Goal: Task Accomplishment & Management: Manage account settings

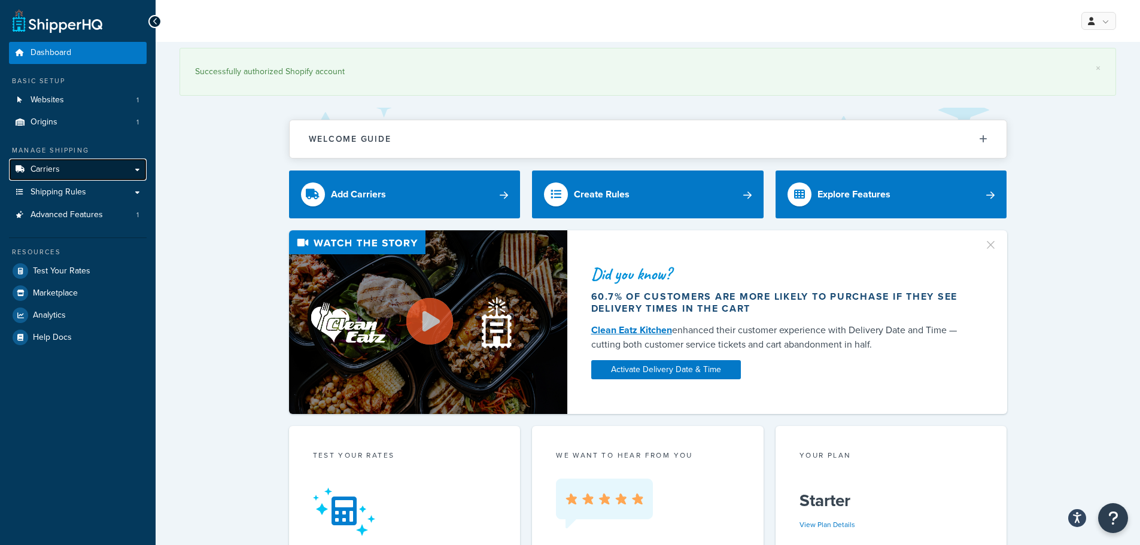
click at [50, 174] on span "Carriers" at bounding box center [45, 170] width 29 height 10
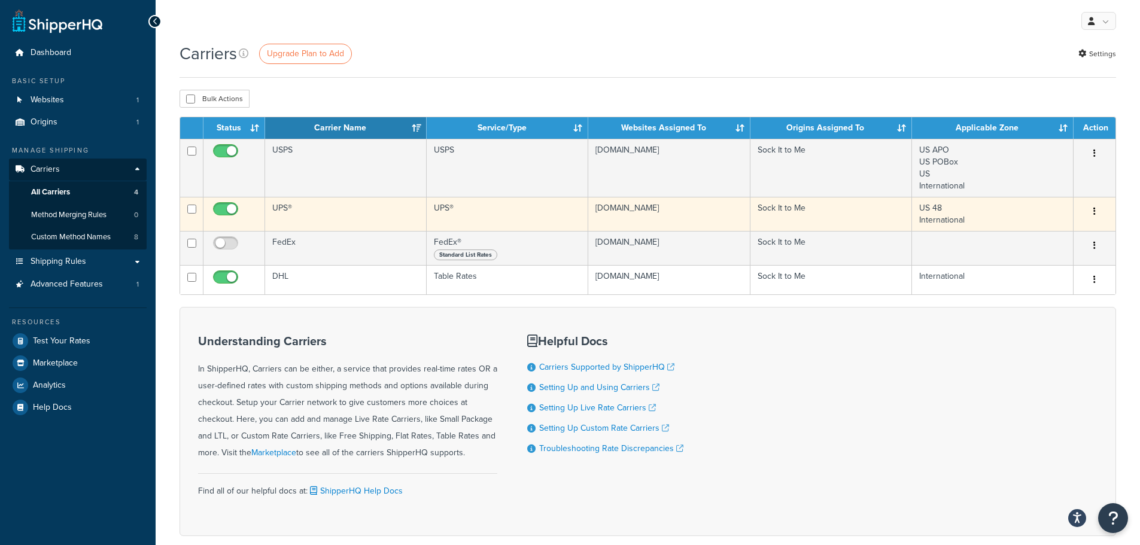
click at [1096, 210] on button "button" at bounding box center [1094, 211] width 17 height 19
click at [1092, 212] on button "button" at bounding box center [1094, 211] width 17 height 19
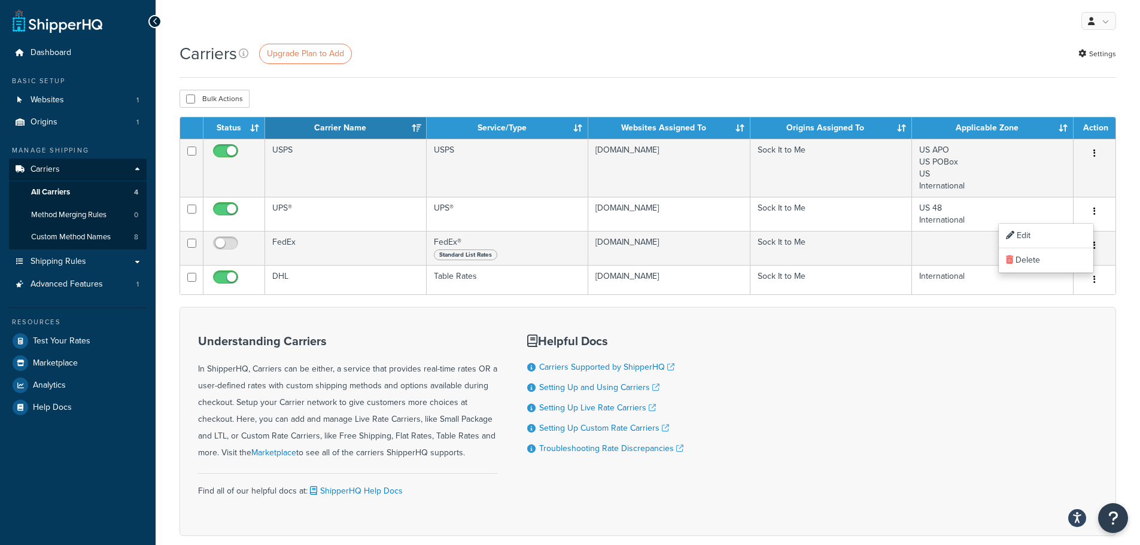
click at [851, 409] on div "Understanding Carriers In ShipperHQ, Carriers can be either, a service that pro…" at bounding box center [648, 421] width 937 height 229
click at [53, 213] on span "Method Merging Rules" at bounding box center [68, 215] width 75 height 10
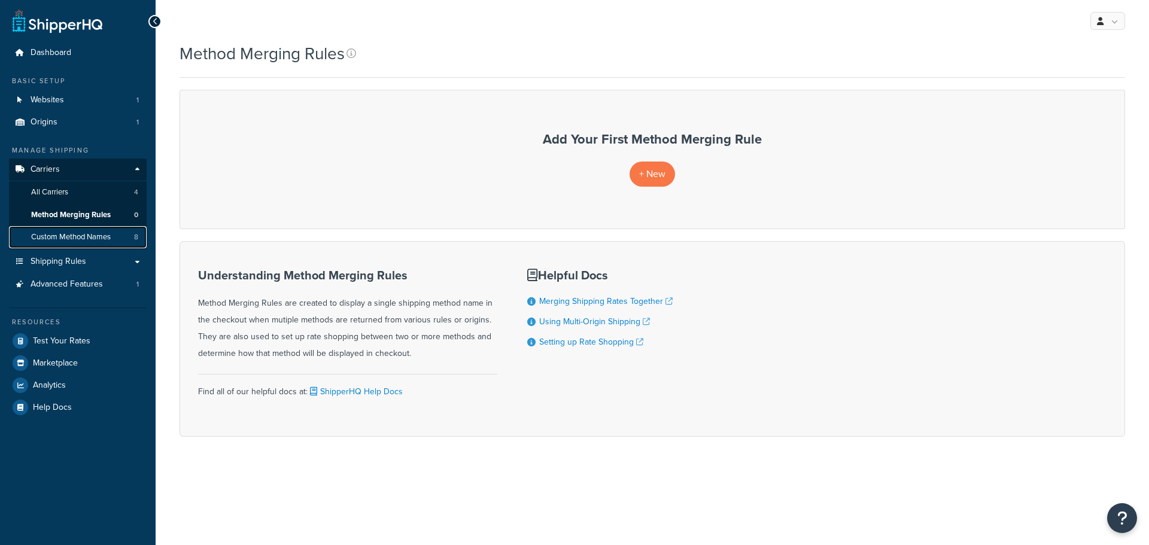
click at [48, 238] on span "Custom Method Names" at bounding box center [71, 237] width 80 height 10
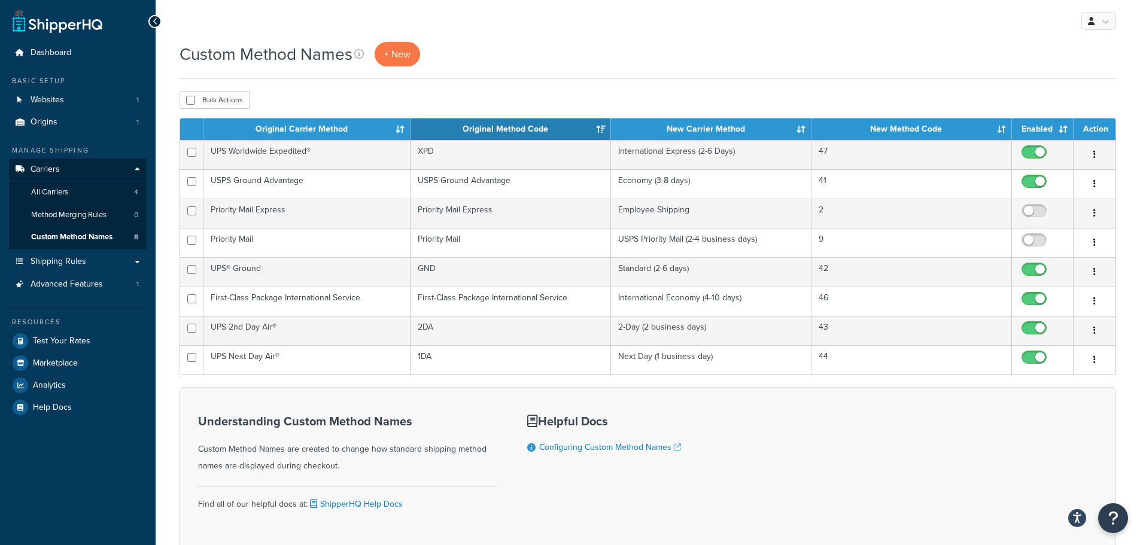
click at [913, 440] on div "Understanding Custom Method Names Custom Method Names are created to change how…" at bounding box center [648, 468] width 937 height 162
click at [45, 343] on span "Test Your Rates" at bounding box center [61, 341] width 57 height 10
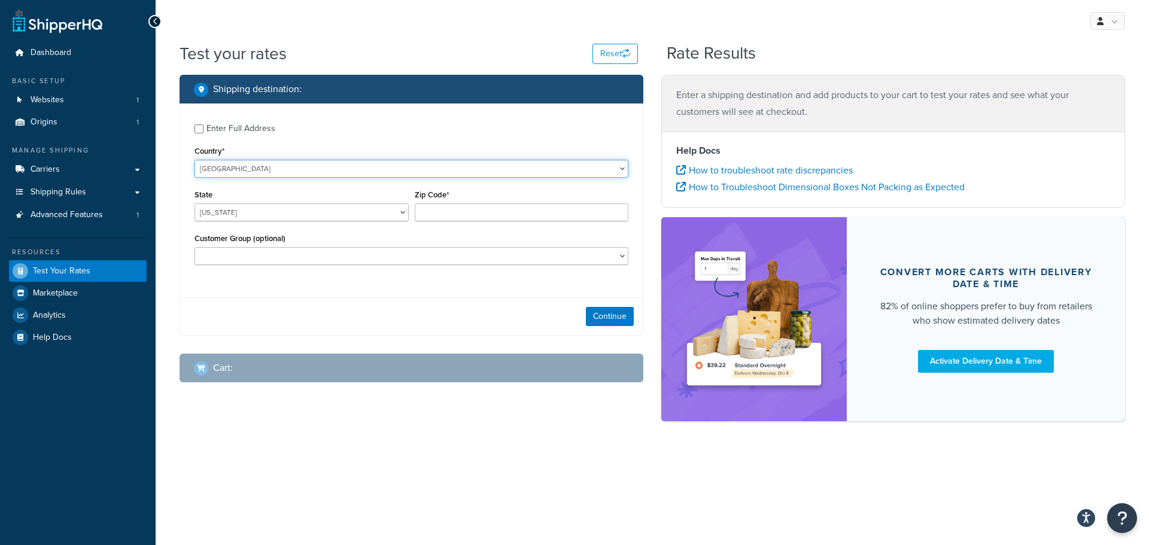
click at [221, 172] on select "United States United Kingdom Afghanistan Åland Islands Albania Algeria American…" at bounding box center [411, 169] width 434 height 18
click at [230, 129] on div "Enter Full Address" at bounding box center [240, 128] width 69 height 17
click at [203, 129] on input "Enter Full Address" at bounding box center [198, 128] width 9 height 9
checkbox input "true"
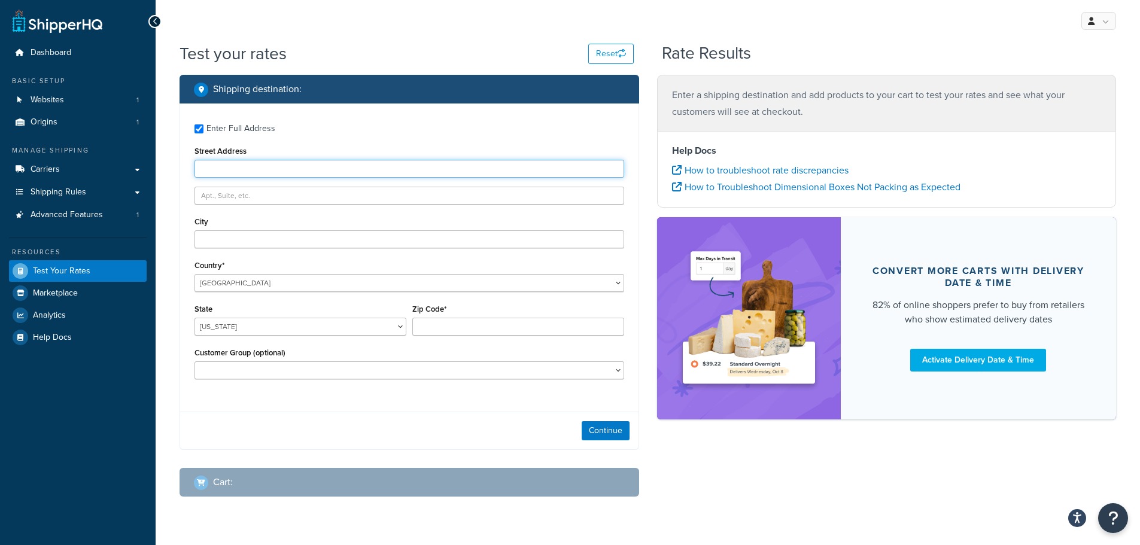
click at [221, 165] on input "Street Address" at bounding box center [409, 169] width 430 height 18
click at [241, 286] on select "United States United Kingdom Afghanistan Åland Islands Albania Algeria American…" at bounding box center [409, 283] width 430 height 18
select select "CA"
click at [194, 274] on select "United States United Kingdom Afghanistan Åland Islands Albania Algeria American…" at bounding box center [409, 283] width 430 height 18
click at [227, 168] on input "Street Address" at bounding box center [409, 169] width 430 height 18
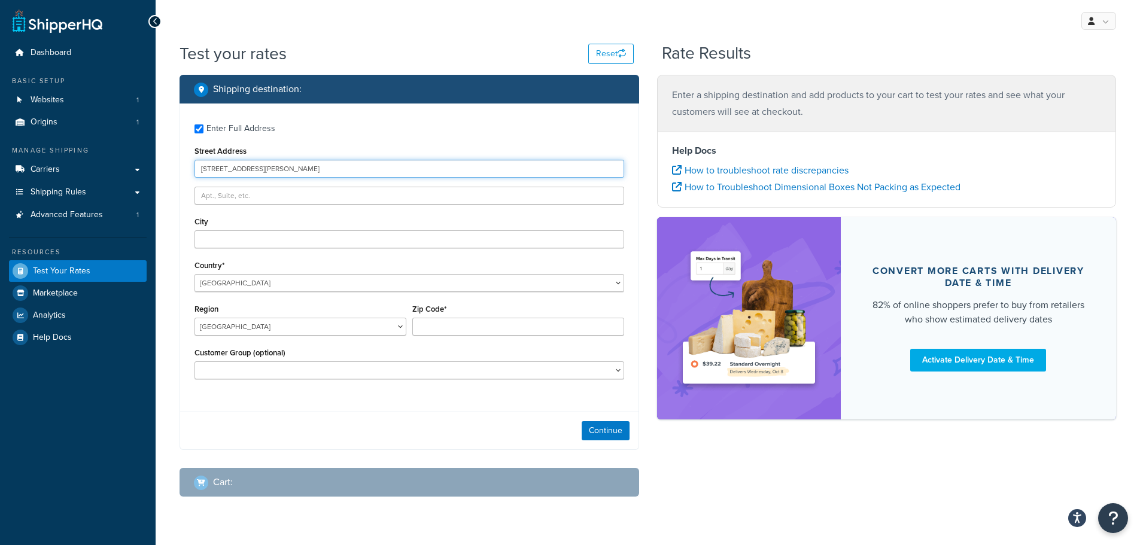
type input "3035 Wharton Way"
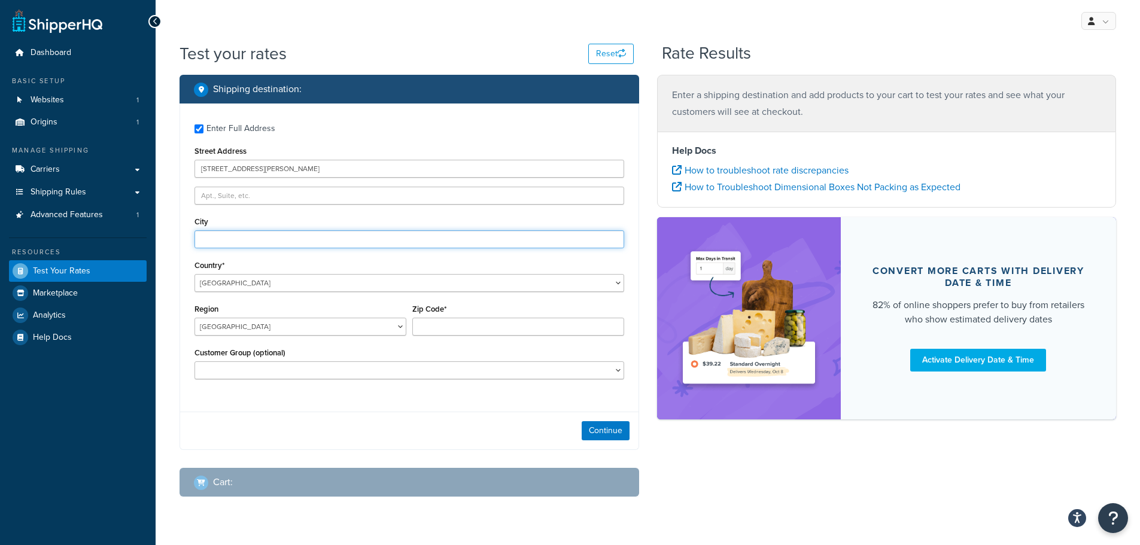
click at [221, 243] on input "City" at bounding box center [409, 239] width 430 height 18
type input "Mississauga"
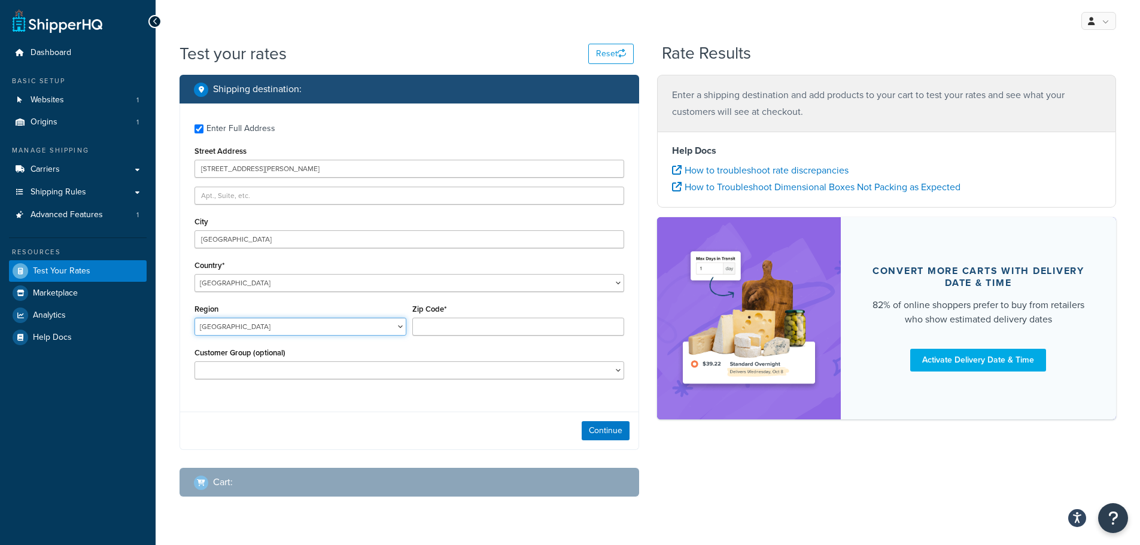
drag, startPoint x: 309, startPoint y: 334, endPoint x: 281, endPoint y: 332, distance: 28.2
click at [309, 334] on select "Alberta British Columbia Manitoba New Brunswick Newfoundland and Labrador North…" at bounding box center [300, 327] width 212 height 18
select select "ON"
click at [194, 318] on select "Alberta British Columbia Manitoba New Brunswick Newfoundland and Labrador North…" at bounding box center [300, 327] width 212 height 18
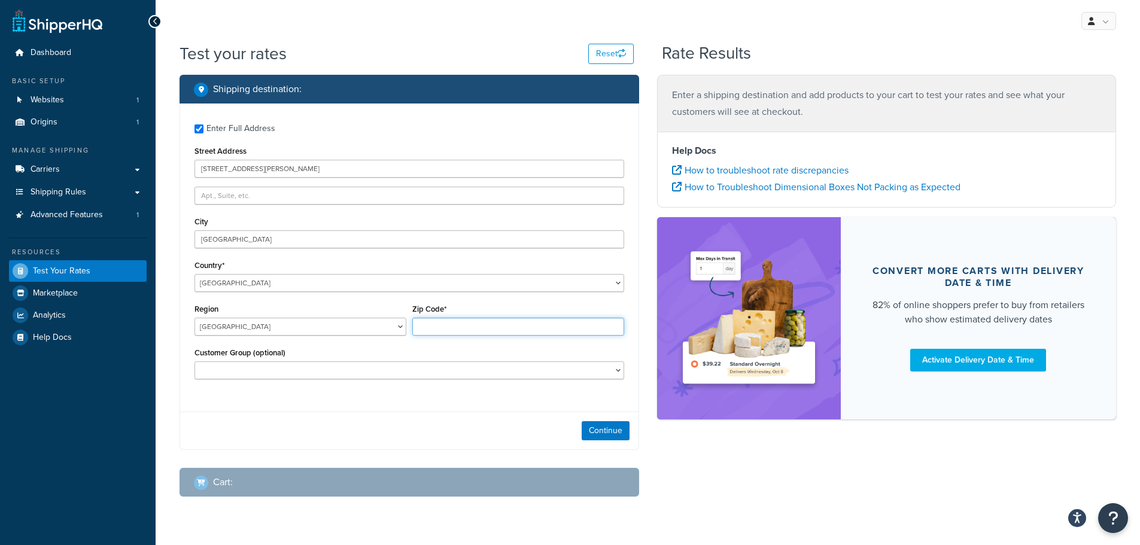
click at [470, 330] on input "Zip Code*" at bounding box center [518, 327] width 212 height 18
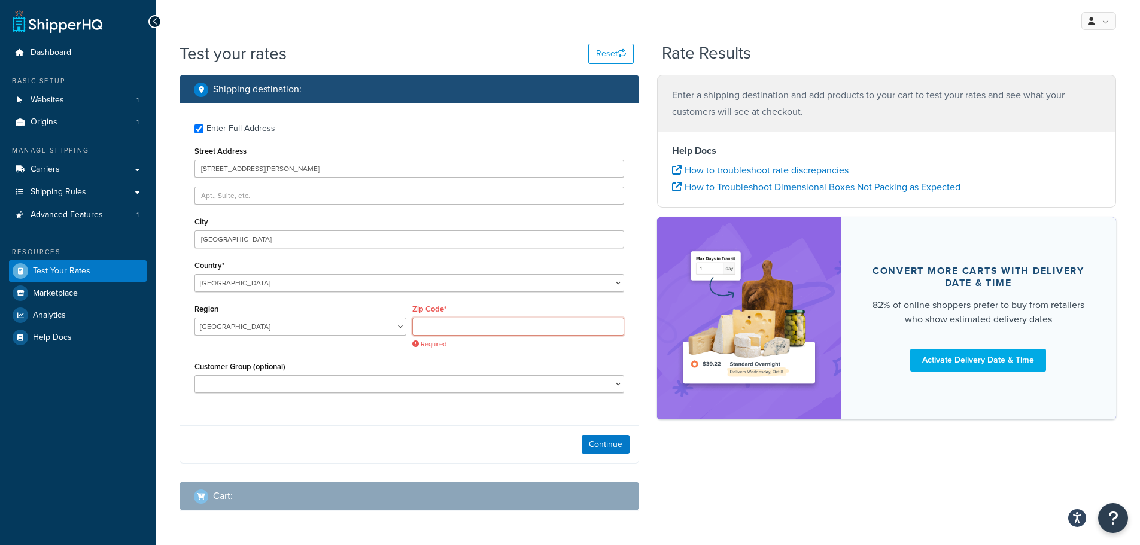
click at [437, 327] on input "Zip Code*" at bounding box center [518, 327] width 212 height 18
paste input "L4X2B4"
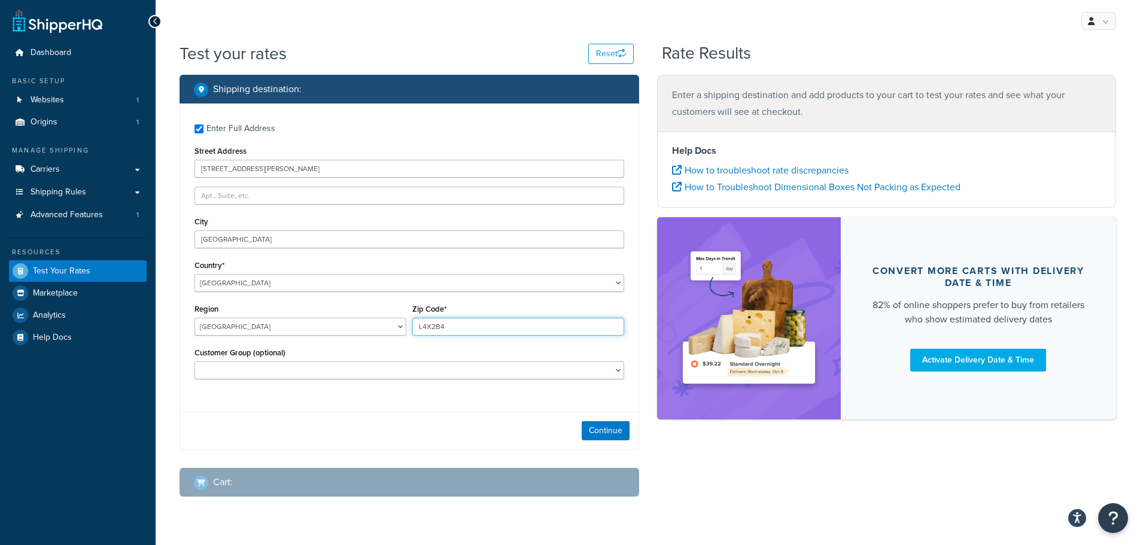
type input "L4X2B4"
click at [333, 438] on div "Continue" at bounding box center [409, 431] width 458 height 38
click at [597, 424] on button "Continue" at bounding box center [606, 430] width 48 height 19
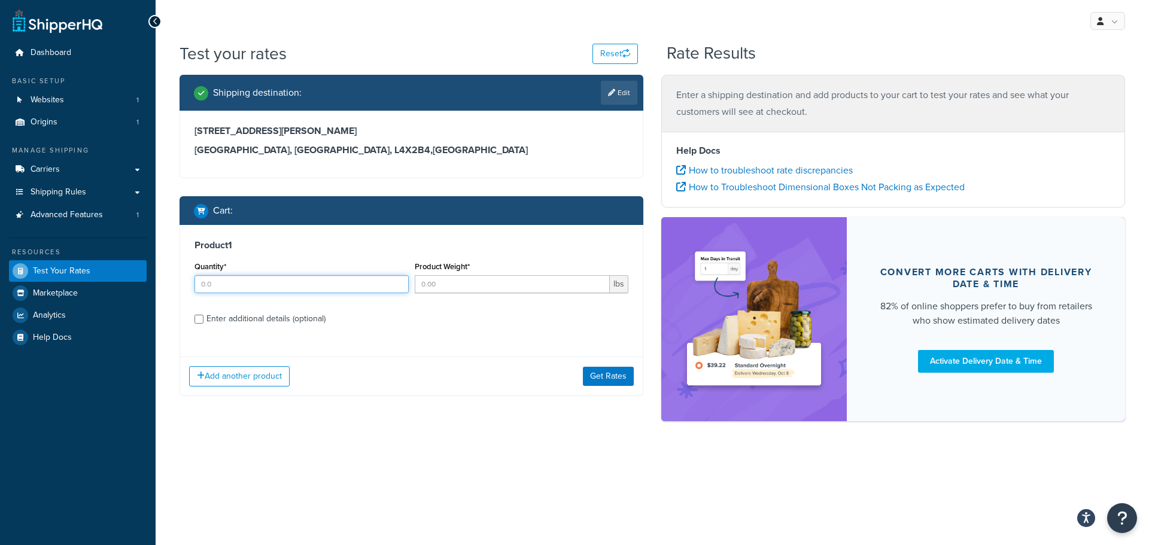
click at [256, 284] on input "Quantity*" at bounding box center [301, 284] width 214 height 18
type input "3"
click at [602, 379] on button "Get Rates" at bounding box center [608, 376] width 51 height 19
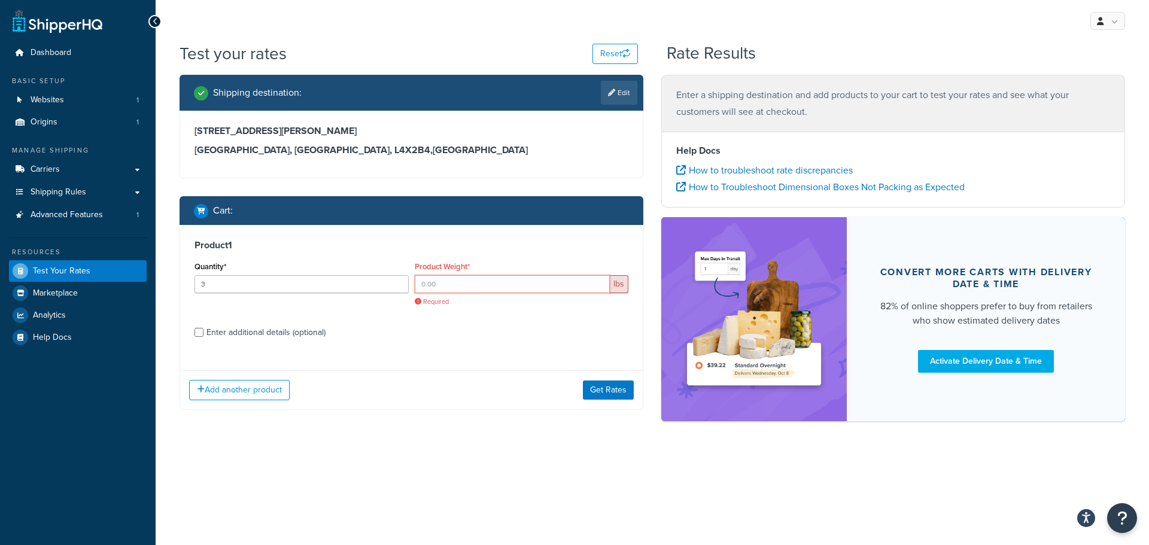
click at [467, 285] on input "Product Weight*" at bounding box center [513, 284] width 196 height 18
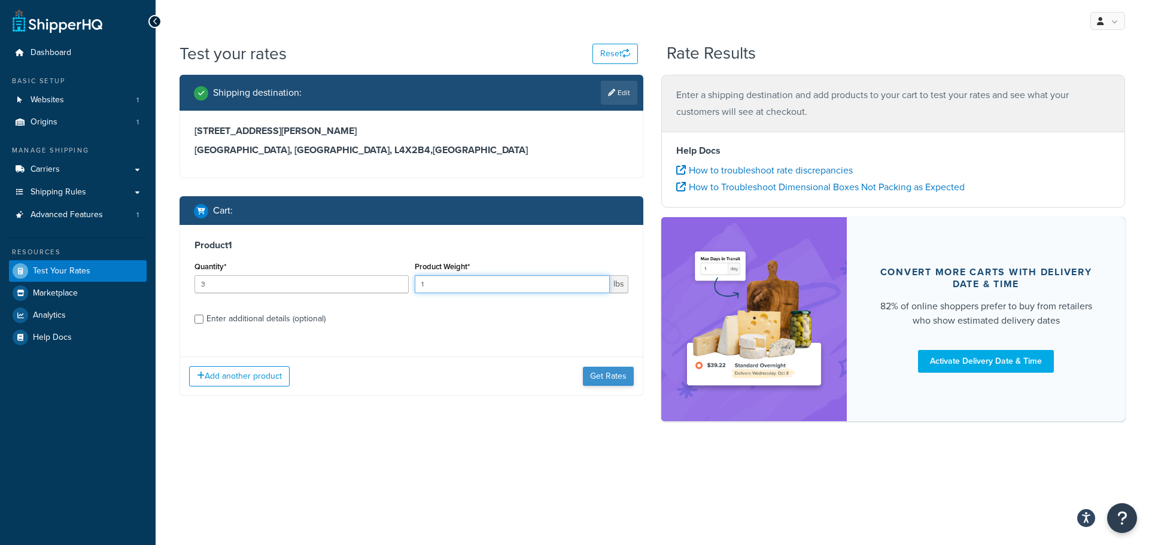
type input "1"
click at [603, 381] on button "Get Rates" at bounding box center [608, 376] width 51 height 19
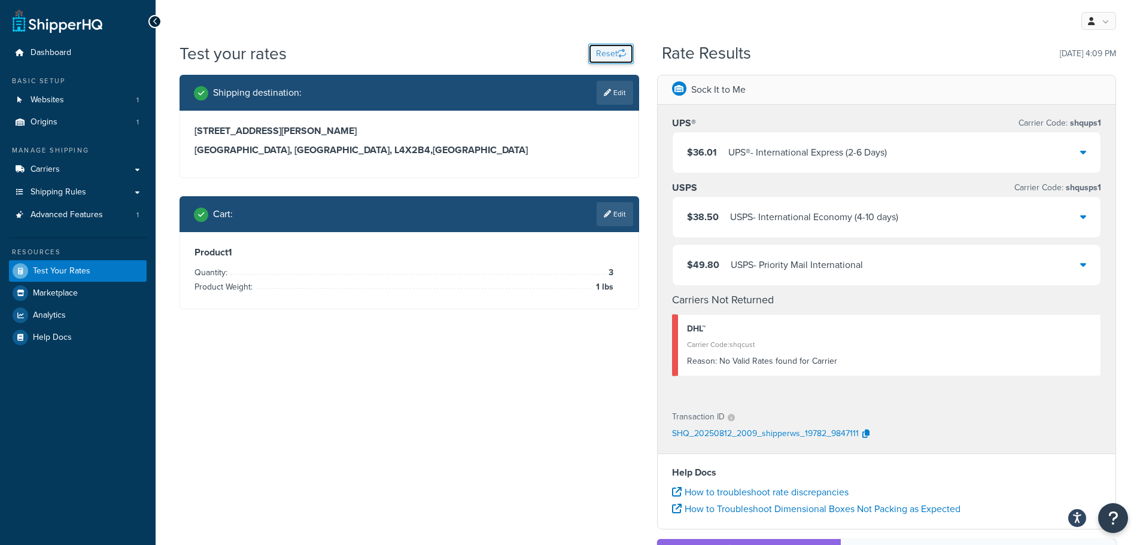
click at [596, 50] on button "Reset" at bounding box center [610, 54] width 45 height 20
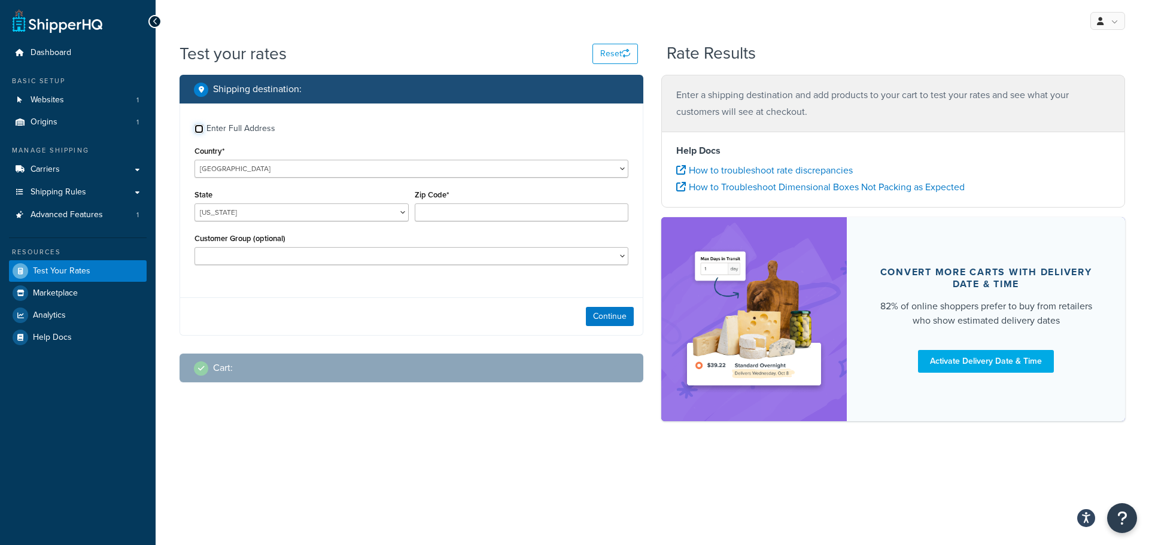
click at [197, 129] on input "Enter Full Address" at bounding box center [198, 128] width 9 height 9
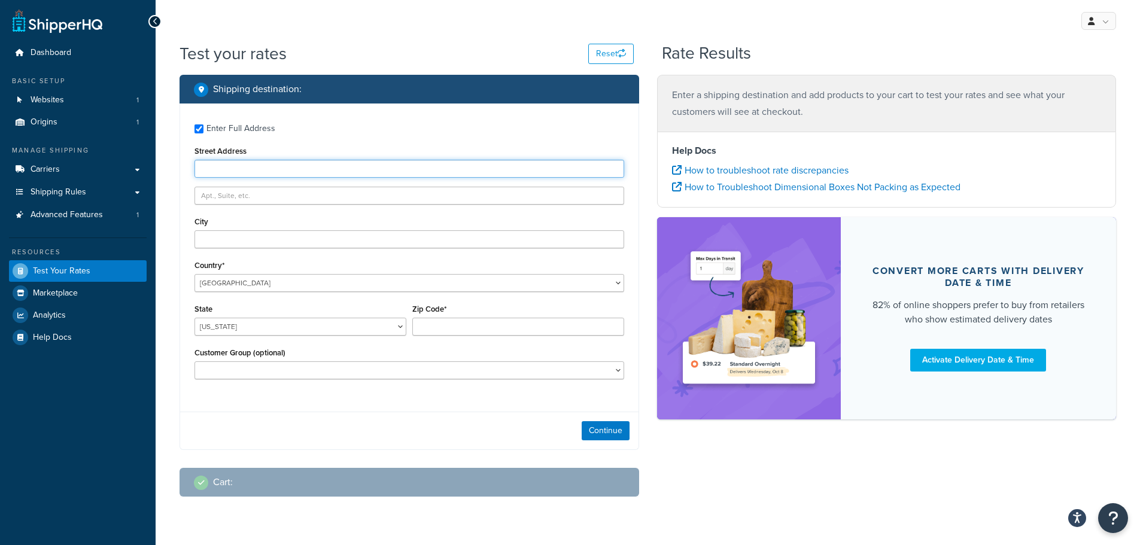
click at [206, 171] on input "Street Address" at bounding box center [409, 169] width 430 height 18
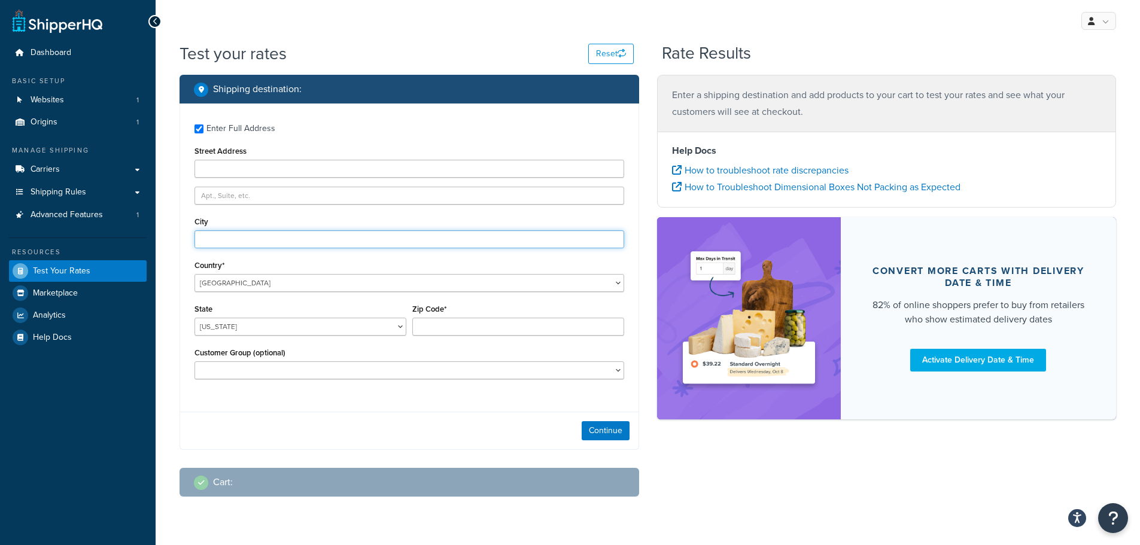
click at [208, 239] on input "City" at bounding box center [409, 239] width 430 height 18
click at [185, 300] on div "Enter Full Address Street Address City Country* United States United Kingdom Af…" at bounding box center [409, 253] width 458 height 299
click at [66, 273] on span "Test Your Rates" at bounding box center [61, 271] width 57 height 10
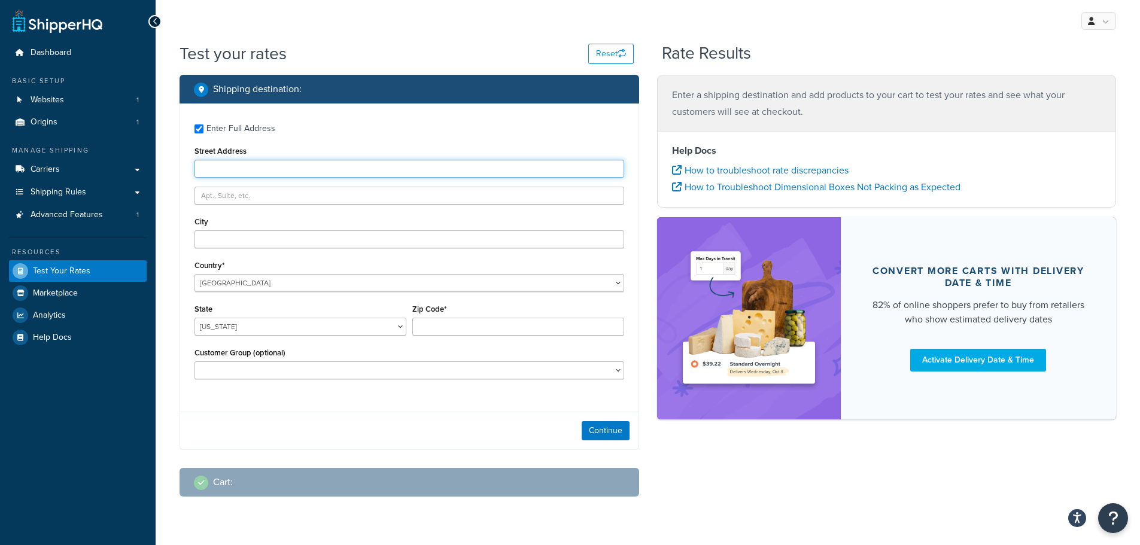
click at [266, 171] on input "Street Address" at bounding box center [409, 169] width 430 height 18
click at [294, 131] on label "Enter Full Address" at bounding box center [415, 127] width 418 height 19
click at [203, 131] on input "Enter Full Address" at bounding box center [198, 128] width 9 height 9
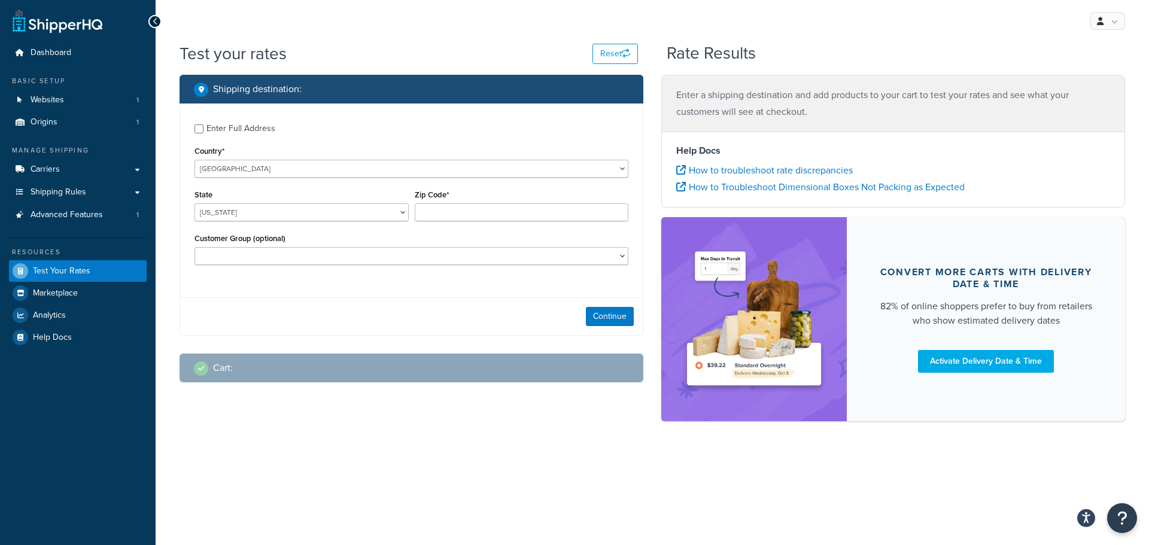
click at [260, 132] on div "Enter Full Address" at bounding box center [240, 128] width 69 height 17
click at [203, 132] on input "Enter Full Address" at bounding box center [198, 128] width 9 height 9
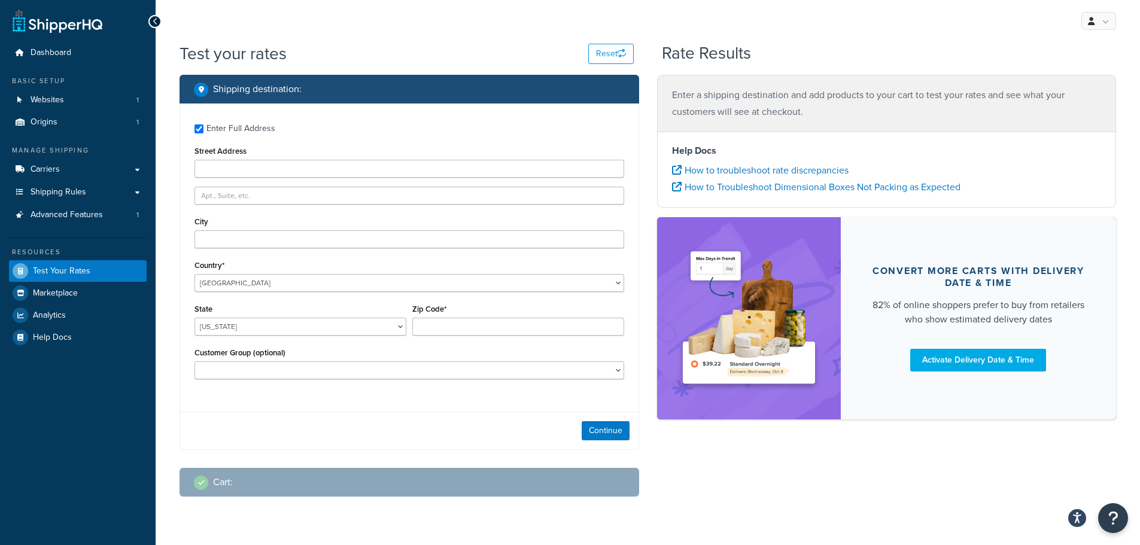
click at [260, 132] on div "Enter Full Address" at bounding box center [240, 128] width 69 height 17
click at [203, 132] on input "Enter Full Address" at bounding box center [198, 128] width 9 height 9
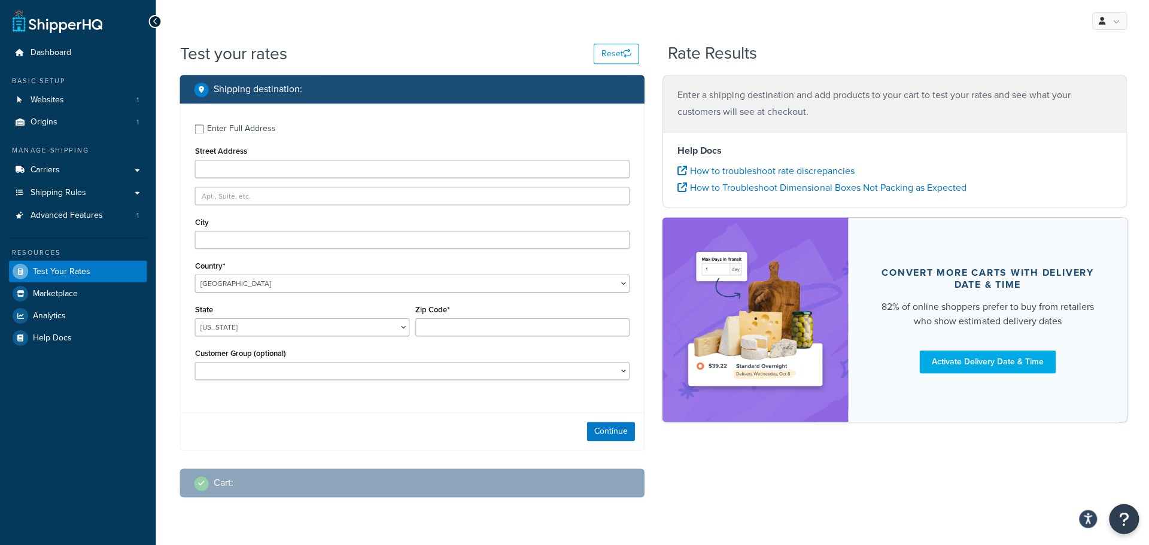
click at [260, 132] on div "Enter Full Address" at bounding box center [240, 128] width 69 height 17
click at [203, 132] on input "Enter Full Address" at bounding box center [198, 128] width 9 height 9
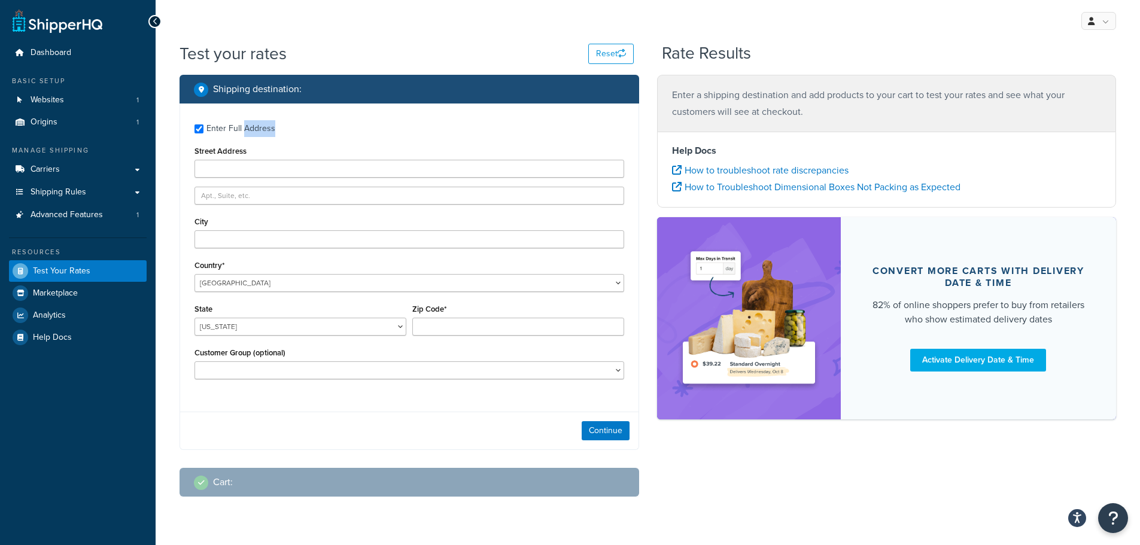
click at [260, 132] on div "Enter Full Address" at bounding box center [240, 128] width 69 height 17
click at [203, 132] on input "Enter Full Address" at bounding box center [198, 128] width 9 height 9
checkbox input "false"
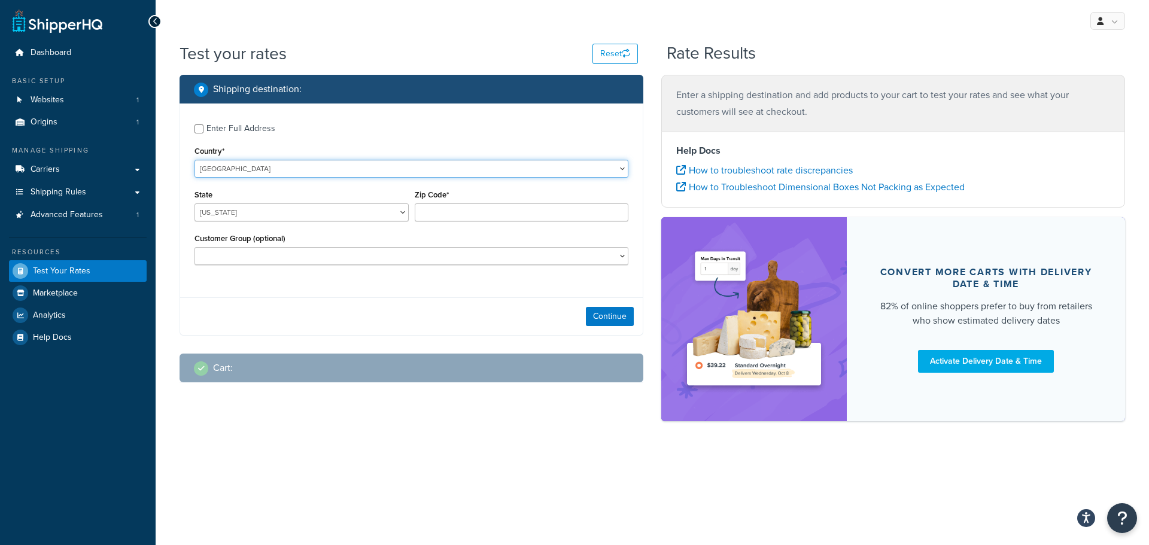
click at [218, 170] on select "United States United Kingdom Afghanistan Åland Islands Albania Algeria American…" at bounding box center [411, 169] width 434 height 18
drag, startPoint x: 300, startPoint y: 171, endPoint x: 278, endPoint y: 168, distance: 22.3
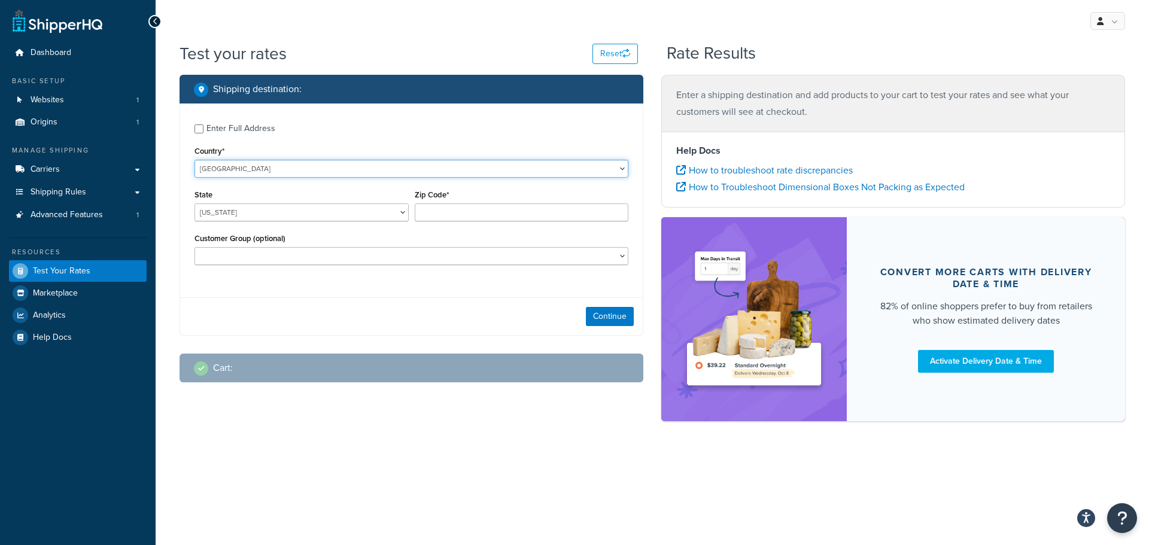
click at [300, 171] on select "United States United Kingdom Afghanistan Åland Islands Albania Algeria American…" at bounding box center [411, 169] width 434 height 18
select select "CA"
click at [194, 160] on select "United States United Kingdom Afghanistan Åland Islands Albania Algeria American…" at bounding box center [411, 169] width 434 height 18
click at [236, 213] on select "Alberta British Columbia Manitoba New Brunswick Newfoundland and Labrador North…" at bounding box center [301, 212] width 214 height 18
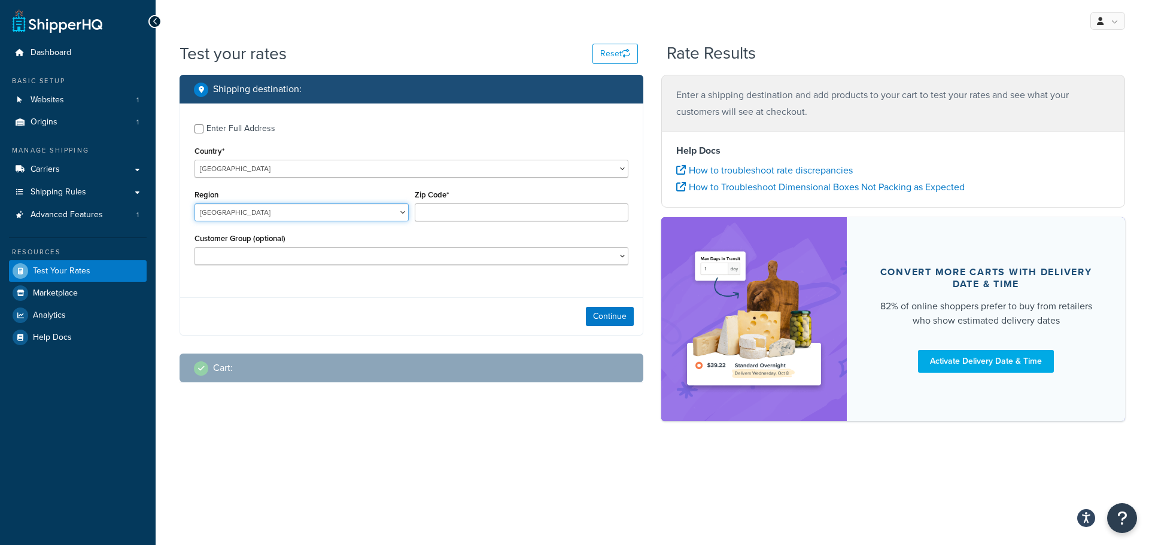
click at [236, 213] on select "Alberta British Columbia Manitoba New Brunswick Newfoundland and Labrador North…" at bounding box center [301, 212] width 214 height 18
select select "ON"
click at [194, 204] on select "Alberta British Columbia Manitoba New Brunswick Newfoundland and Labrador North…" at bounding box center [301, 212] width 214 height 18
drag, startPoint x: 235, startPoint y: 220, endPoint x: 223, endPoint y: 343, distance: 123.3
click at [221, 346] on div "Shipping destination : Enter Full Address Country* United States United Kingdom…" at bounding box center [412, 238] width 482 height 326
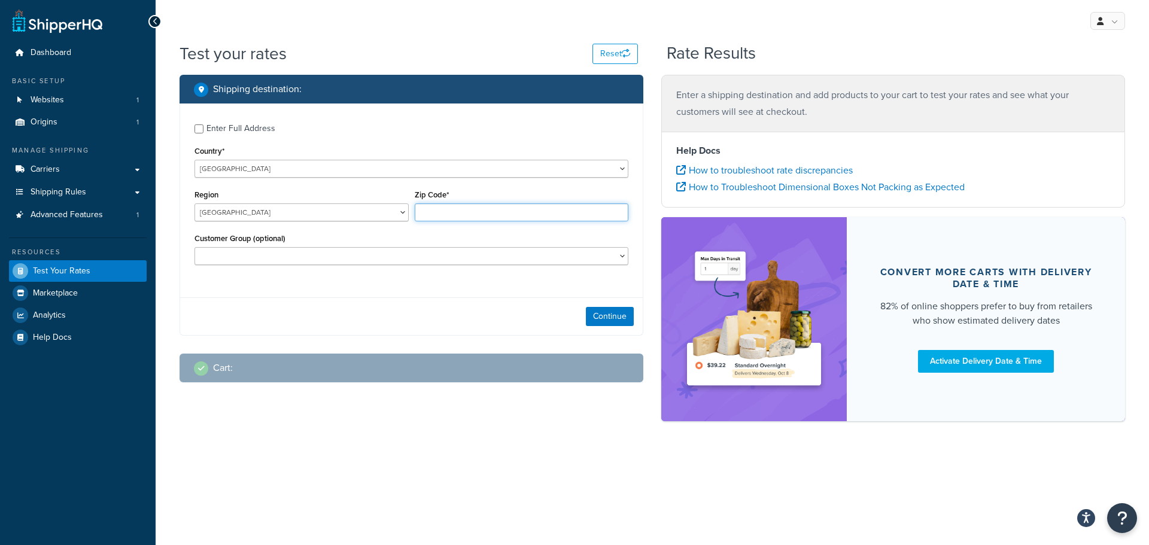
click at [436, 210] on input "Zip Code*" at bounding box center [522, 212] width 214 height 18
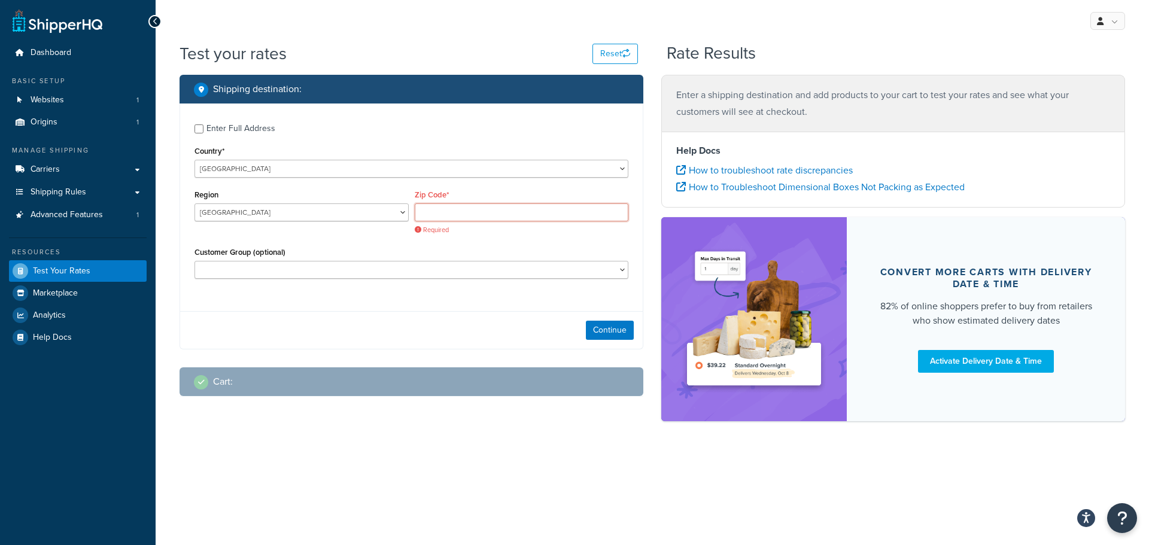
paste input "L4X2B4"
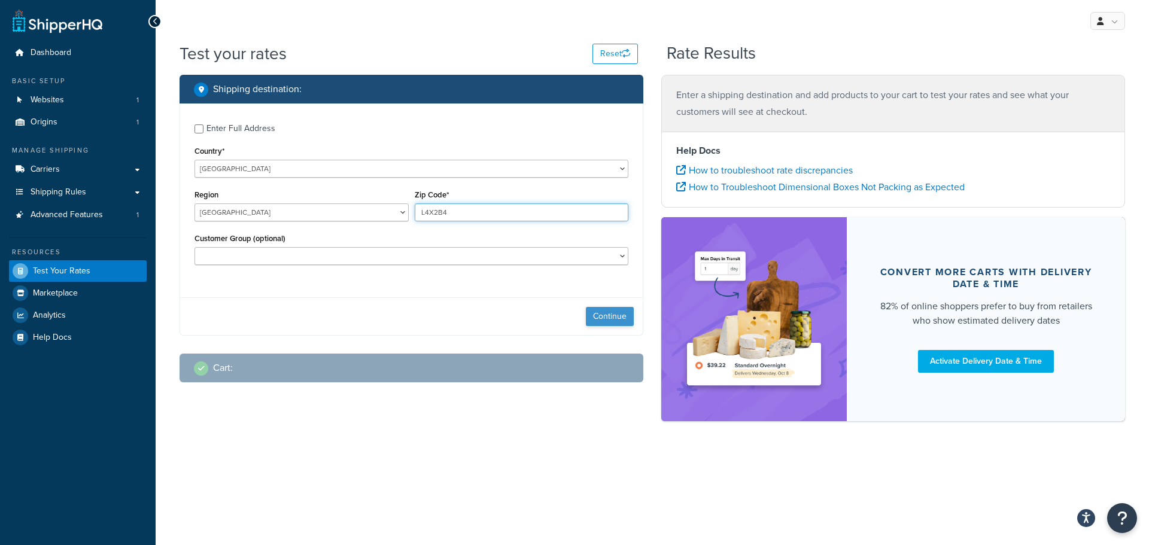
type input "L4X2B4"
click at [619, 319] on button "Continue" at bounding box center [610, 316] width 48 height 19
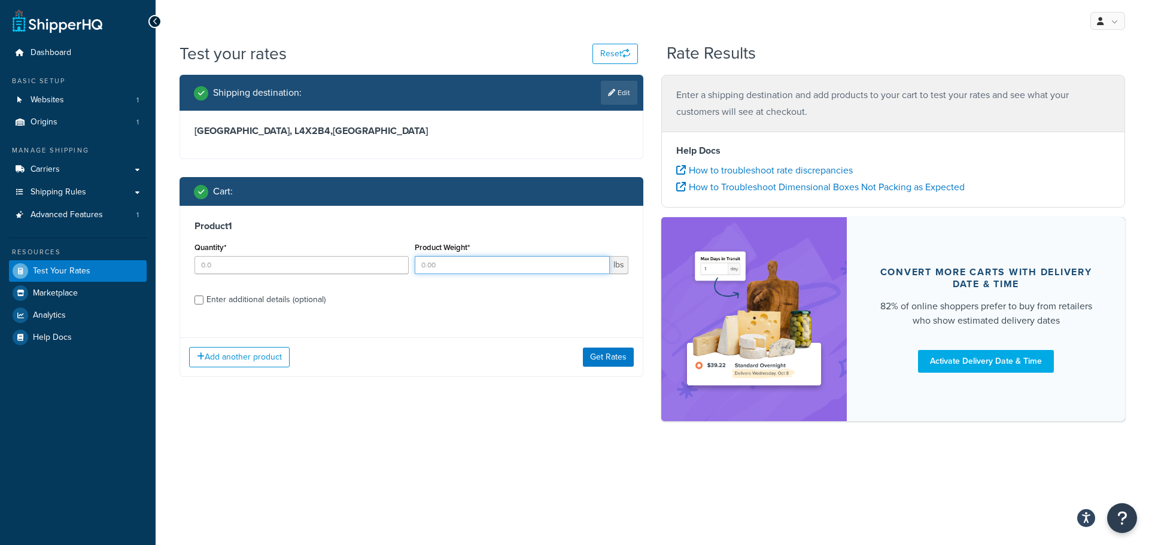
click at [445, 270] on input "Product Weight*" at bounding box center [513, 265] width 196 height 18
type input "1"
click at [312, 263] on input "Quantity*" at bounding box center [301, 265] width 214 height 18
type input "3"
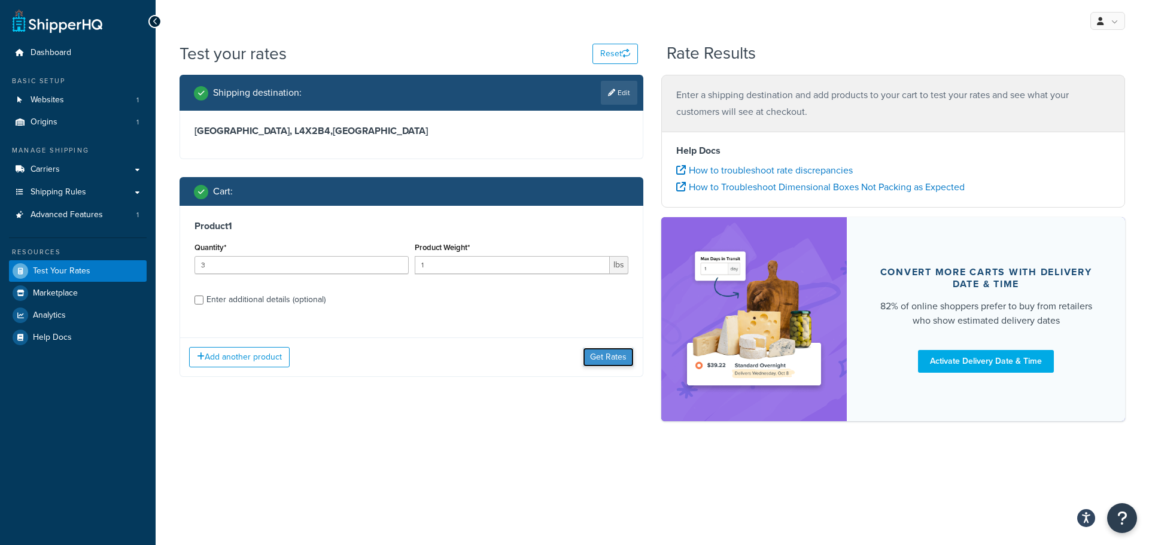
click at [603, 358] on button "Get Rates" at bounding box center [608, 357] width 51 height 19
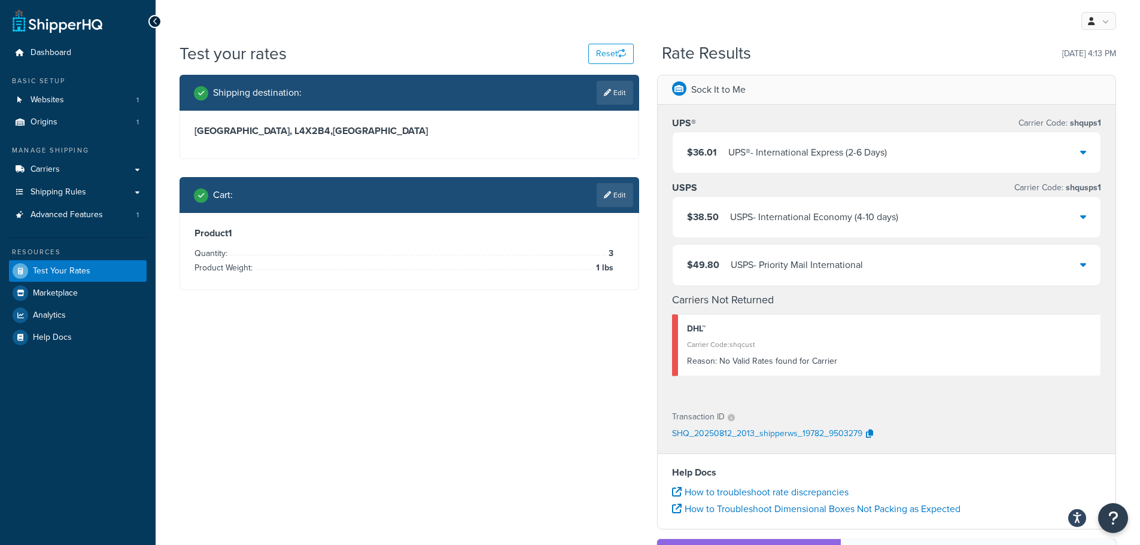
click at [814, 217] on div "USPS - International Economy (4-10 days)" at bounding box center [814, 217] width 168 height 17
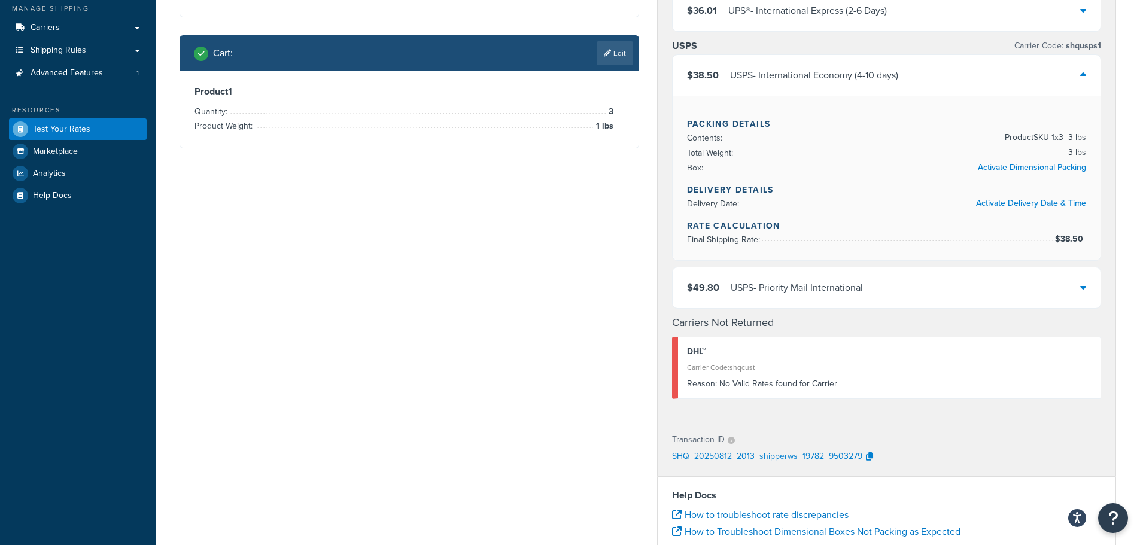
scroll to position [180, 0]
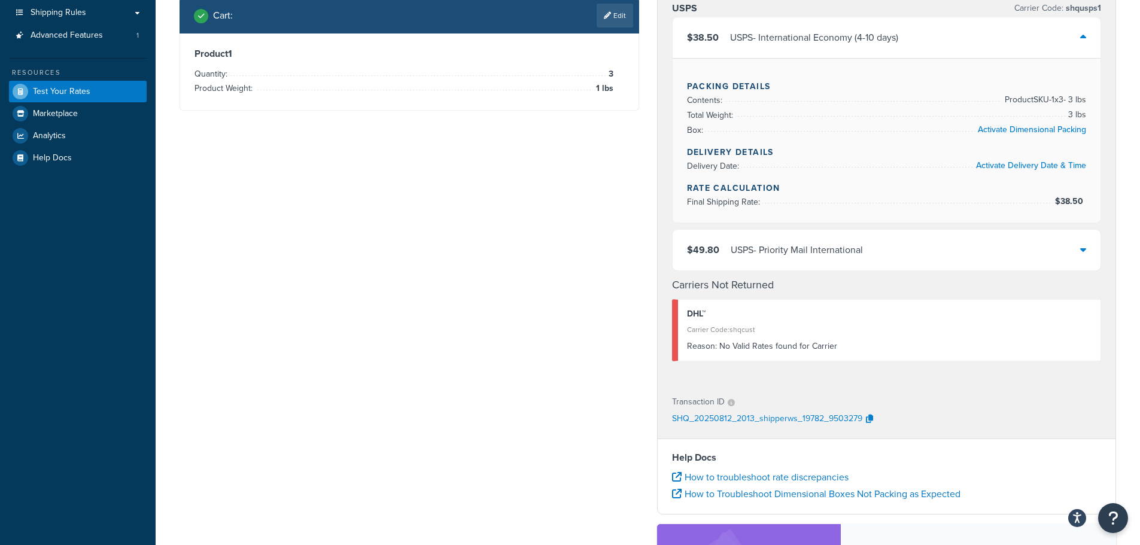
click at [782, 251] on div "USPS - Priority Mail International" at bounding box center [797, 250] width 132 height 17
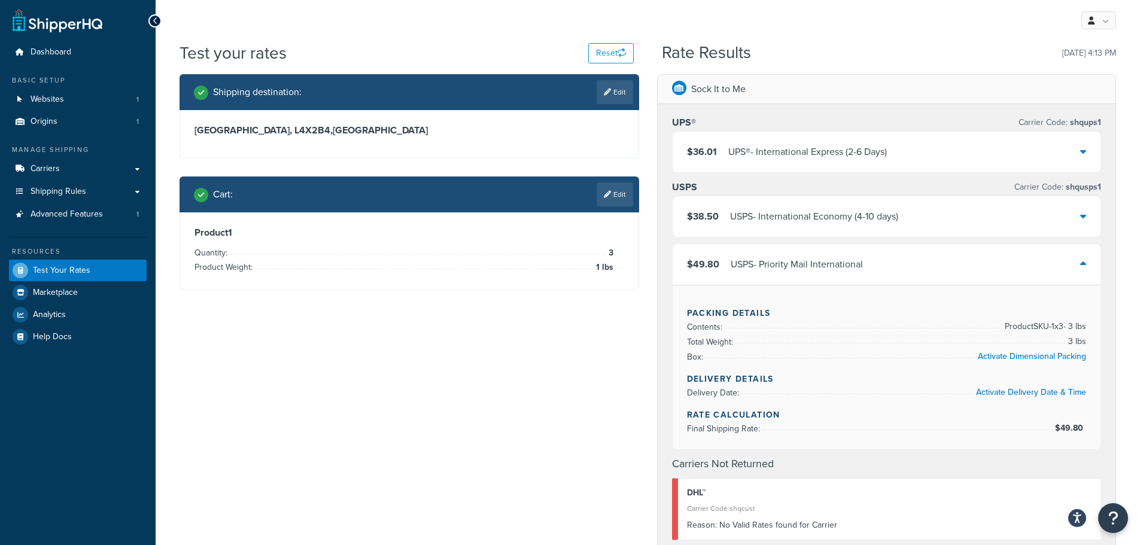
scroll to position [0, 0]
click at [818, 151] on div "UPS® - International Express (2-6 Days)" at bounding box center [807, 152] width 159 height 17
click at [759, 157] on div "UPS® - International Express (2-6 Days)" at bounding box center [807, 152] width 159 height 17
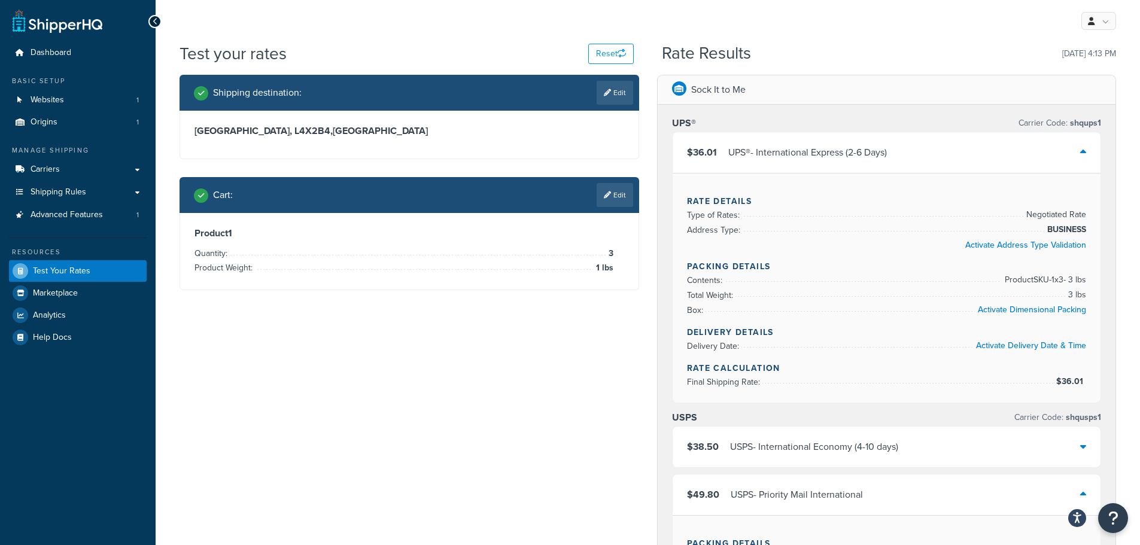
click at [774, 445] on div "USPS - International Economy (4-10 days)" at bounding box center [814, 447] width 168 height 17
click at [795, 149] on div "UPS® - International Express (2-6 Days)" at bounding box center [807, 152] width 159 height 17
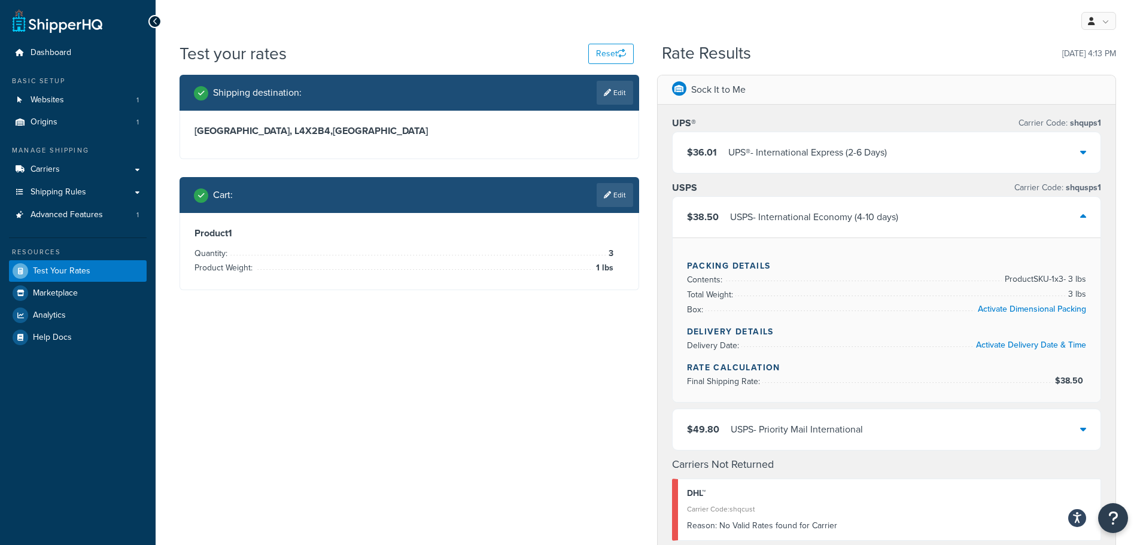
click at [798, 151] on div "UPS® - International Express (2-6 Days)" at bounding box center [807, 152] width 159 height 17
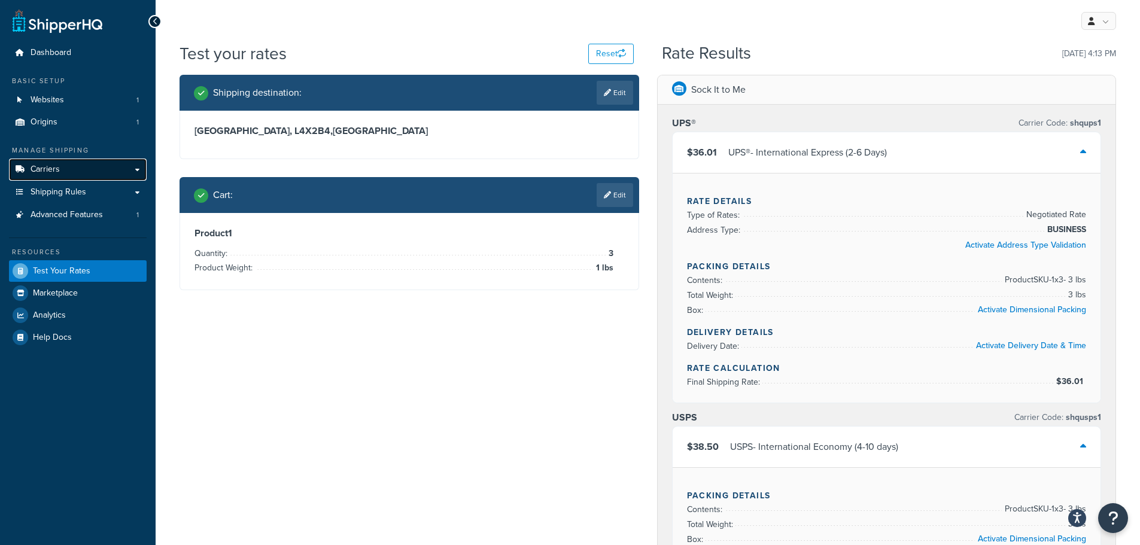
click at [50, 169] on span "Carriers" at bounding box center [45, 170] width 29 height 10
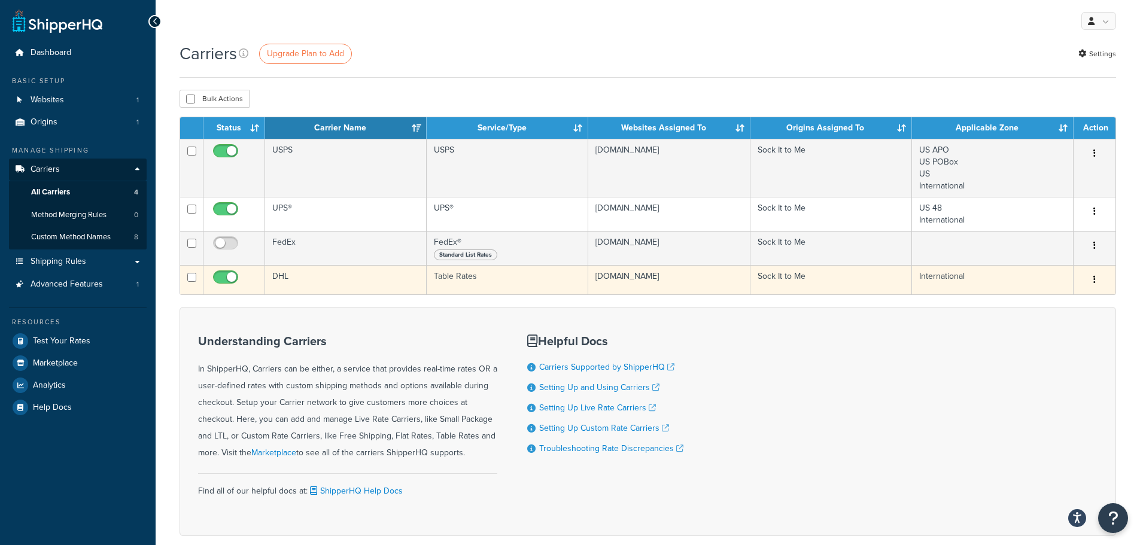
click at [1097, 282] on button "button" at bounding box center [1094, 279] width 17 height 19
click at [1054, 303] on link "Edit" at bounding box center [1046, 305] width 95 height 25
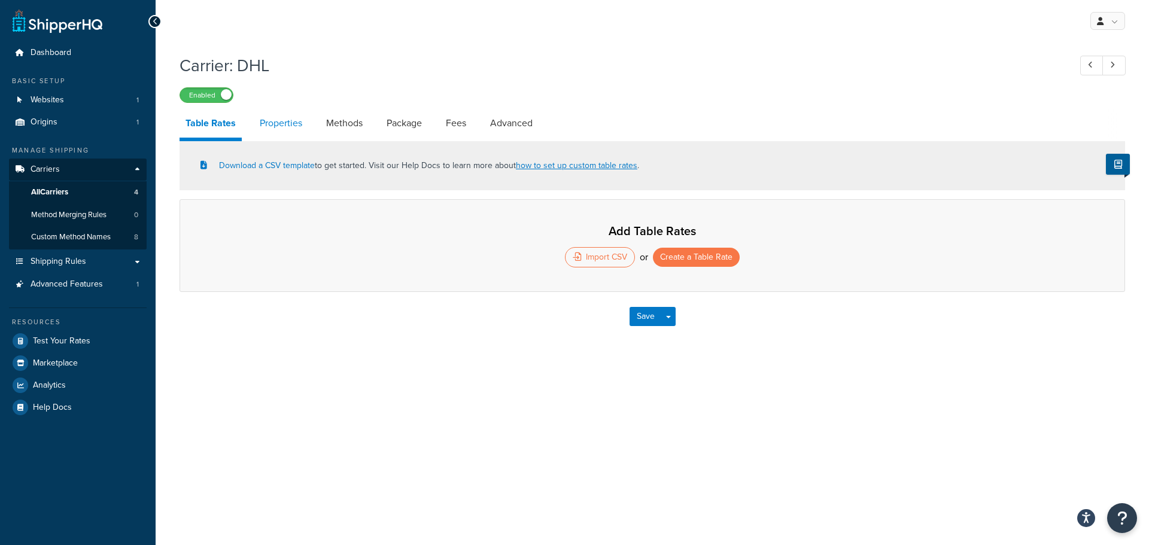
click at [293, 124] on link "Properties" at bounding box center [281, 123] width 54 height 29
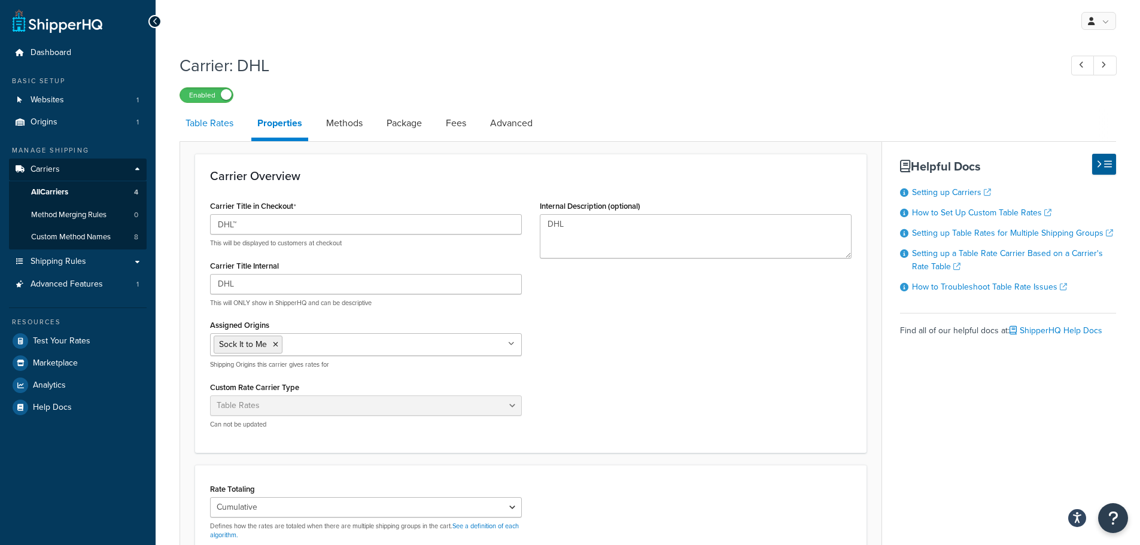
click at [197, 124] on link "Table Rates" at bounding box center [210, 123] width 60 height 29
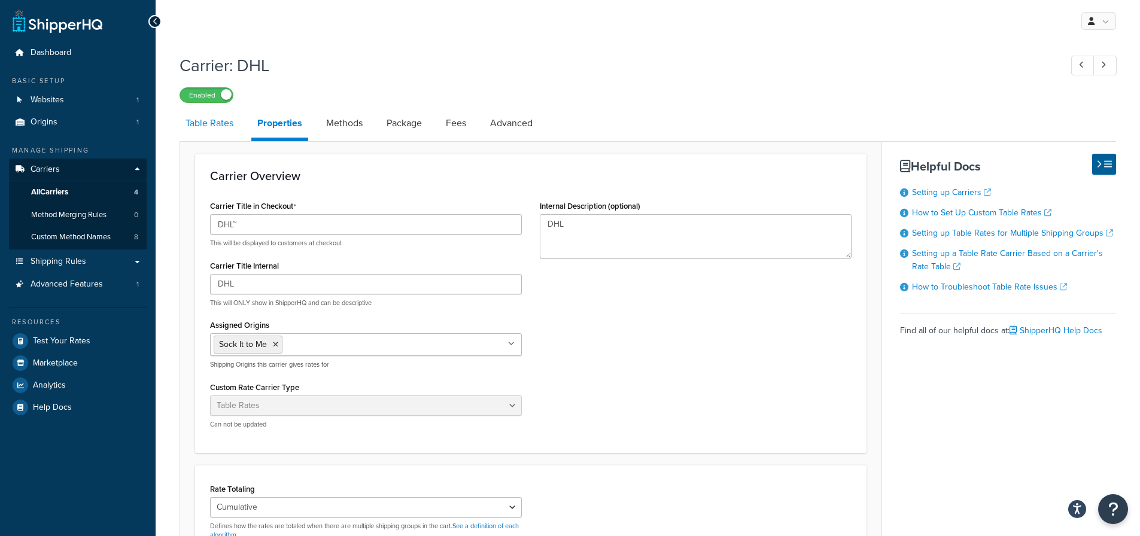
select select "25"
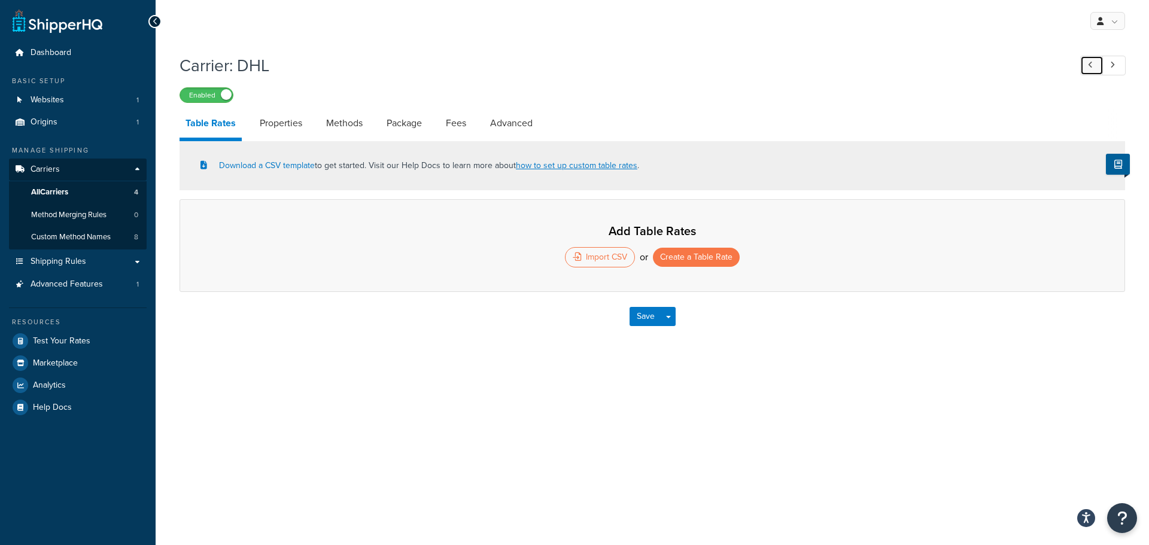
click at [1090, 59] on link at bounding box center [1091, 66] width 23 height 20
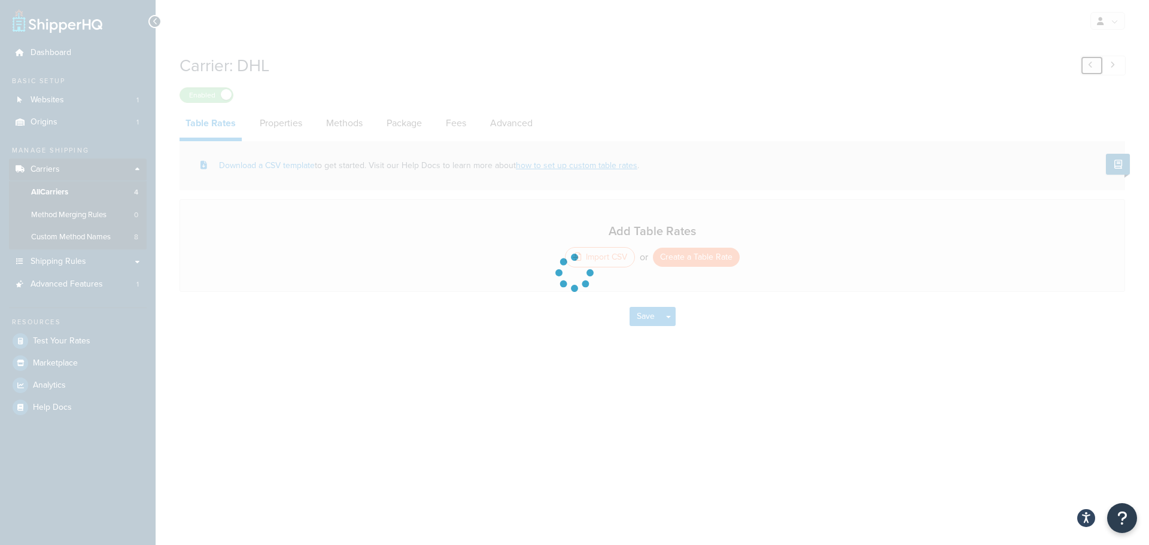
select select "fedEx"
select select "REGULAR_PICKUP"
select select "YOUR_PACKAGING"
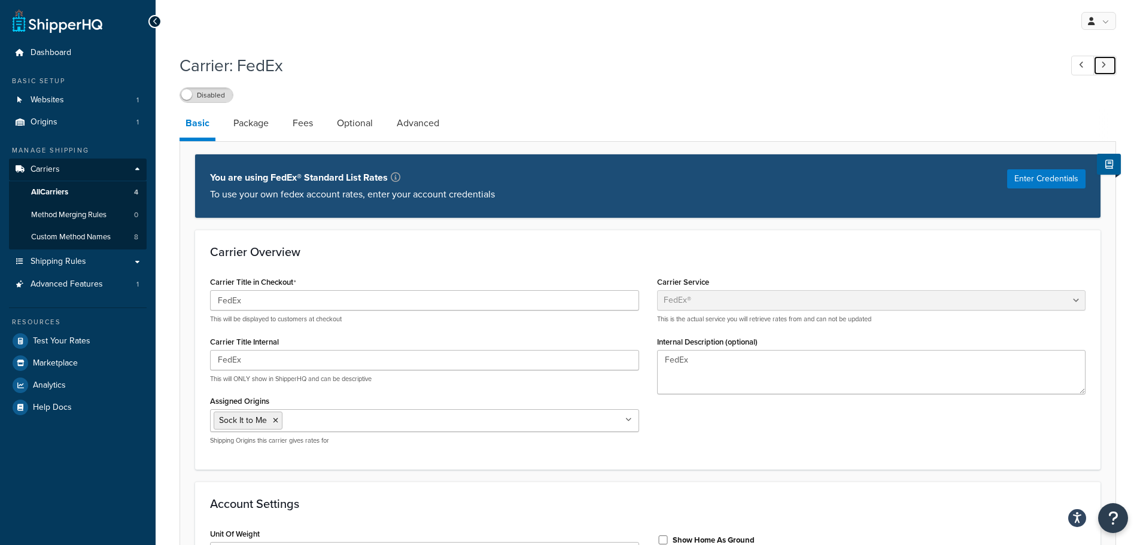
click at [1103, 69] on icon at bounding box center [1103, 65] width 5 height 8
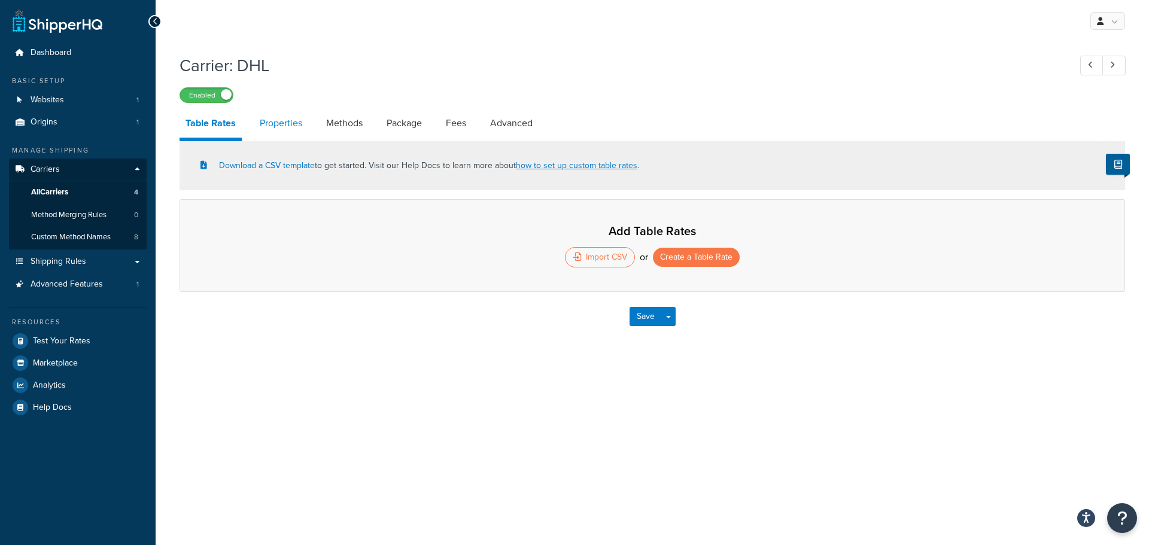
click at [276, 123] on link "Properties" at bounding box center [281, 123] width 54 height 29
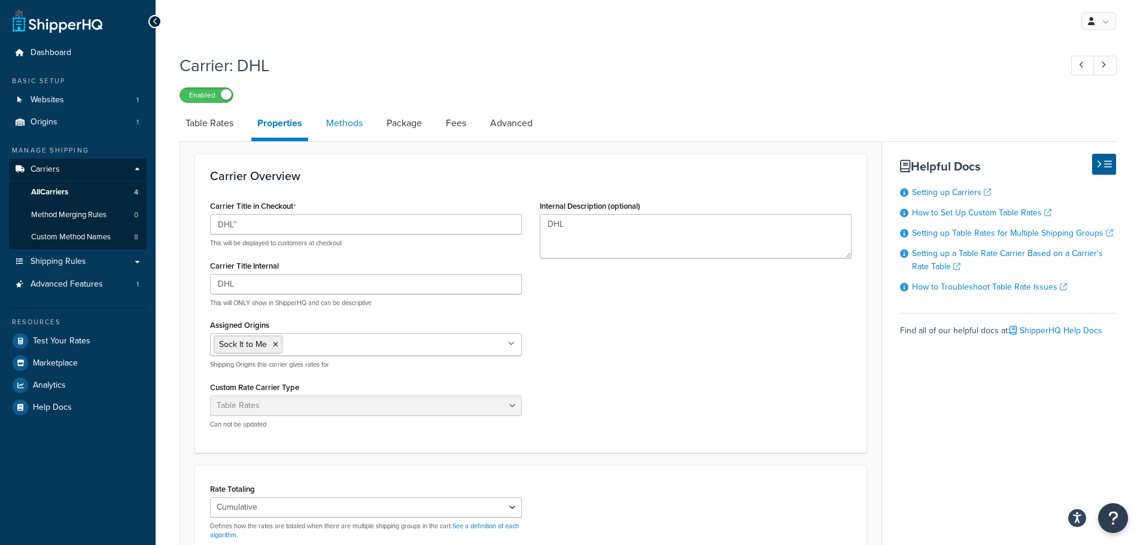
click at [339, 125] on link "Methods" at bounding box center [344, 123] width 48 height 29
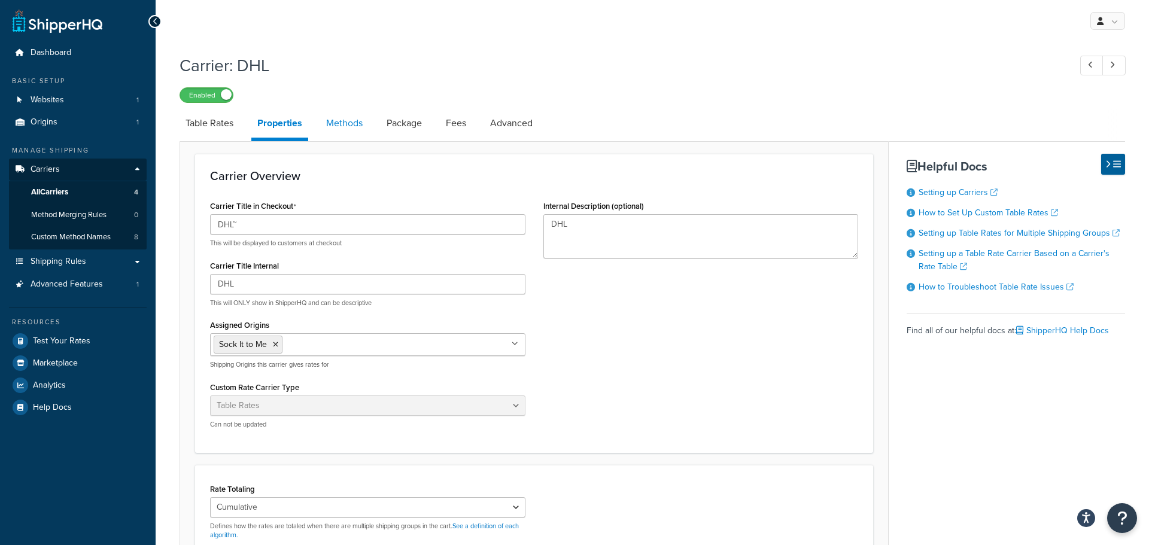
select select "25"
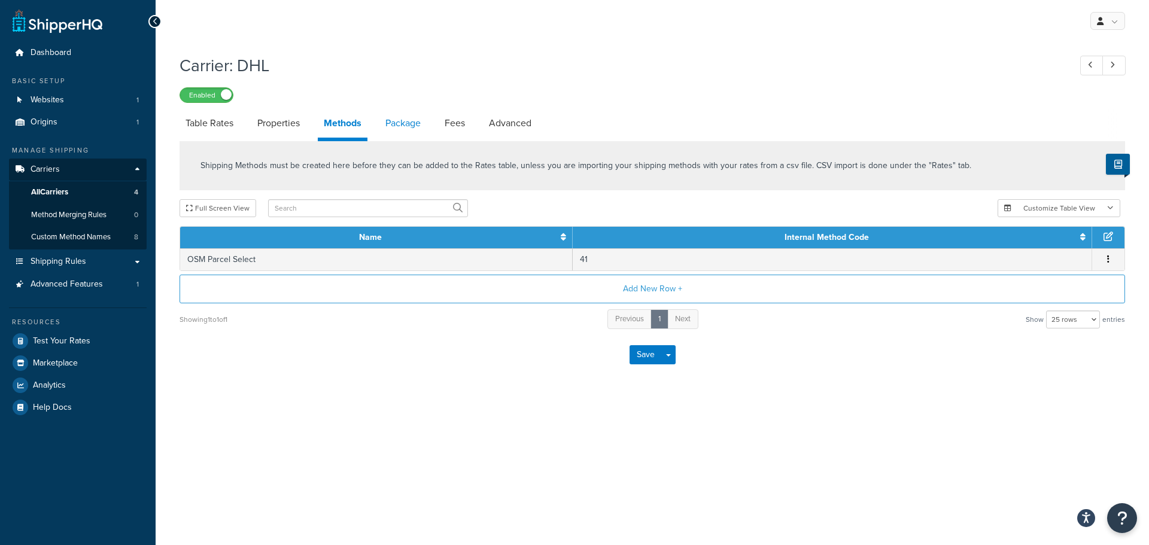
click at [400, 129] on link "Package" at bounding box center [402, 123] width 47 height 29
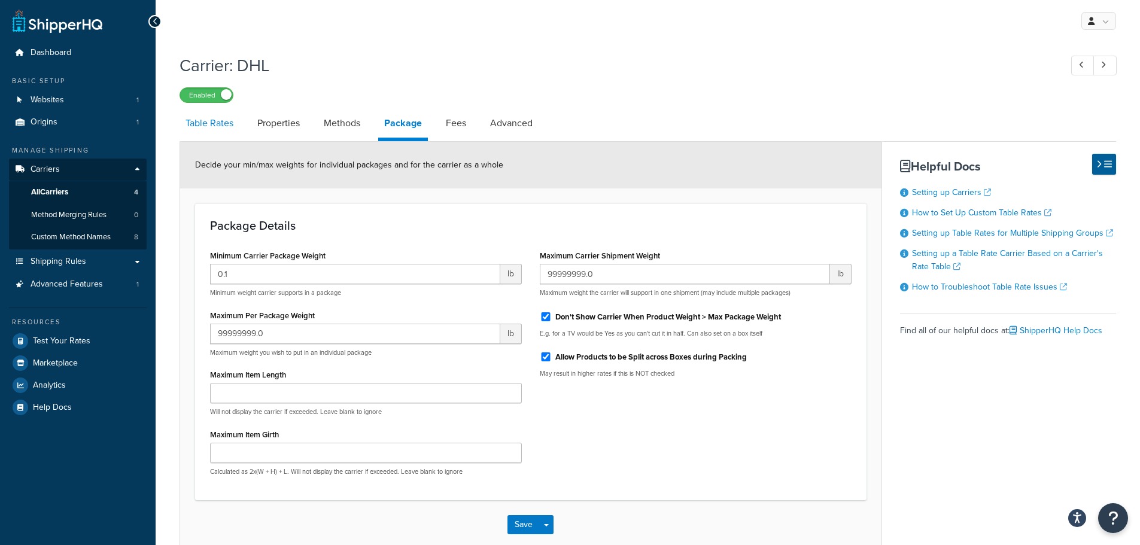
click at [217, 125] on link "Table Rates" at bounding box center [210, 123] width 60 height 29
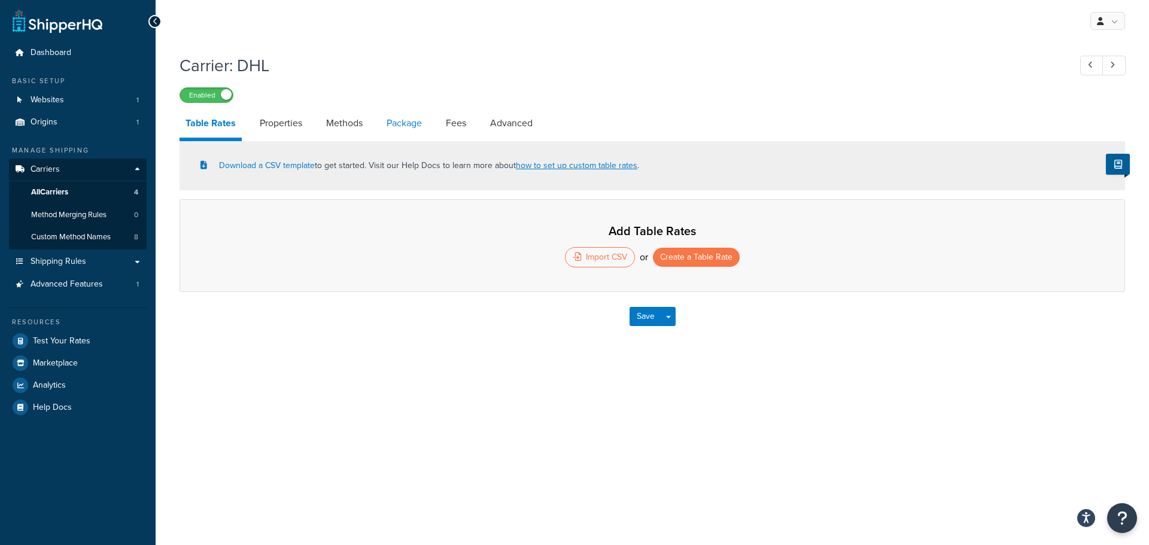
click at [408, 128] on link "Package" at bounding box center [404, 123] width 47 height 29
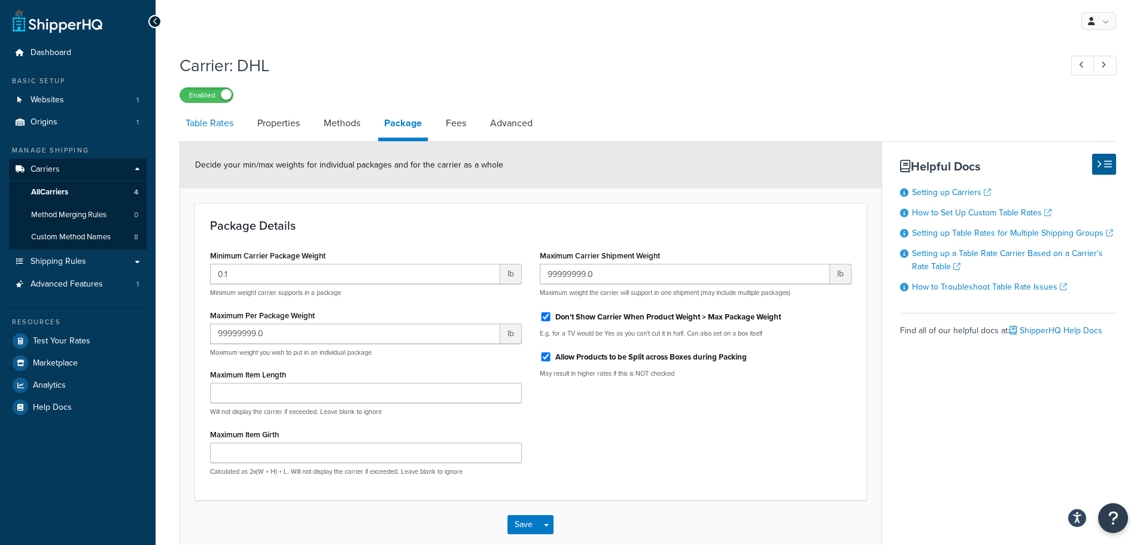
click at [197, 124] on link "Table Rates" at bounding box center [210, 123] width 60 height 29
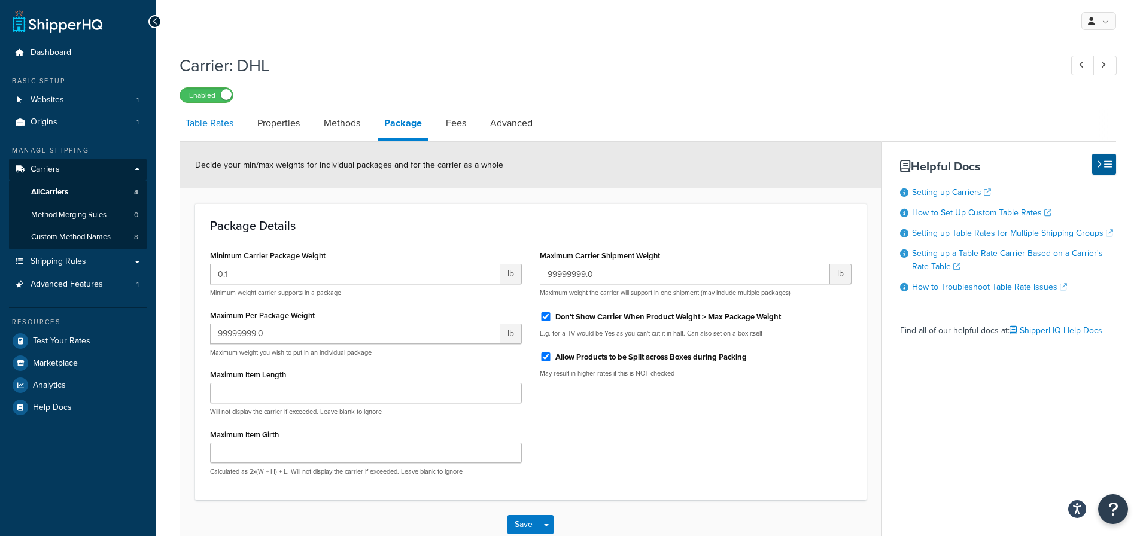
select select "25"
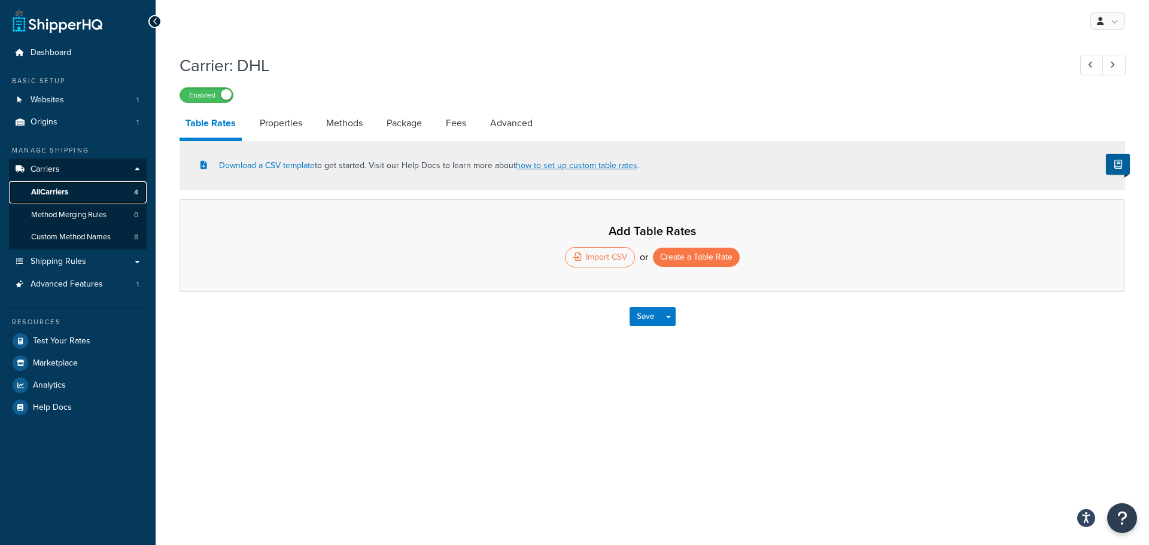
click at [50, 190] on span "All Carriers" at bounding box center [49, 192] width 37 height 10
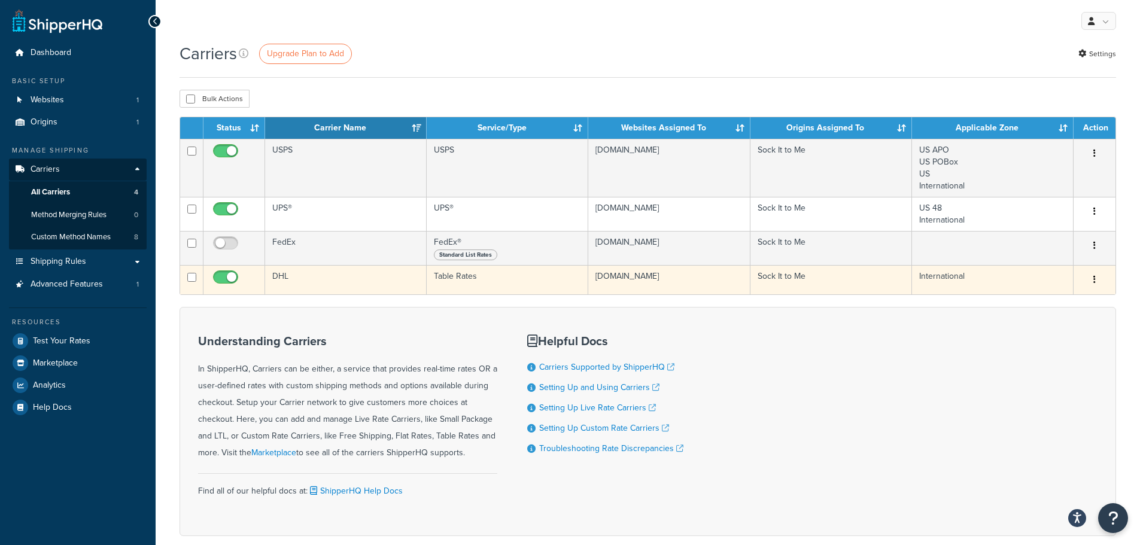
click at [1095, 282] on icon "button" at bounding box center [1094, 279] width 2 height 8
click at [1021, 332] on link "Delete" at bounding box center [1046, 329] width 95 height 25
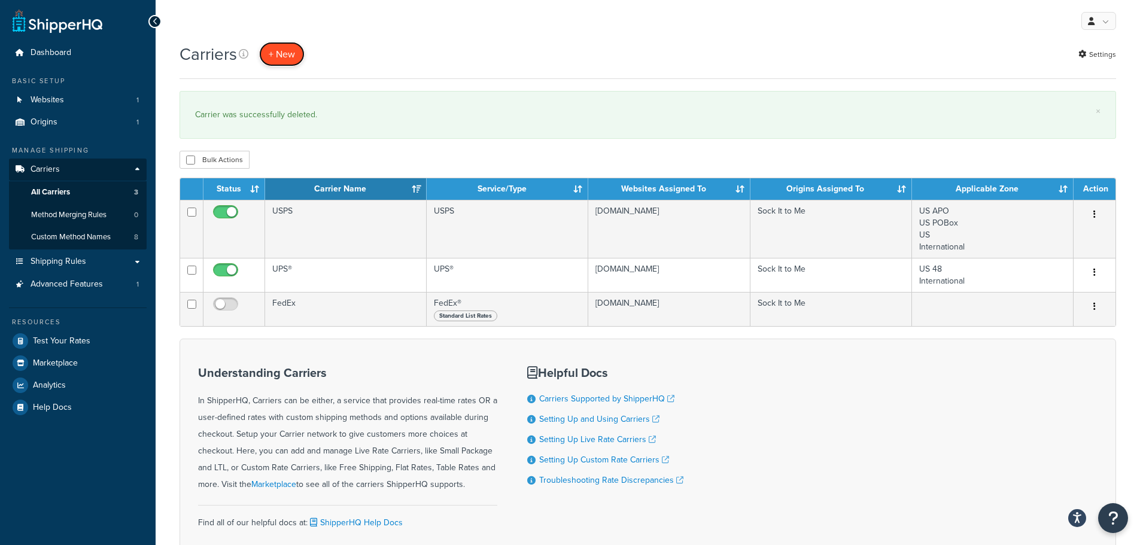
click at [282, 56] on button "+ New" at bounding box center [281, 54] width 45 height 25
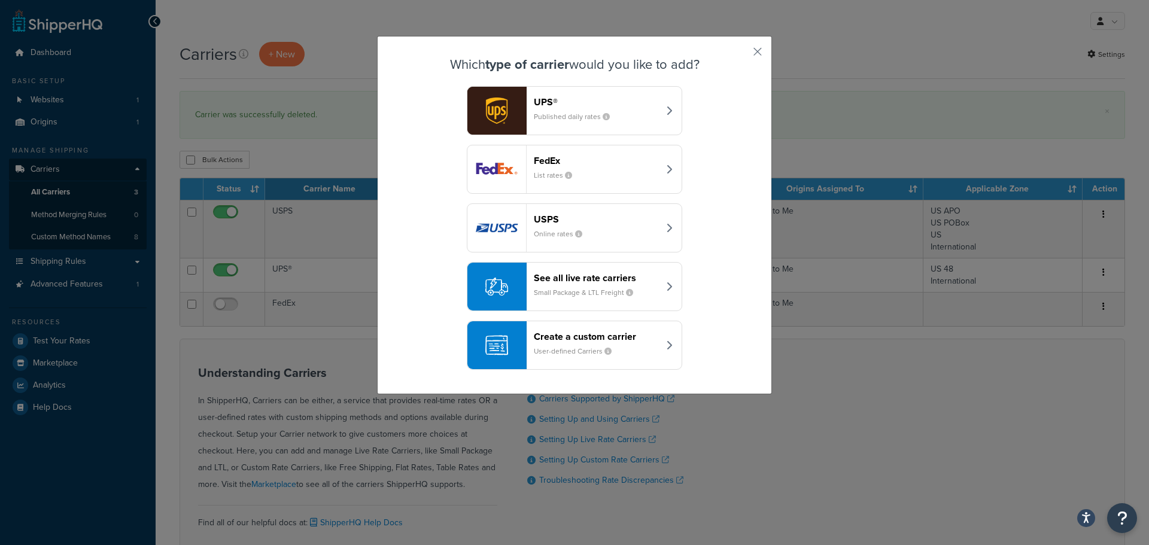
click at [554, 284] on div "See all live rate carriers Small Package & LTL Freight" at bounding box center [596, 286] width 125 height 29
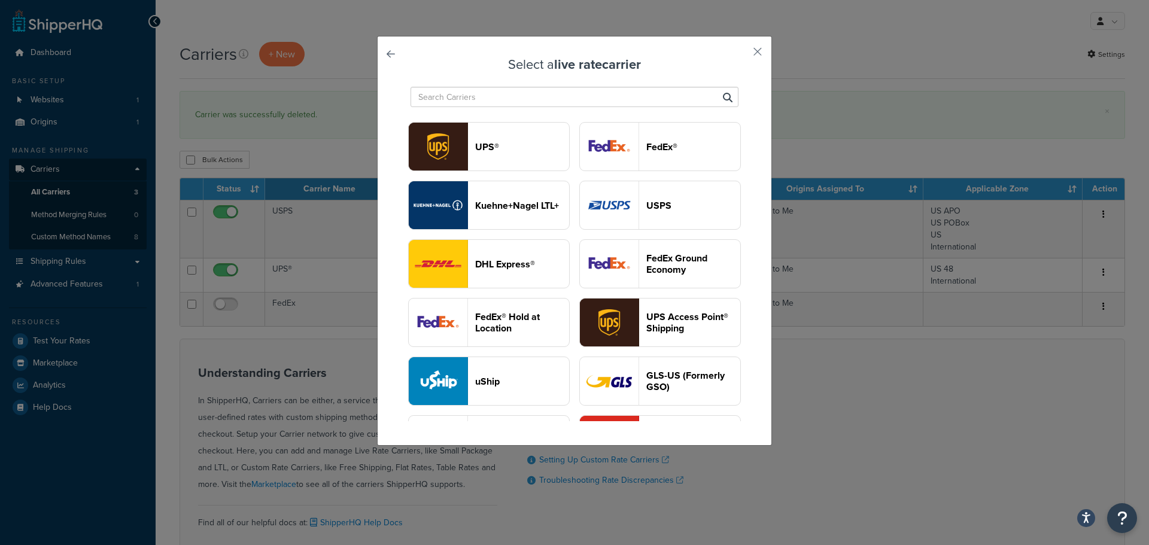
click at [569, 270] on header "DHL Express®" at bounding box center [522, 264] width 94 height 11
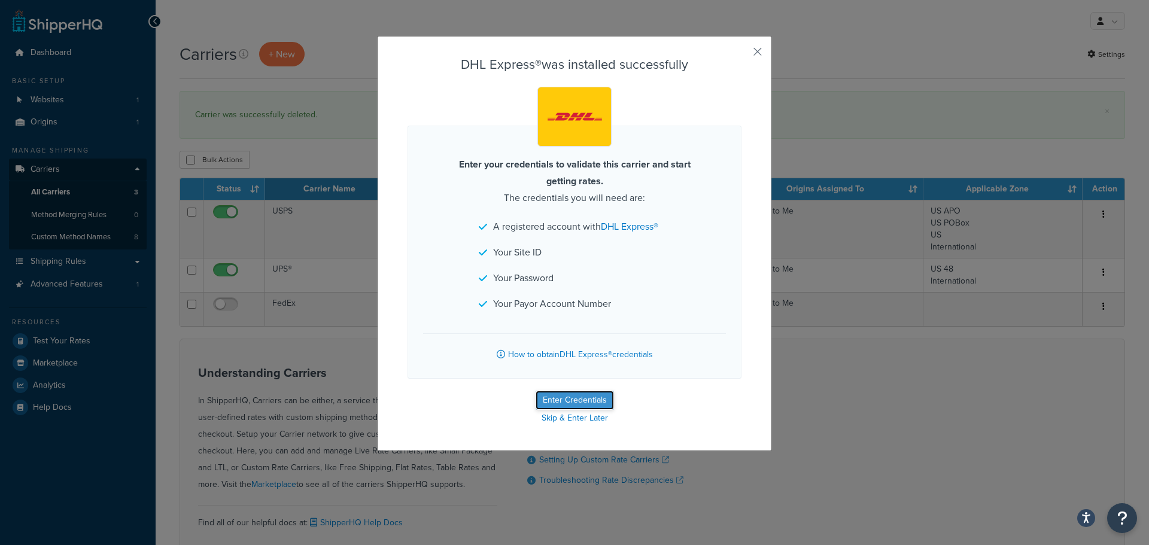
click at [553, 402] on button "Enter Credentials" at bounding box center [575, 400] width 78 height 19
select select "US"
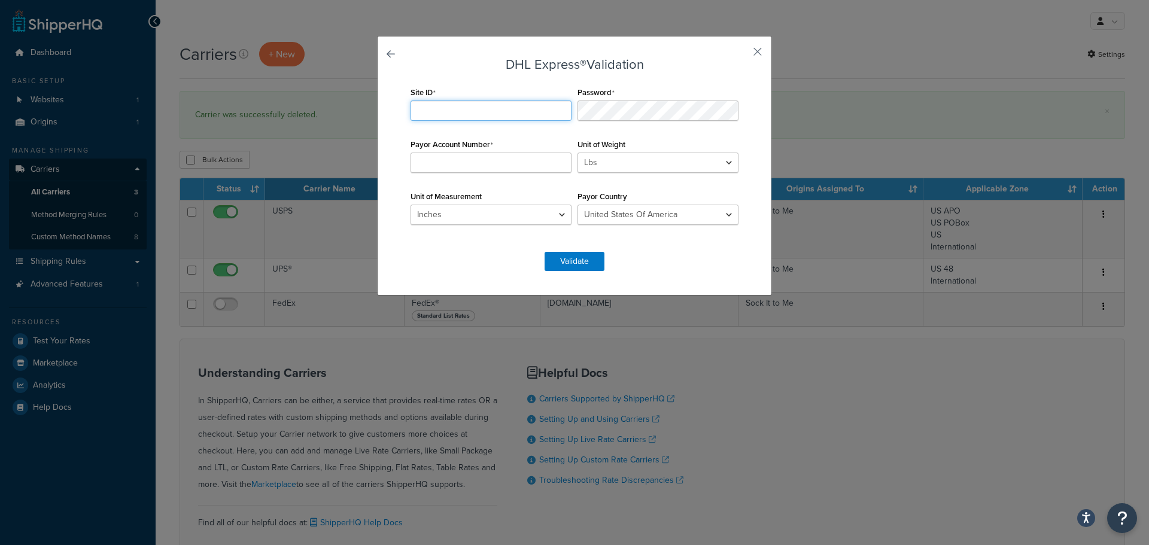
click at [440, 109] on input "Site ID" at bounding box center [491, 111] width 161 height 20
click at [416, 165] on input "Payor Account Number" at bounding box center [491, 163] width 161 height 20
click at [606, 160] on select "Lbs Kgs Convert LBS to KG" at bounding box center [657, 163] width 161 height 20
click at [445, 245] on form "DHL Express® Validation Site ID Required Password Required Payor Account Number…" at bounding box center [575, 164] width 334 height 214
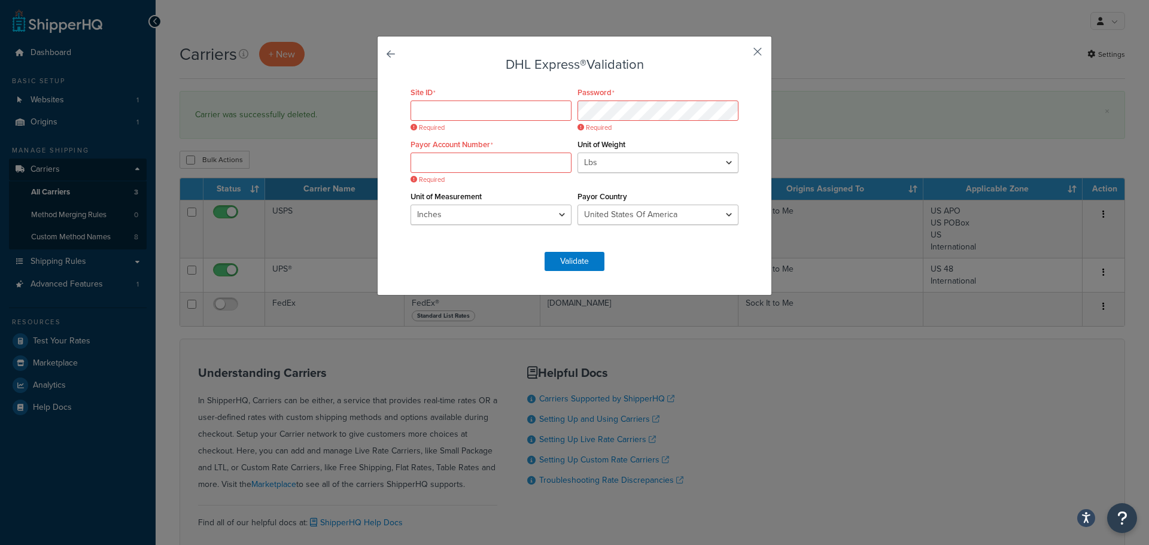
click at [741, 54] on button "button" at bounding box center [739, 55] width 3 height 3
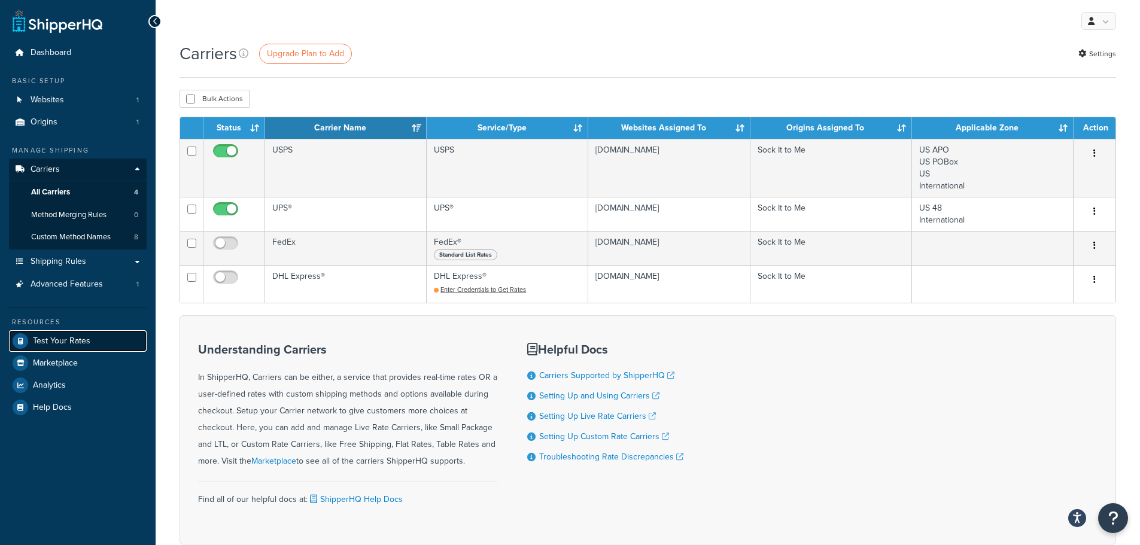
click at [51, 342] on span "Test Your Rates" at bounding box center [61, 341] width 57 height 10
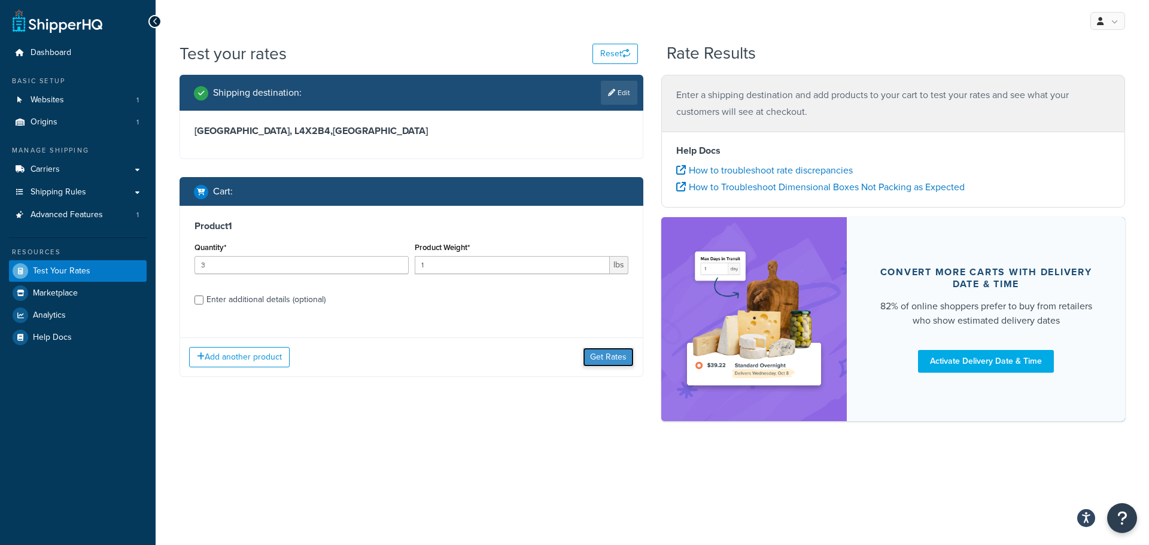
click at [606, 357] on button "Get Rates" at bounding box center [608, 357] width 51 height 19
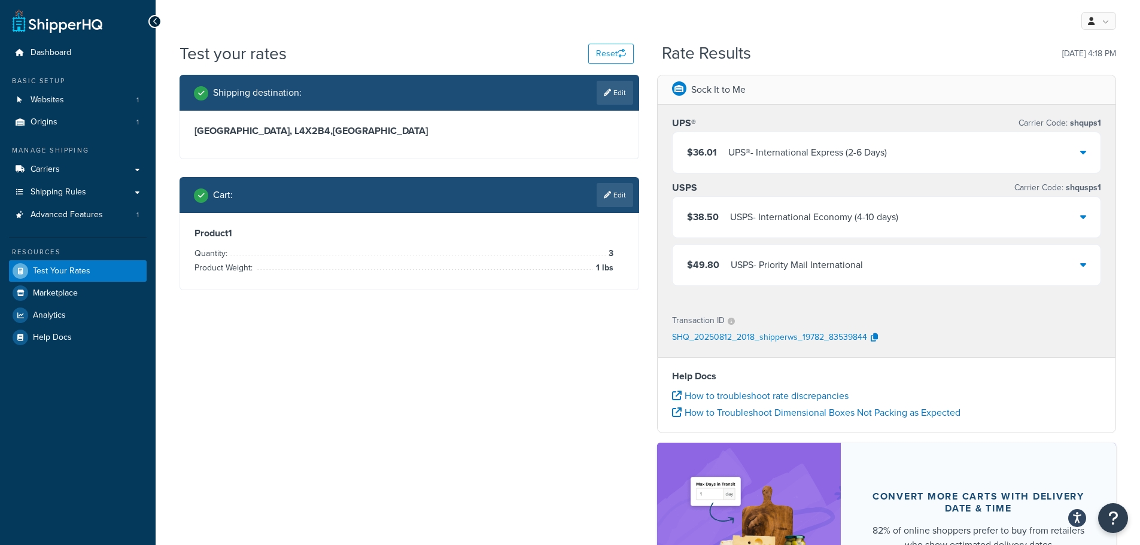
click at [1080, 212] on icon at bounding box center [1083, 217] width 6 height 10
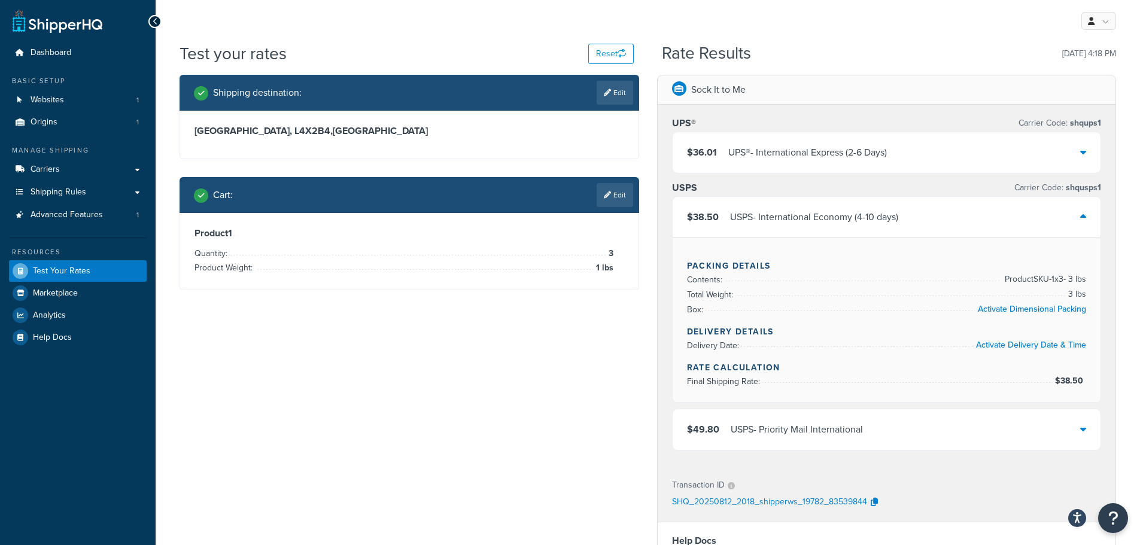
click at [1086, 211] on div at bounding box center [1083, 217] width 6 height 17
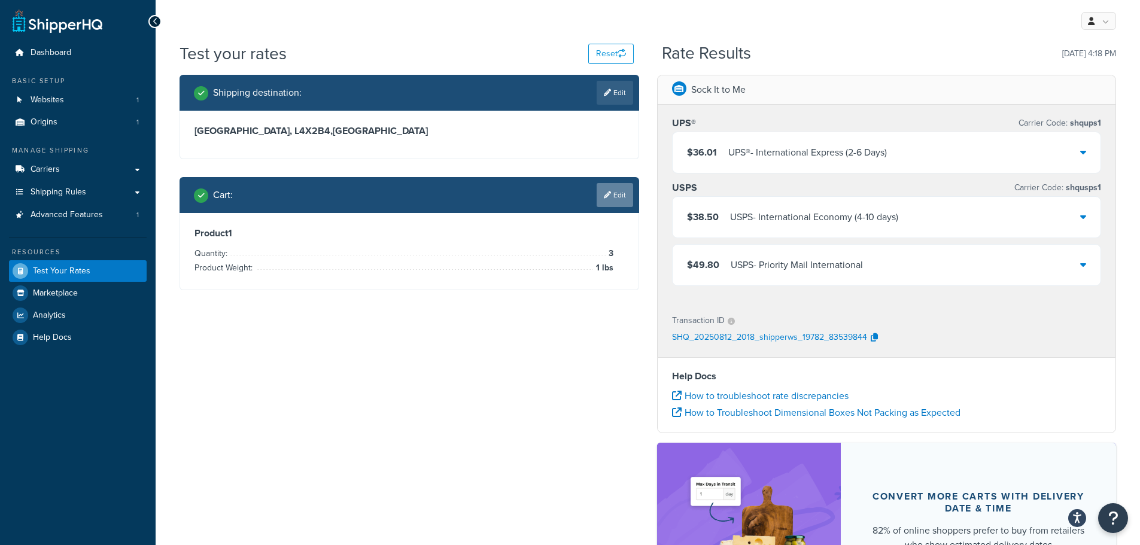
click at [615, 200] on link "Edit" at bounding box center [615, 195] width 37 height 24
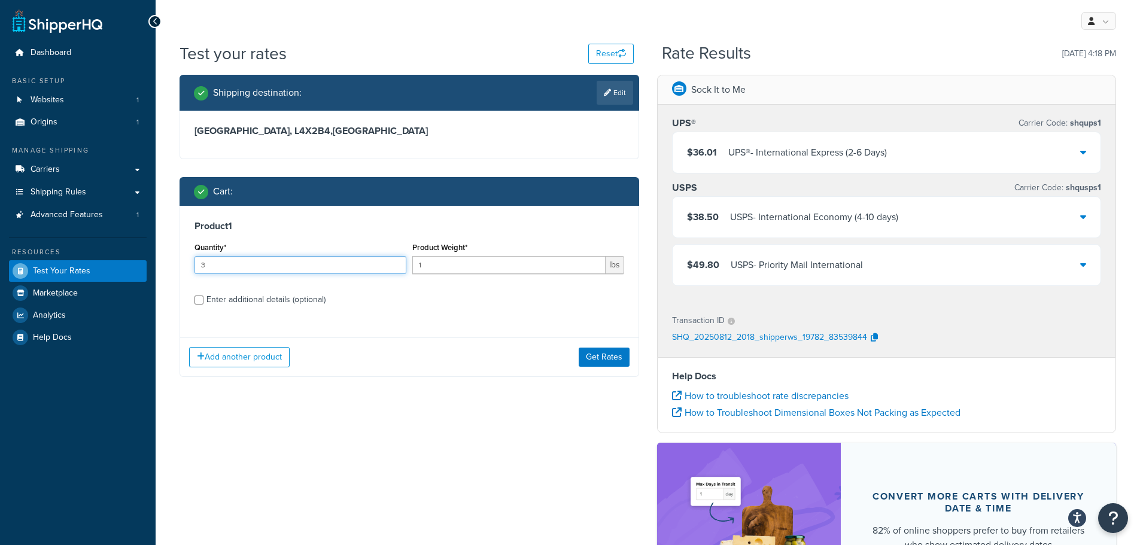
click at [239, 272] on input "3" at bounding box center [300, 265] width 212 height 18
type input "1"
click at [598, 356] on button "Get Rates" at bounding box center [604, 357] width 51 height 19
click at [598, 356] on div "Add another product Get Rates" at bounding box center [409, 357] width 458 height 39
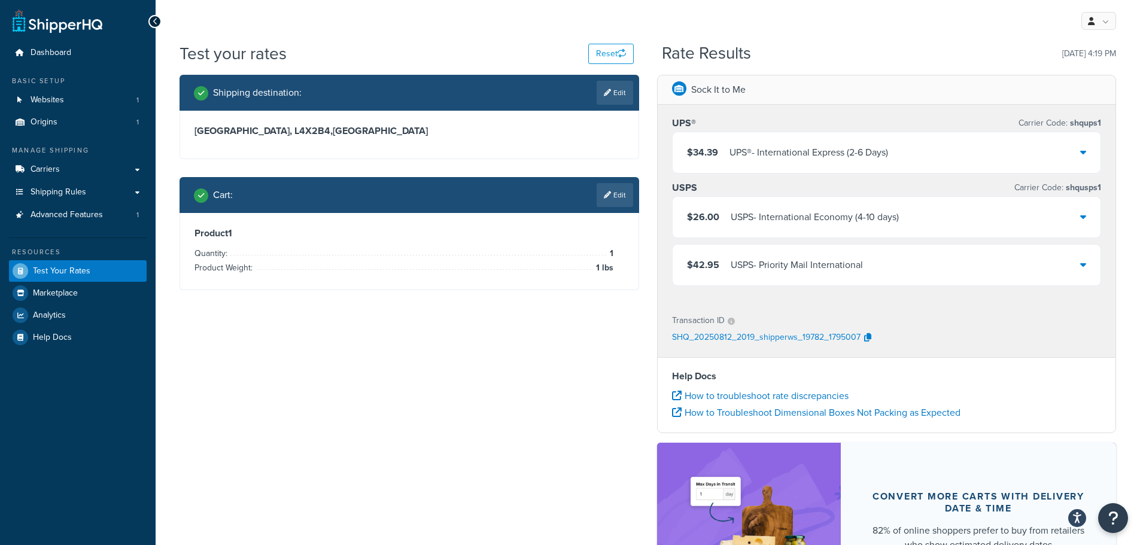
click at [1083, 217] on icon at bounding box center [1083, 217] width 6 height 10
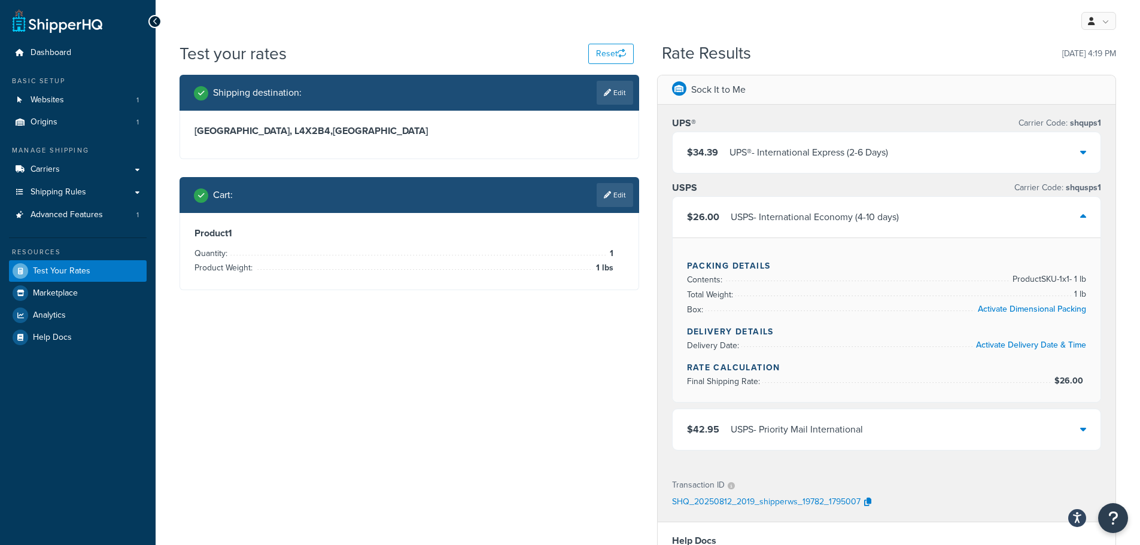
click at [1083, 217] on icon at bounding box center [1083, 217] width 6 height 10
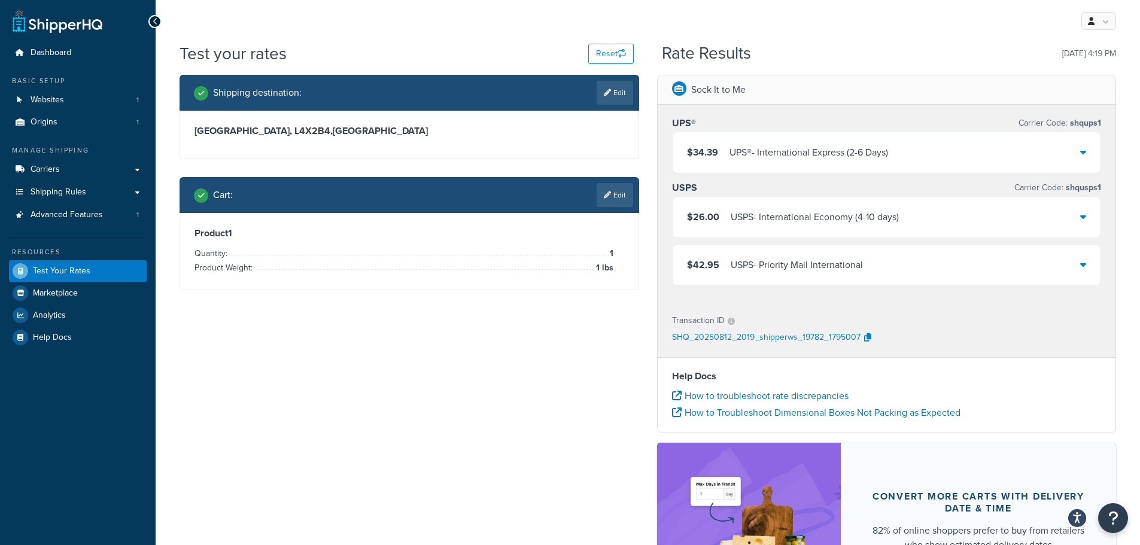
click at [796, 217] on div "USPS - International Economy (4-10 days)" at bounding box center [815, 217] width 168 height 17
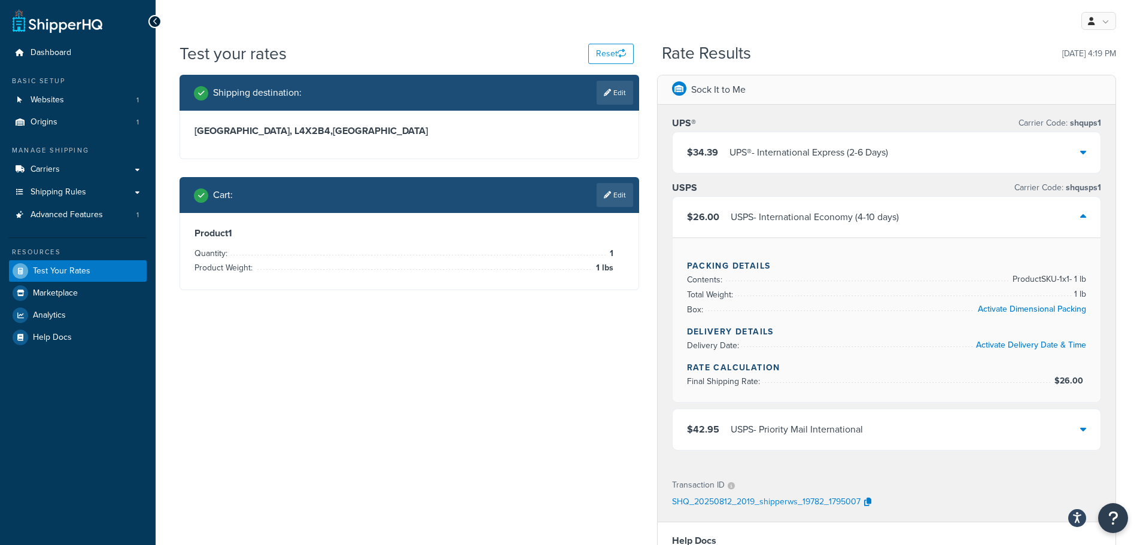
click at [856, 220] on div "USPS - International Economy (4-10 days)" at bounding box center [815, 217] width 168 height 17
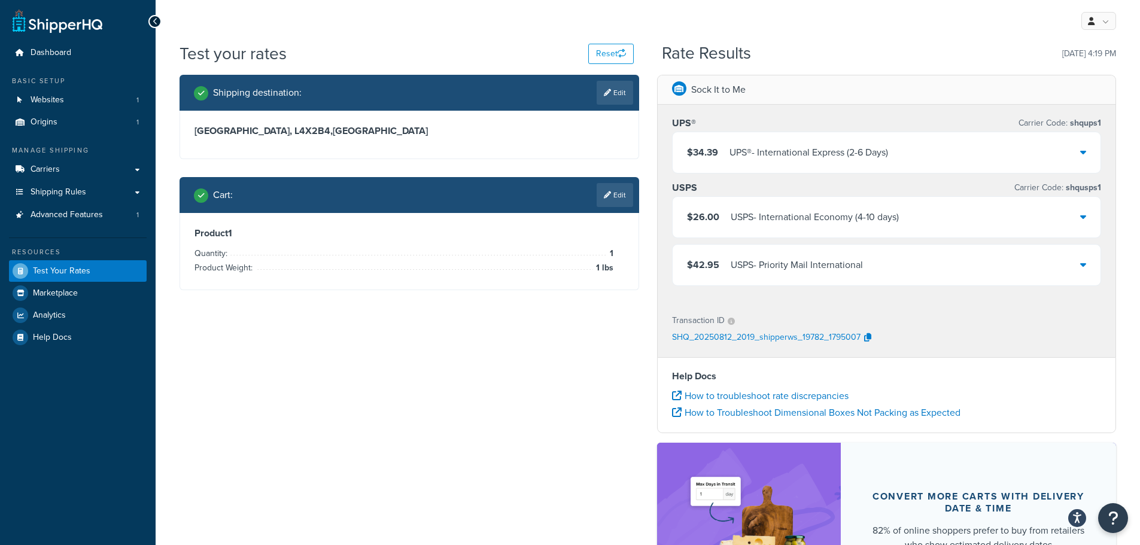
click at [849, 152] on div "UPS® - International Express (2-6 Days)" at bounding box center [808, 152] width 159 height 17
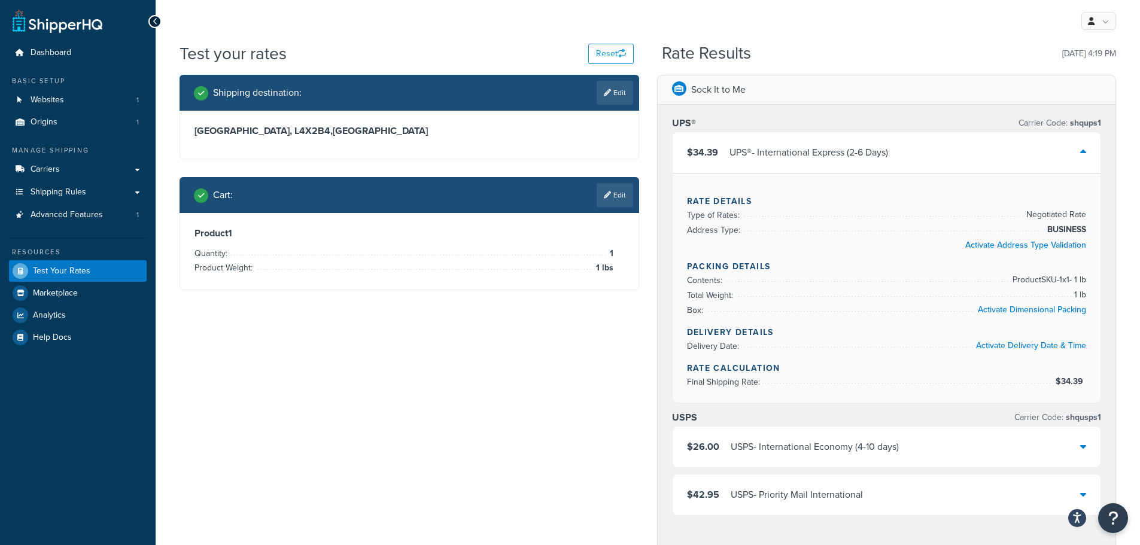
click at [791, 155] on div "UPS® - International Express (2-6 Days)" at bounding box center [808, 152] width 159 height 17
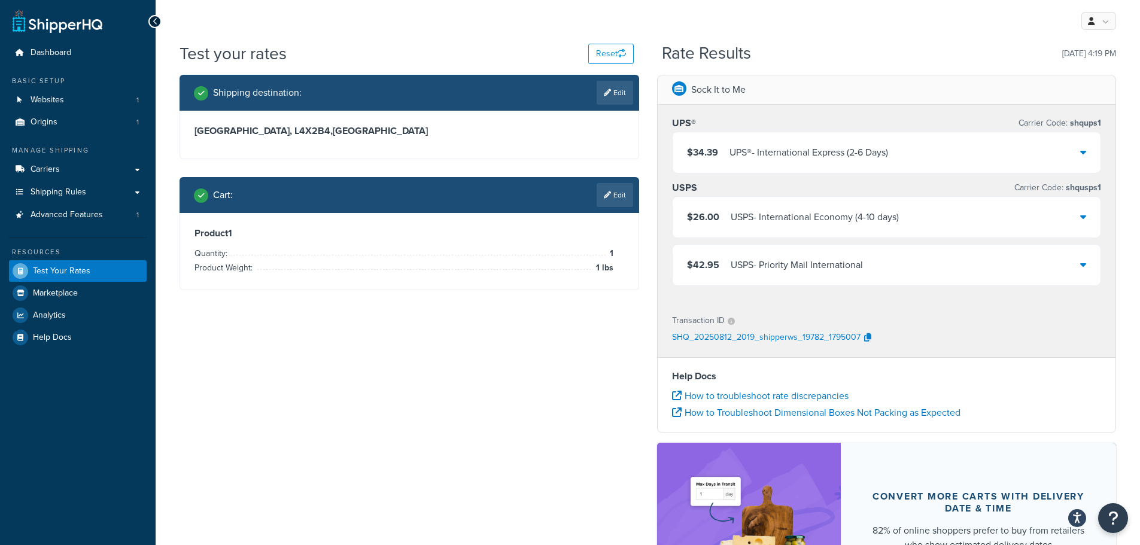
click at [802, 220] on div "USPS - International Economy (4-10 days)" at bounding box center [815, 217] width 168 height 17
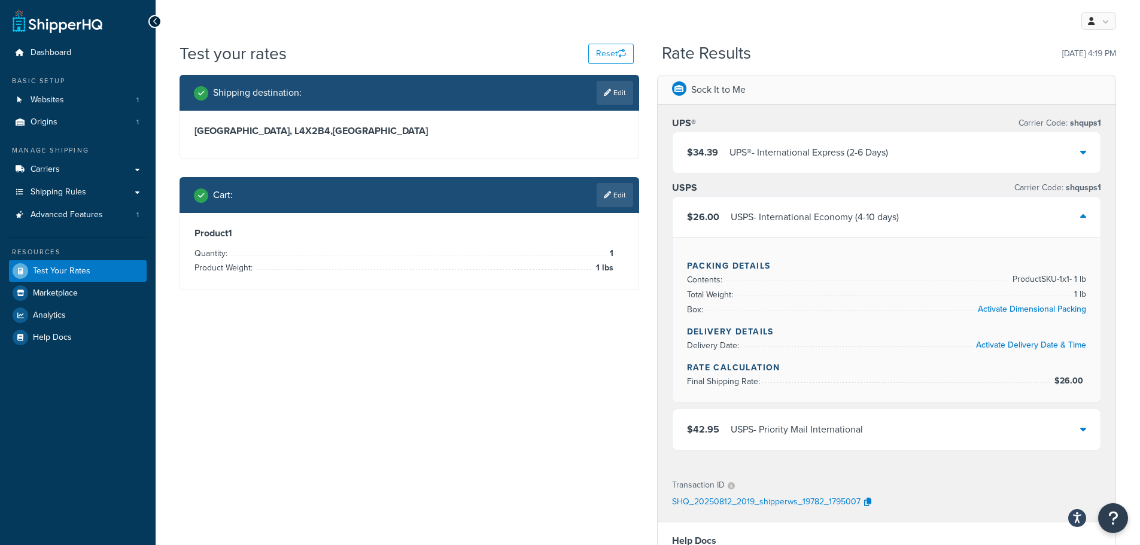
click at [802, 220] on div "USPS - International Economy (4-10 days)" at bounding box center [815, 217] width 168 height 17
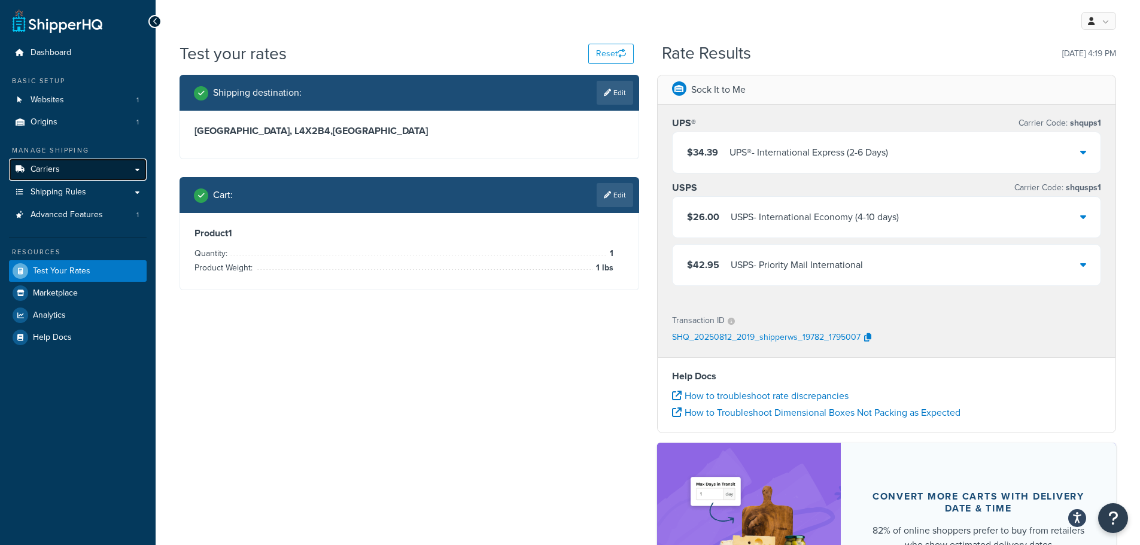
click at [90, 175] on link "Carriers" at bounding box center [78, 170] width 138 height 22
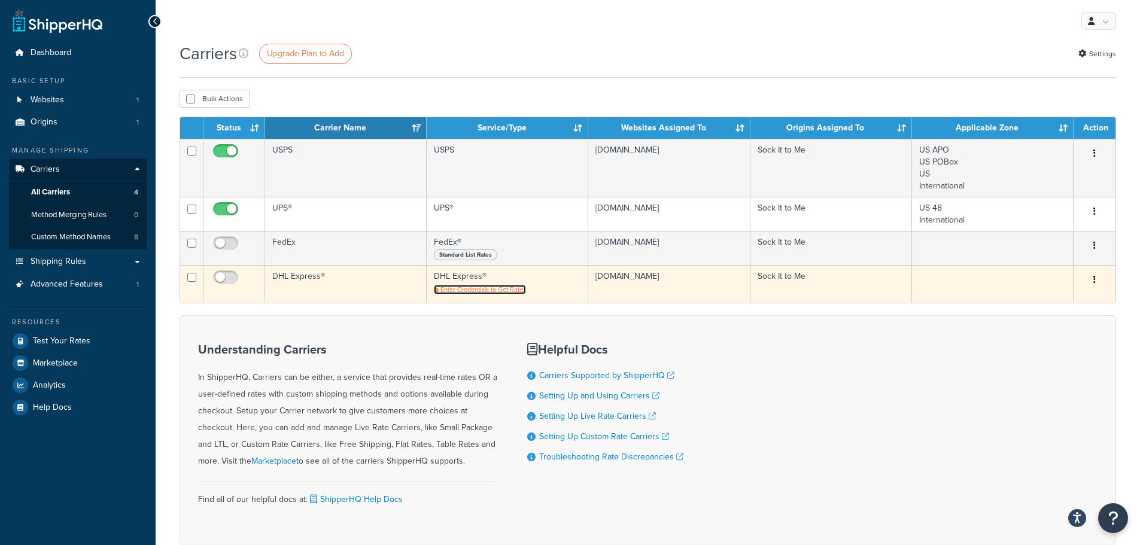
click at [519, 290] on span "Enter Credentials to Get Rates" at bounding box center [483, 290] width 86 height 10
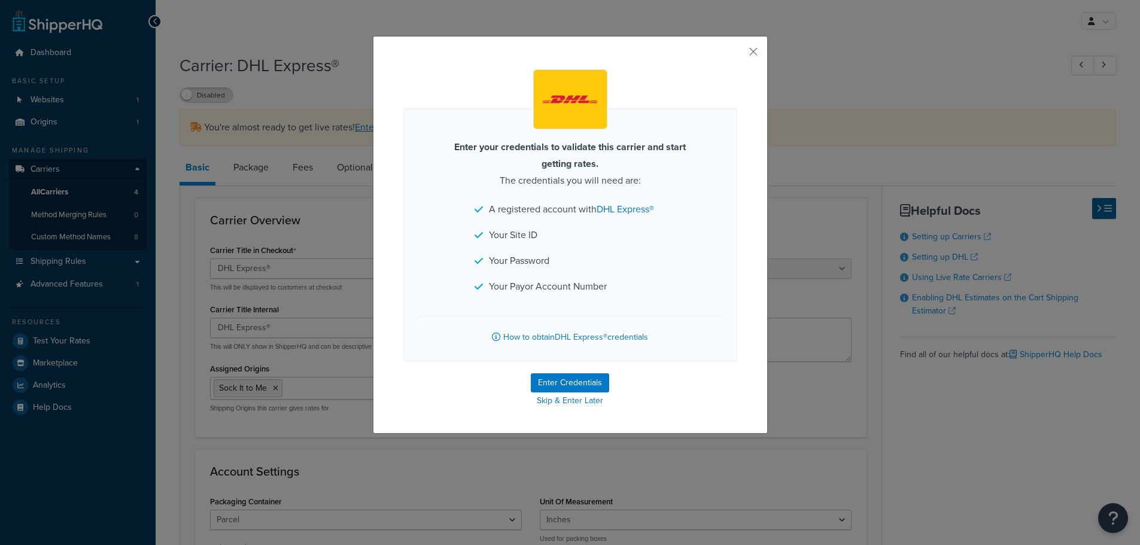
select select "dhl"
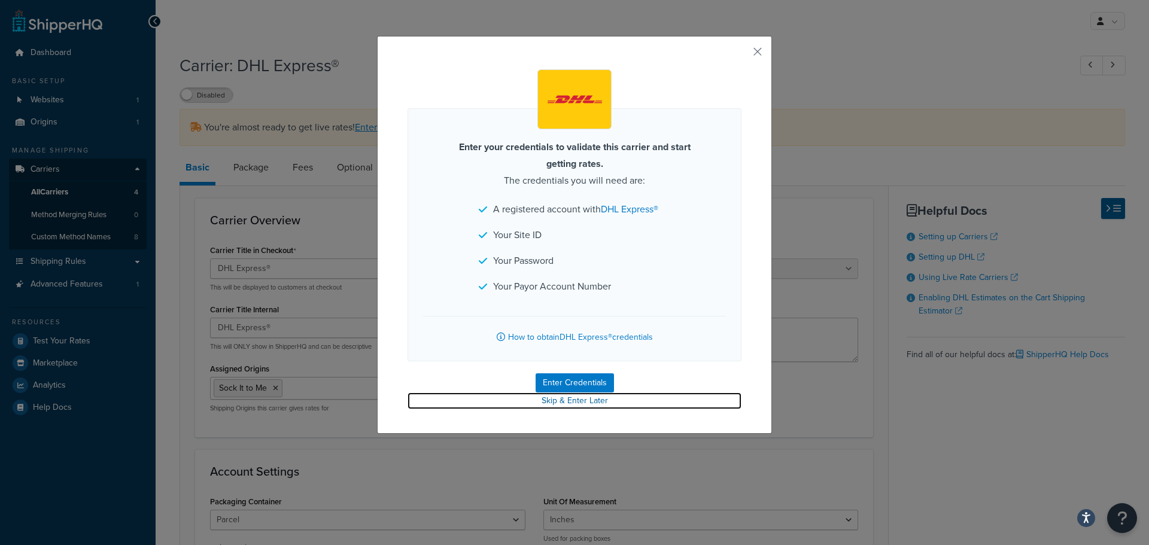
click at [566, 403] on link "Skip & Enter Later" at bounding box center [575, 401] width 334 height 17
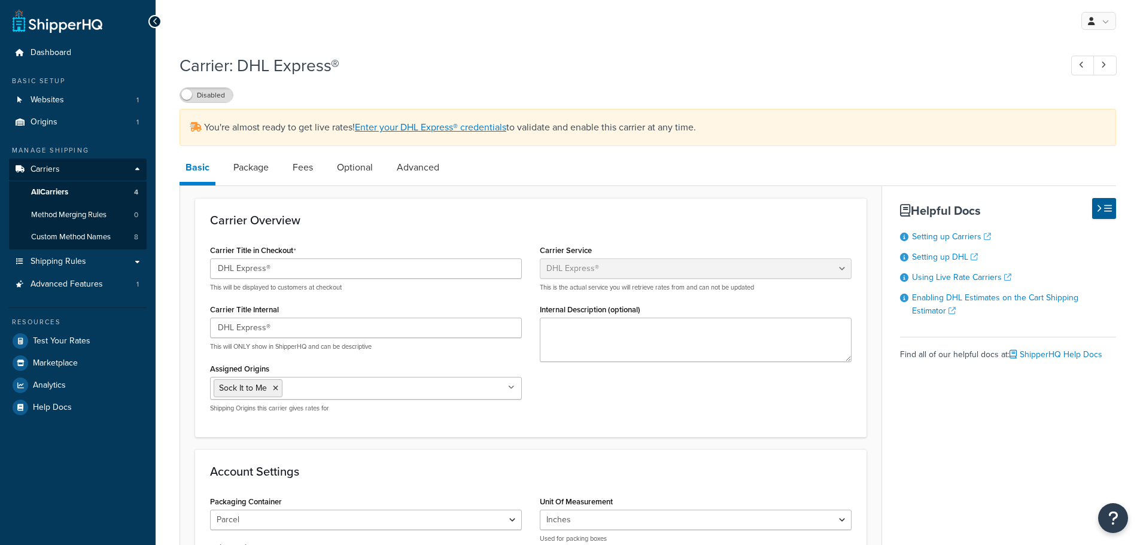
select select "dhl"
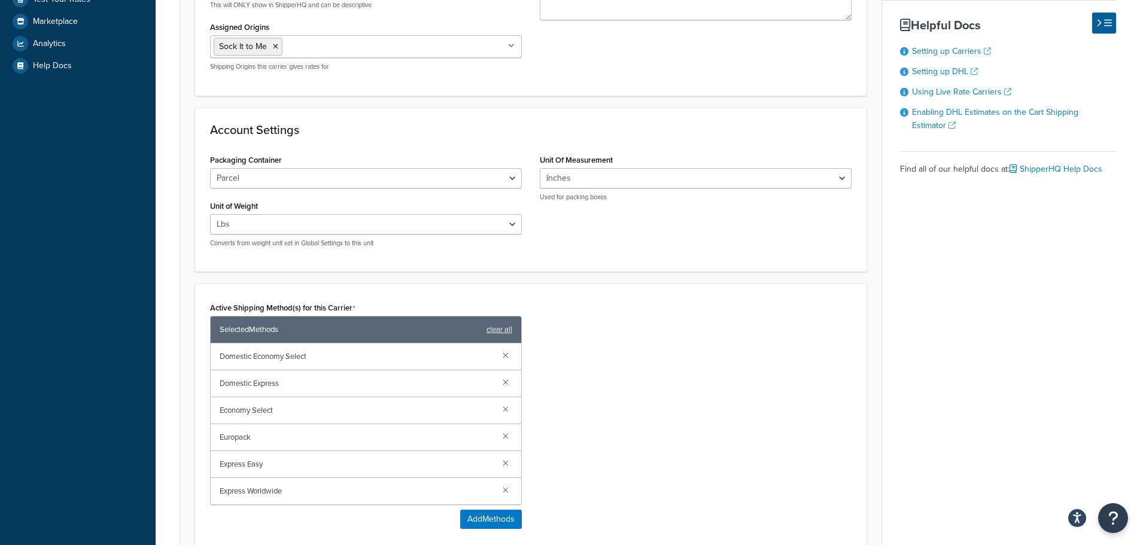
scroll to position [598, 0]
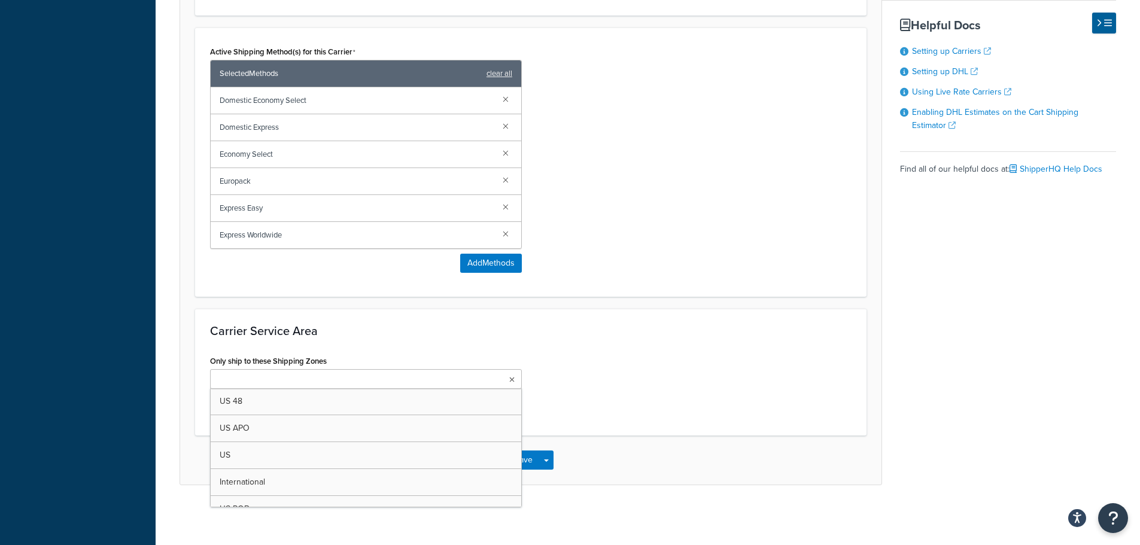
click at [321, 377] on ul at bounding box center [366, 379] width 312 height 20
click at [665, 364] on div "Only ship to these Shipping Zones International US 48 US APO [GEOGRAPHIC_DATA] …" at bounding box center [530, 387] width 659 height 71
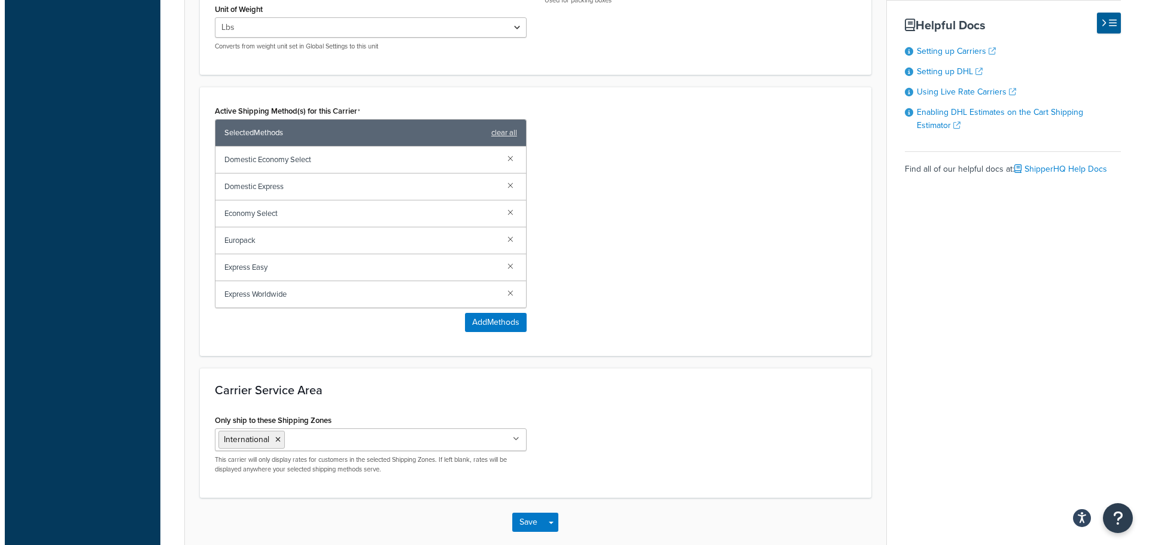
scroll to position [422, 0]
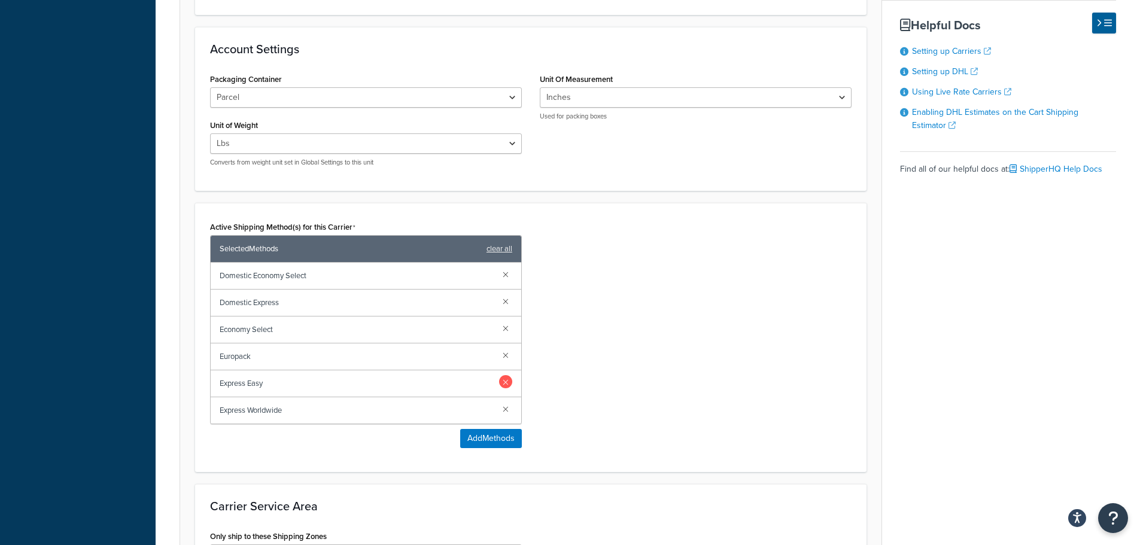
click at [505, 385] on link at bounding box center [505, 381] width 13 height 13
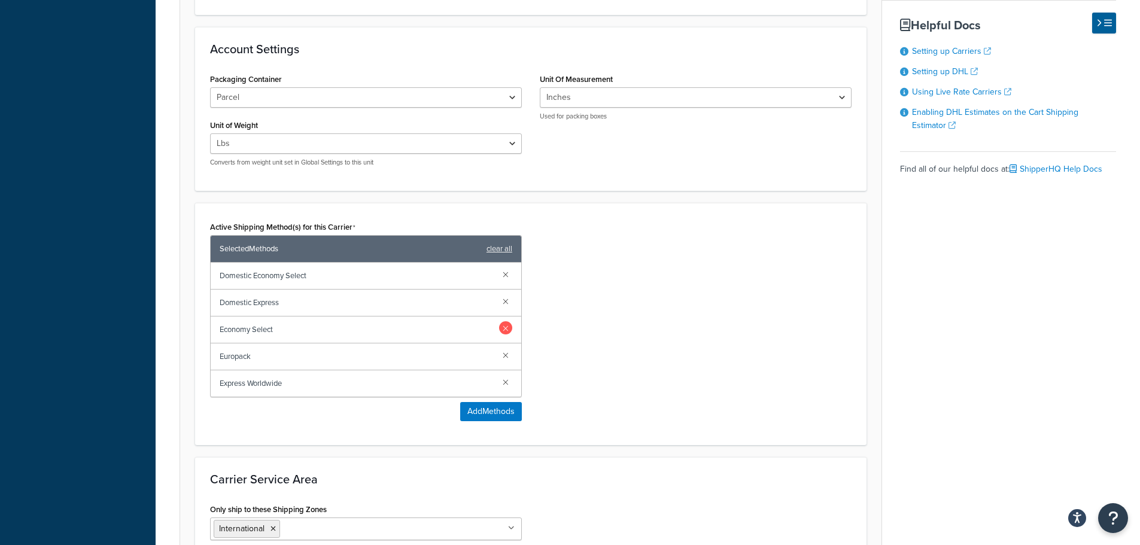
click at [503, 330] on link at bounding box center [505, 327] width 13 height 13
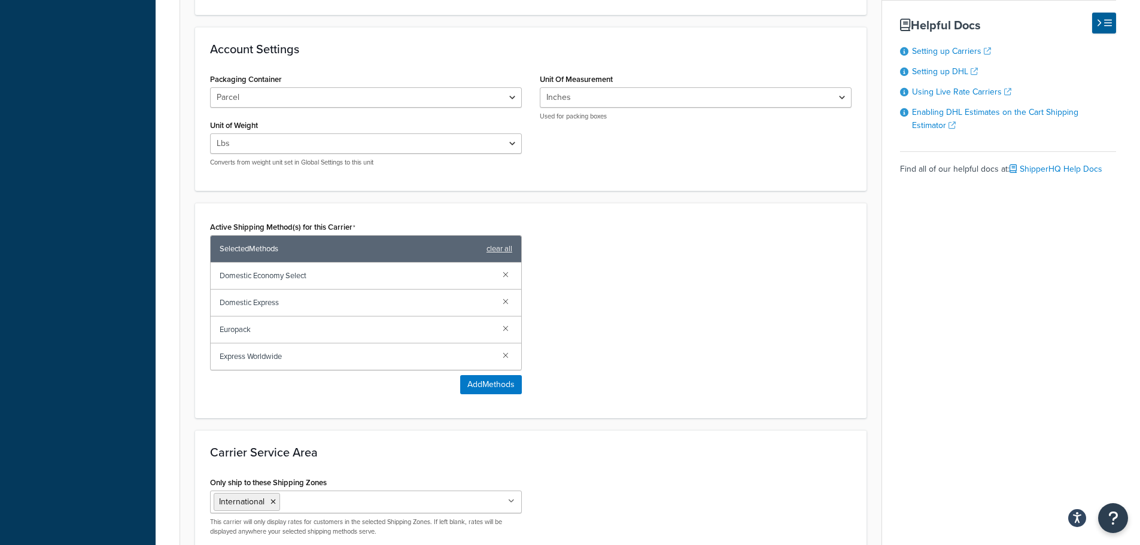
click at [503, 330] on link at bounding box center [505, 327] width 13 height 13
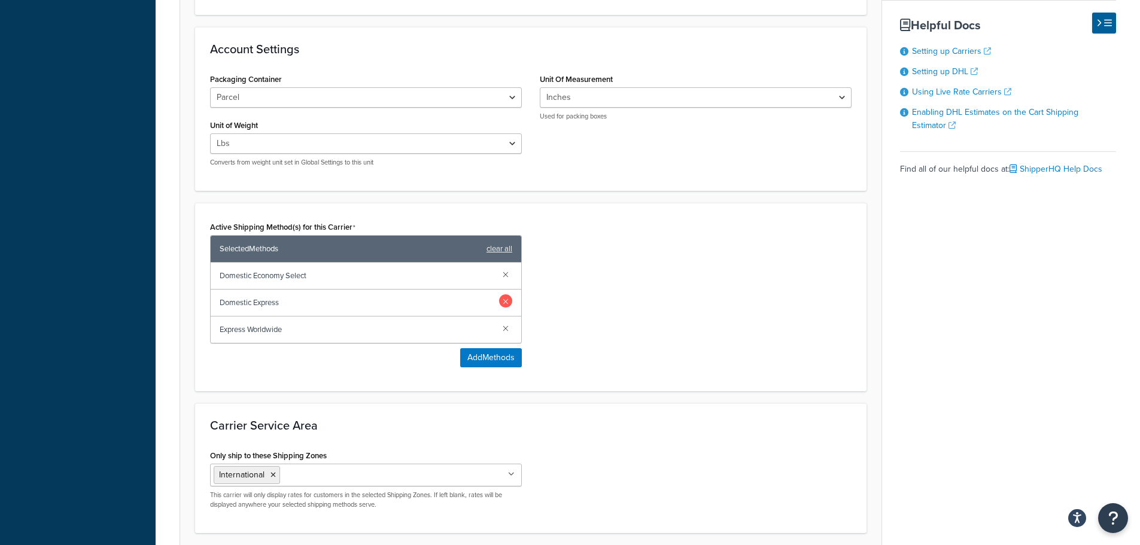
click at [506, 300] on link at bounding box center [505, 300] width 13 height 13
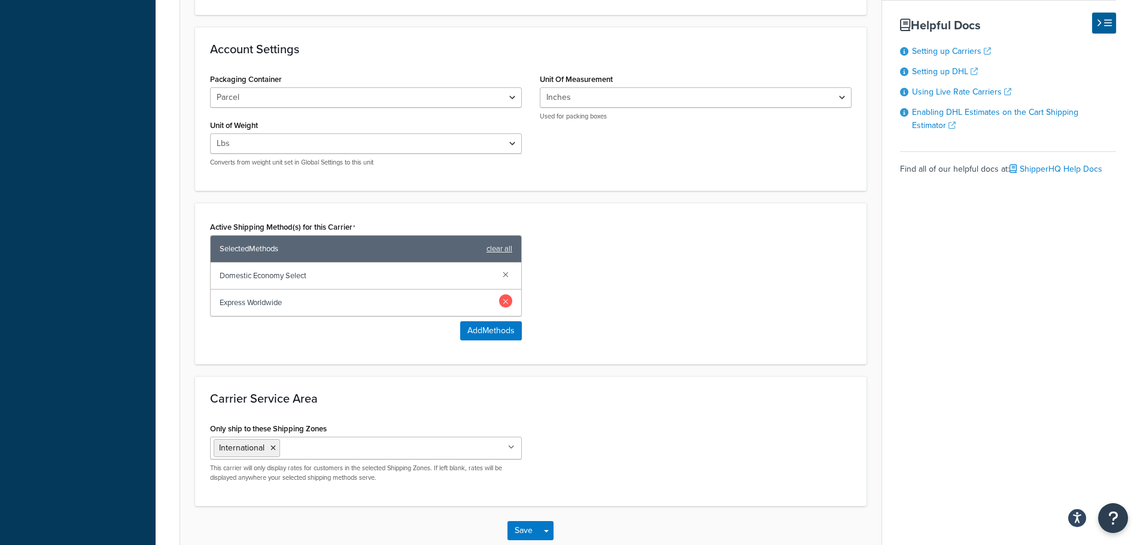
click at [508, 272] on link at bounding box center [505, 273] width 13 height 13
click at [508, 294] on link at bounding box center [505, 300] width 13 height 13
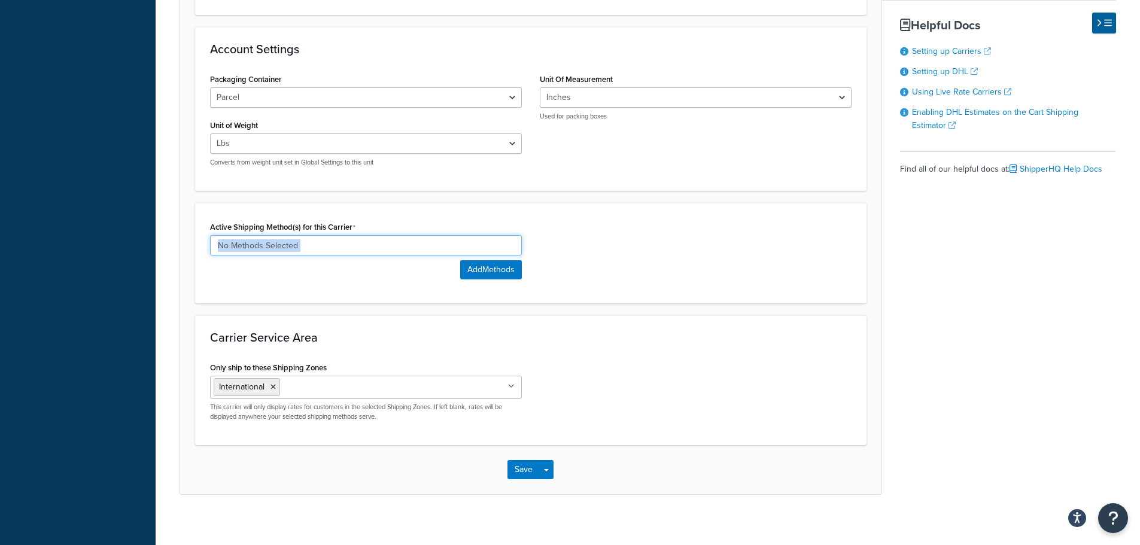
click at [341, 245] on input at bounding box center [366, 245] width 312 height 20
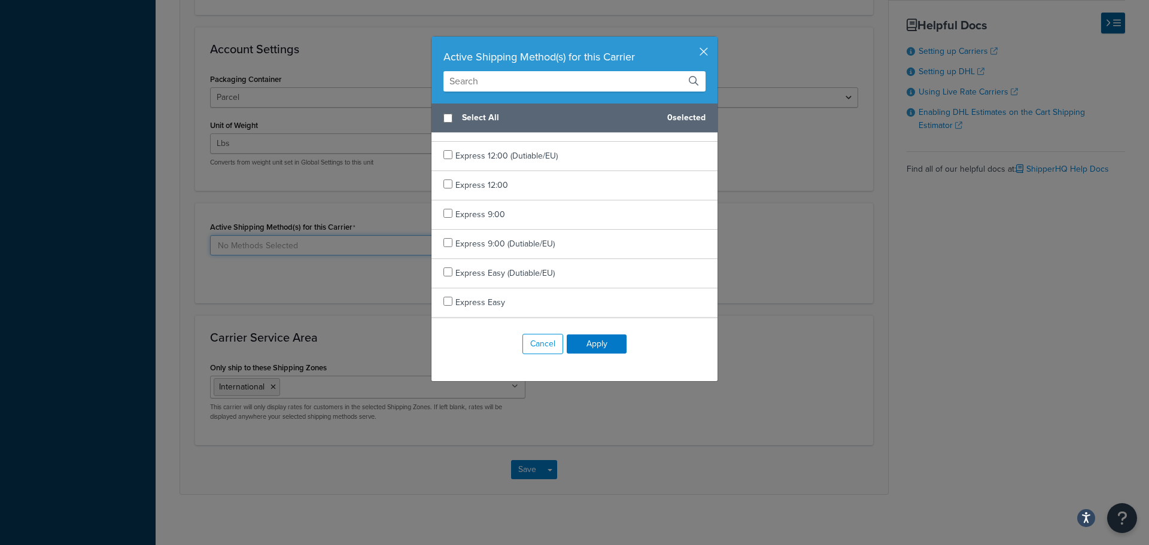
scroll to position [479, 0]
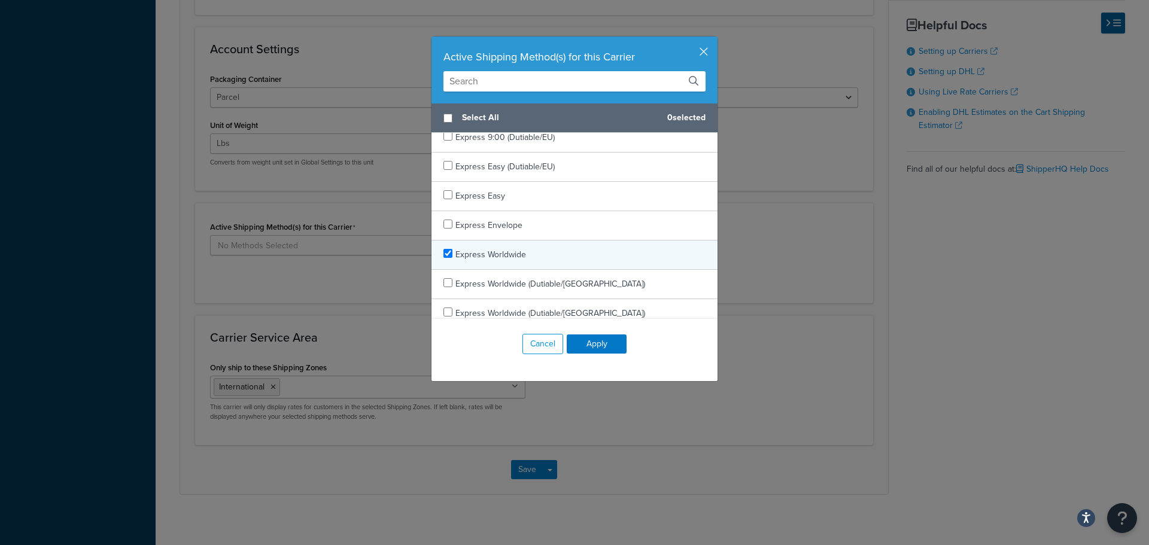
click at [498, 257] on span "Express Worldwide" at bounding box center [490, 254] width 71 height 13
checkbox input "true"
click at [498, 257] on span "Express Worldwide" at bounding box center [490, 254] width 71 height 13
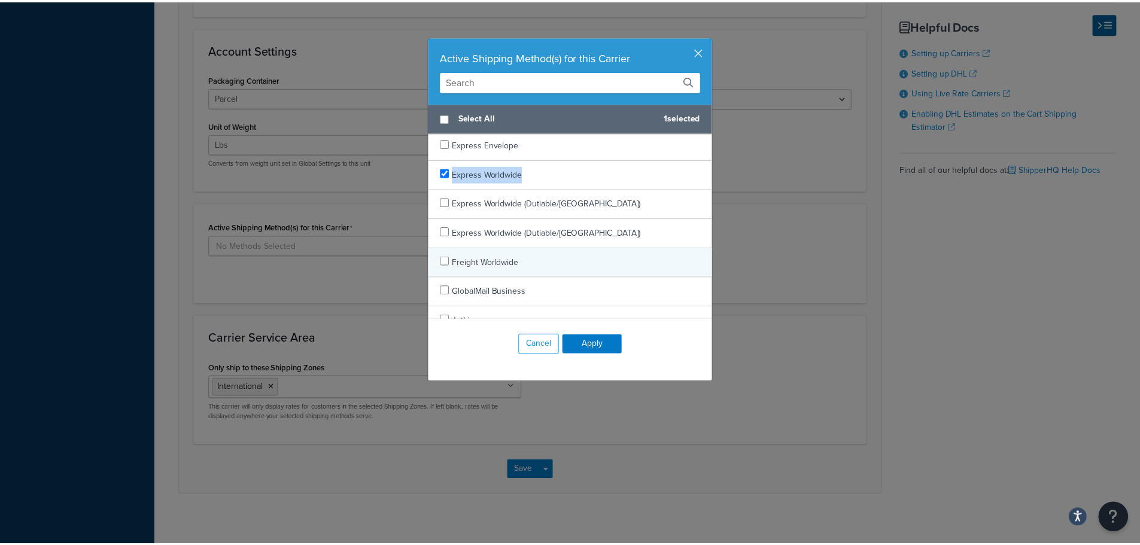
scroll to position [539, 0]
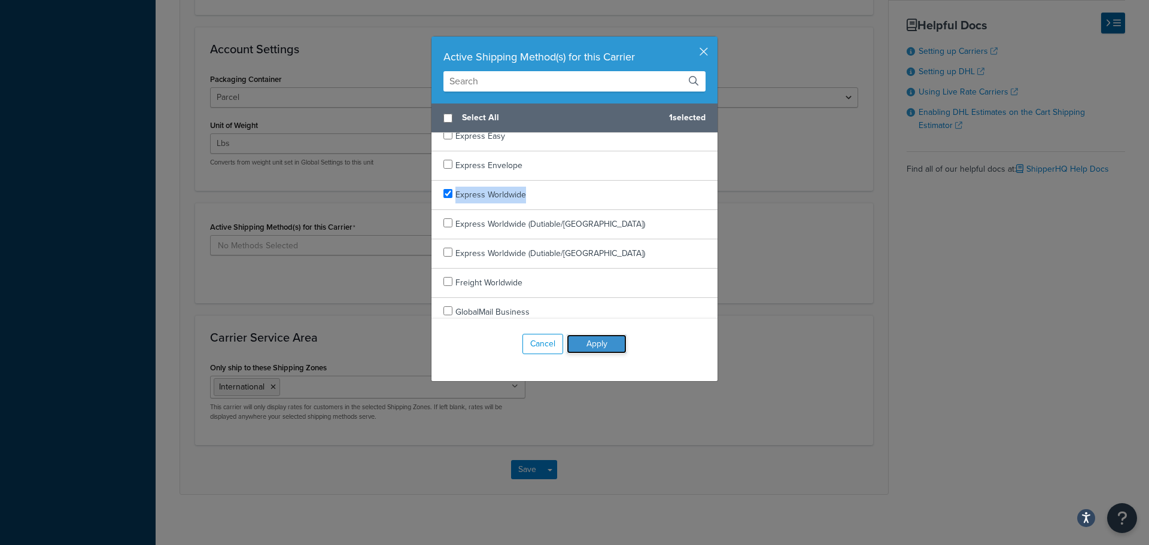
click at [587, 345] on button "Apply" at bounding box center [597, 344] width 60 height 19
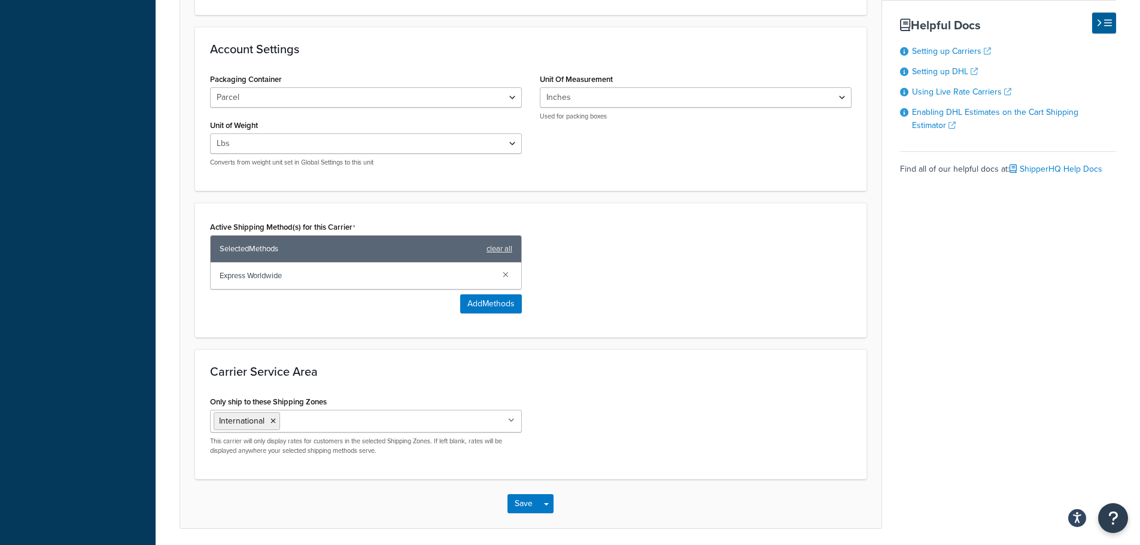
click at [664, 284] on div "Active Shipping Method(s) for this Carrier Selected Methods clear all Express W…" at bounding box center [530, 270] width 659 height 104
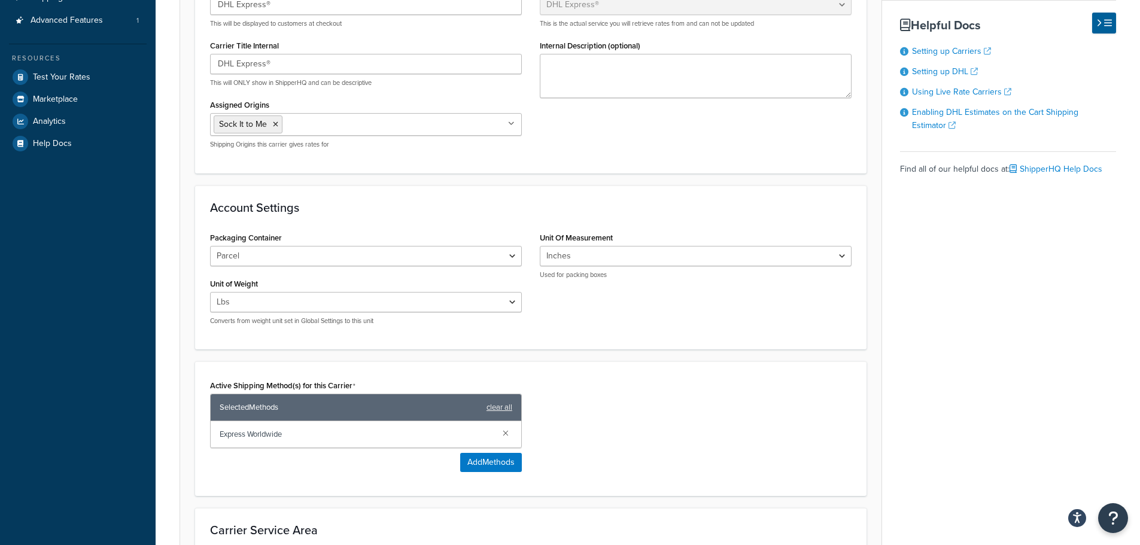
scroll to position [243, 0]
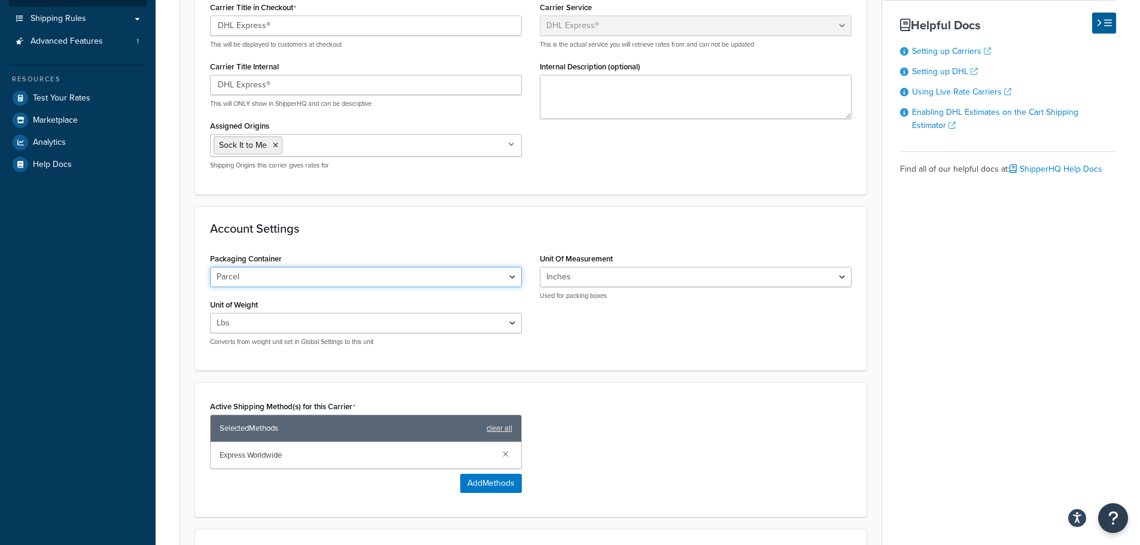
click at [289, 271] on select "Parcel Parcels/Conveyables Double Pallets Flyer/Smalls Non-Conveyables" at bounding box center [366, 277] width 312 height 20
click at [275, 285] on select "Parcel Parcels/Conveyables Double Pallets Flyer/Smalls Non-Conveyables" at bounding box center [366, 277] width 312 height 20
click at [260, 282] on select "Parcel Parcels/Conveyables Double Pallets Flyer/Smalls Non-Conveyables" at bounding box center [366, 277] width 312 height 20
click at [463, 199] on form "Carrier Overview Carrier Title in Checkout DHL Express® This will be displayed …" at bounding box center [530, 331] width 701 height 753
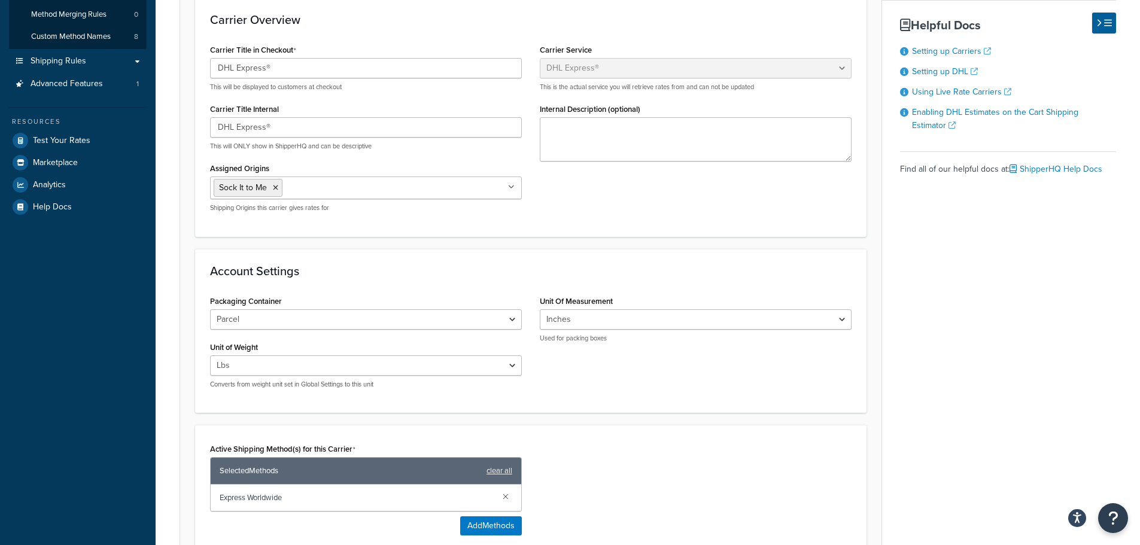
scroll to position [183, 0]
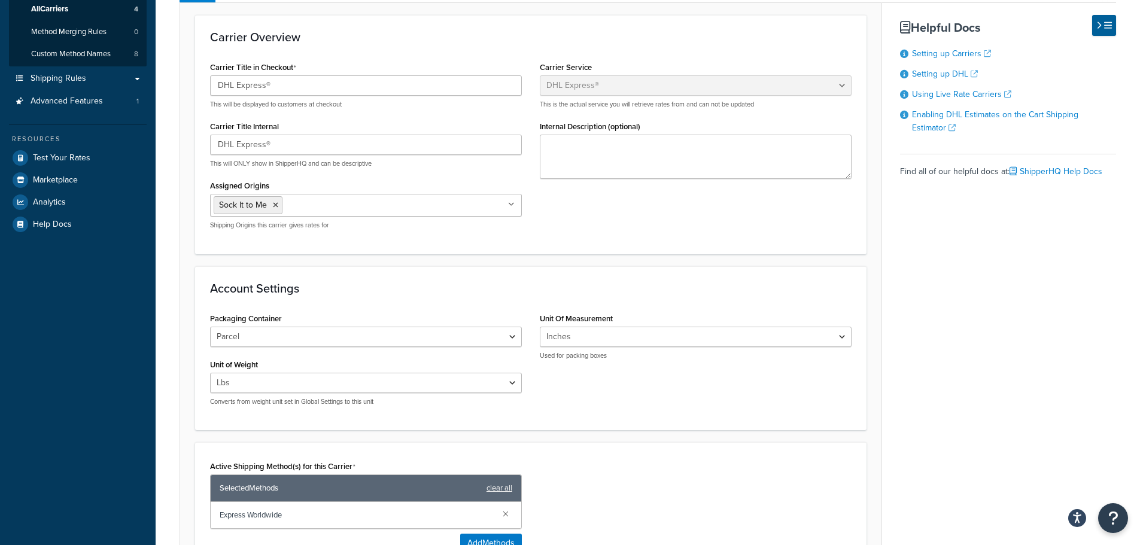
click at [589, 203] on div "Carrier Title in Checkout DHL Express® This will be displayed to customers at c…" at bounding box center [530, 149] width 659 height 181
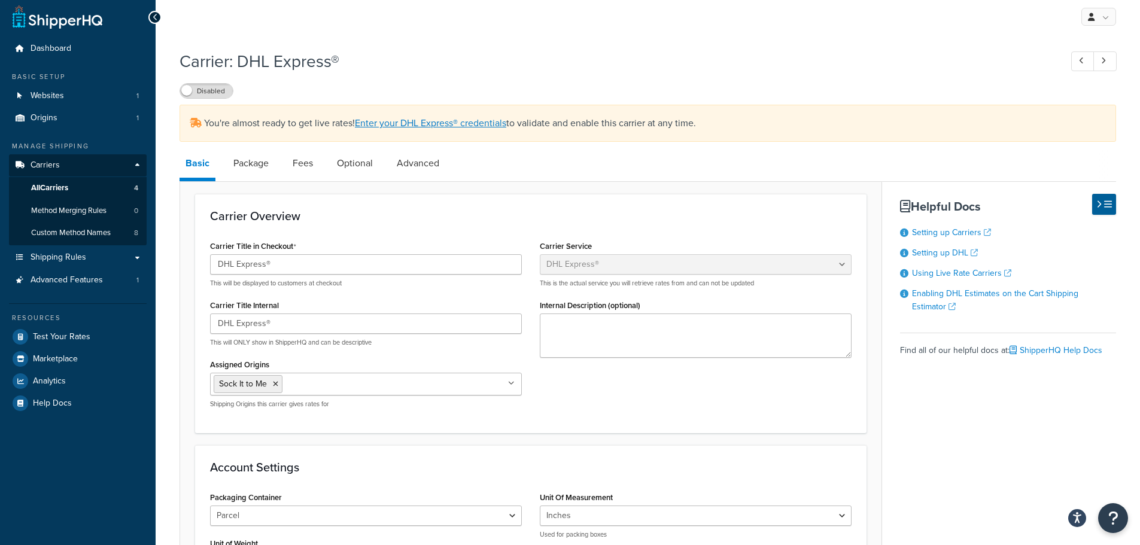
scroll to position [0, 0]
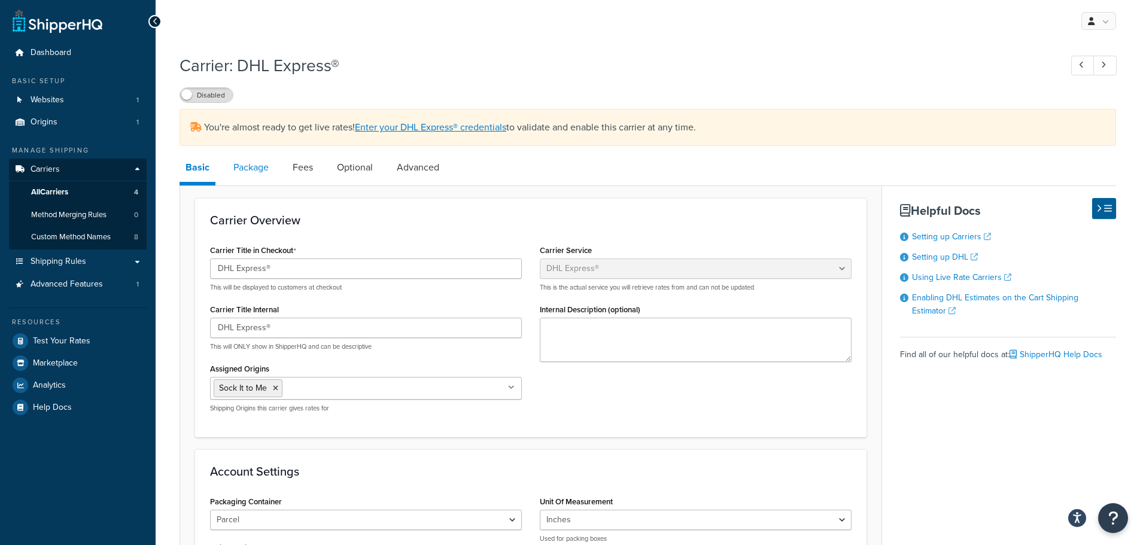
click at [250, 170] on link "Package" at bounding box center [250, 167] width 47 height 29
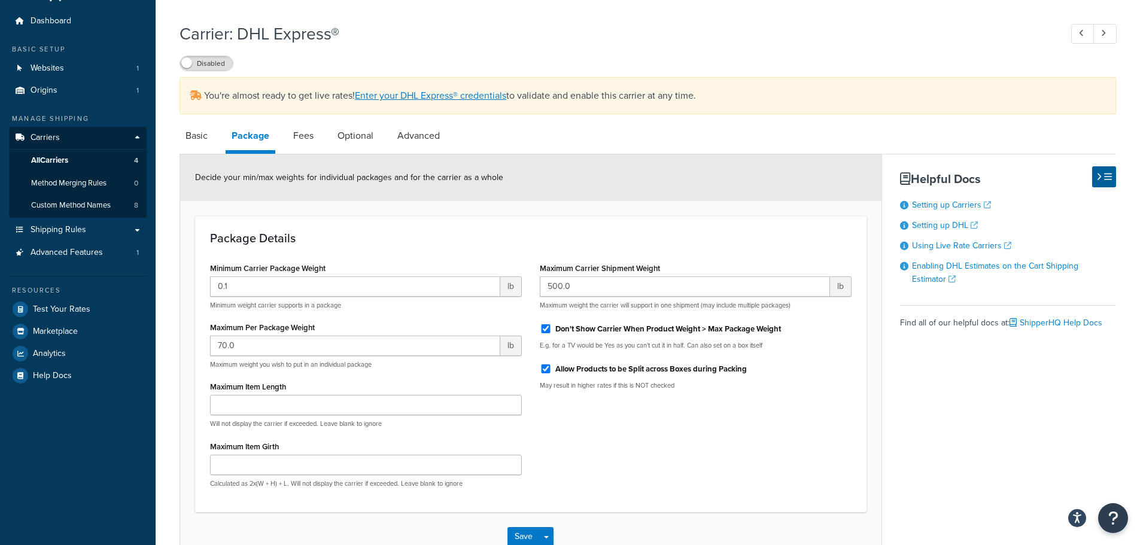
scroll to position [110, 0]
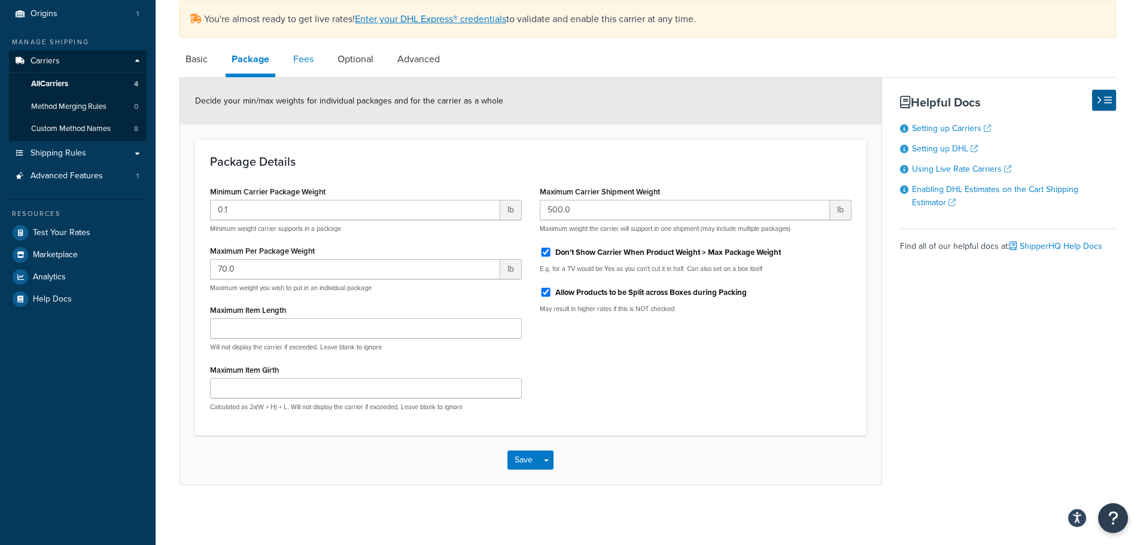
click at [308, 54] on link "Fees" at bounding box center [303, 59] width 32 height 29
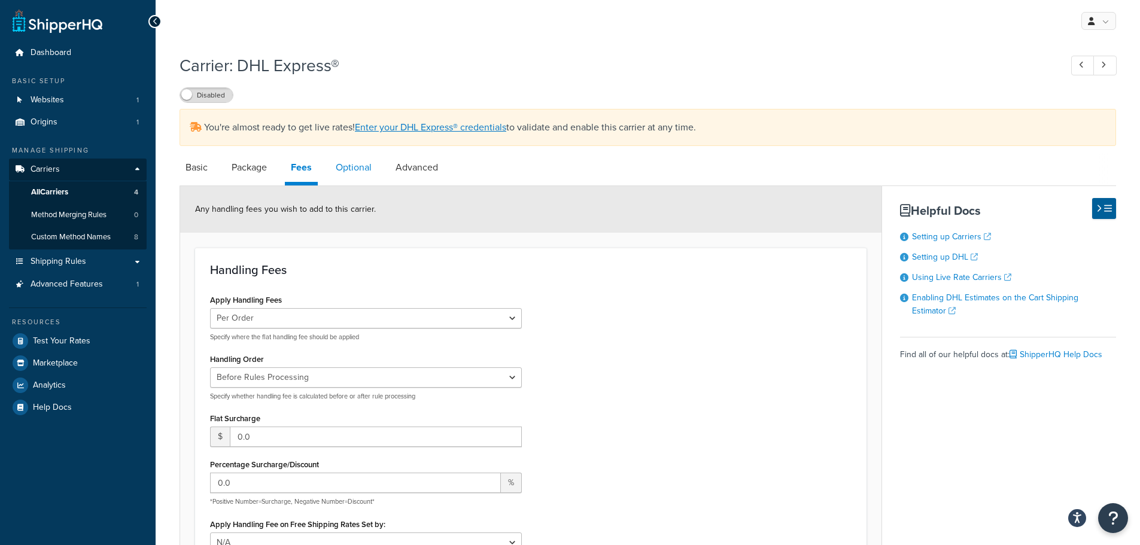
click at [357, 168] on link "Optional" at bounding box center [354, 167] width 48 height 29
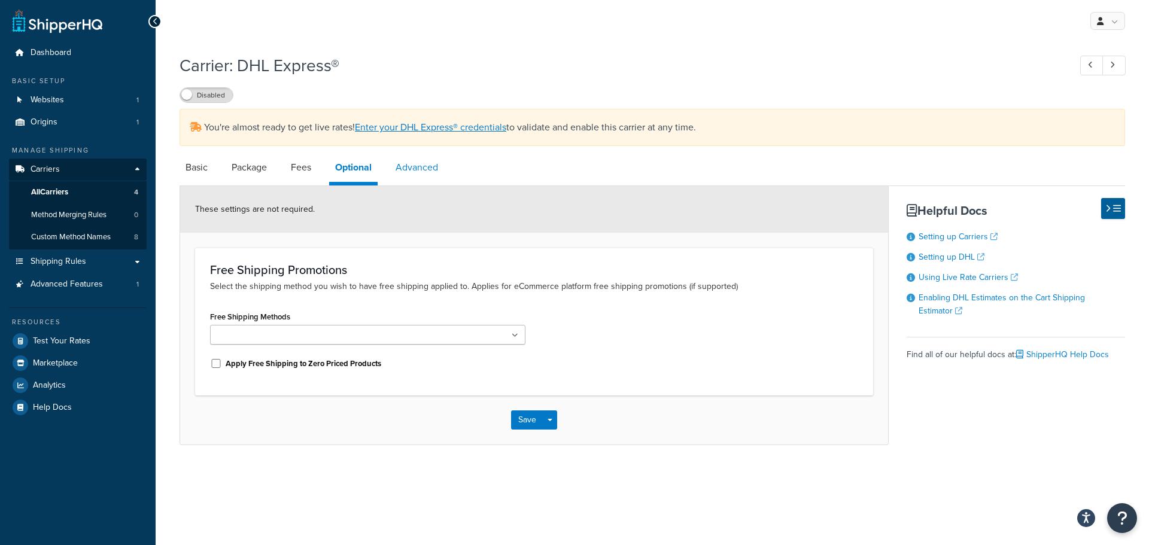
click at [421, 167] on link "Advanced" at bounding box center [417, 167] width 54 height 29
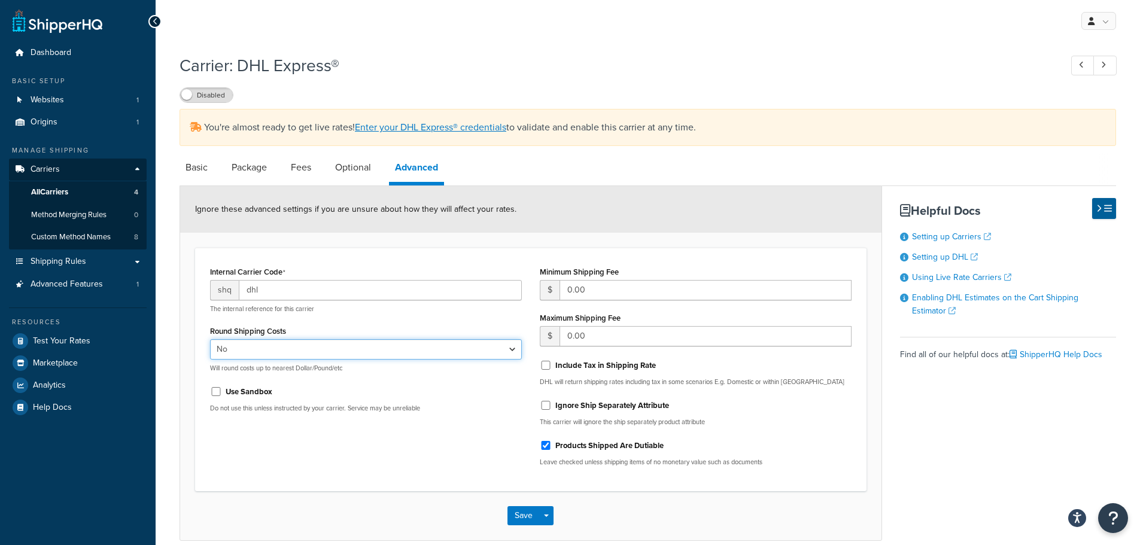
click at [267, 349] on select "Yes No" at bounding box center [366, 349] width 312 height 20
click at [236, 352] on select "Yes No" at bounding box center [366, 349] width 312 height 20
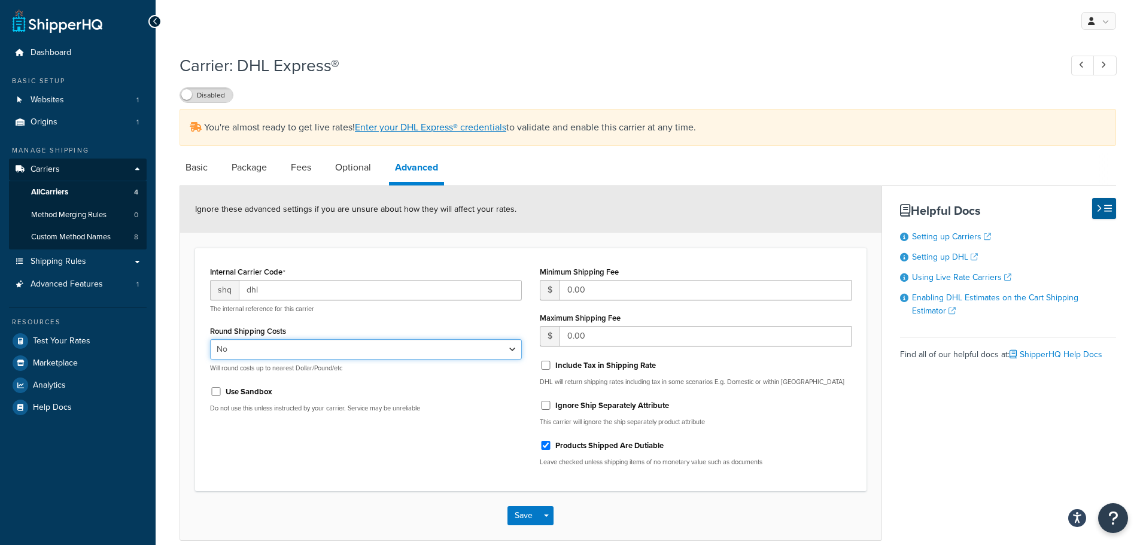
select select "true"
click at [210, 340] on select "Yes No" at bounding box center [366, 349] width 312 height 20
click at [280, 458] on div "Internal Carrier Code shq dhl The internal reference for this carrier Round Shi…" at bounding box center [530, 369] width 659 height 213
click at [294, 291] on input "dhl" at bounding box center [380, 290] width 283 height 20
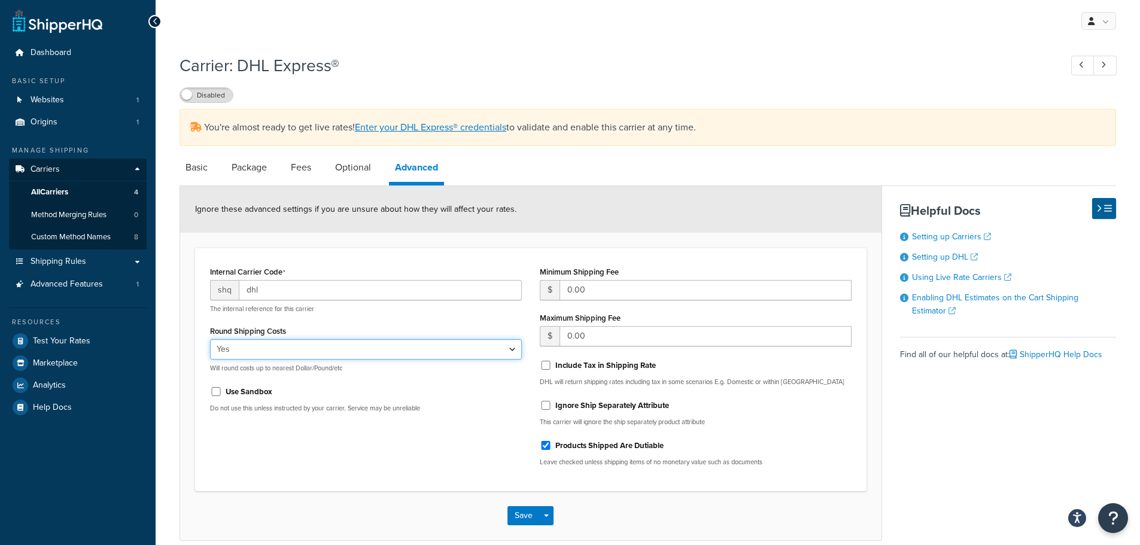
click at [399, 347] on select "Yes No" at bounding box center [366, 349] width 312 height 20
click at [393, 287] on input "dhl" at bounding box center [380, 290] width 283 height 20
click at [273, 288] on input "dhl™" at bounding box center [380, 290] width 283 height 20
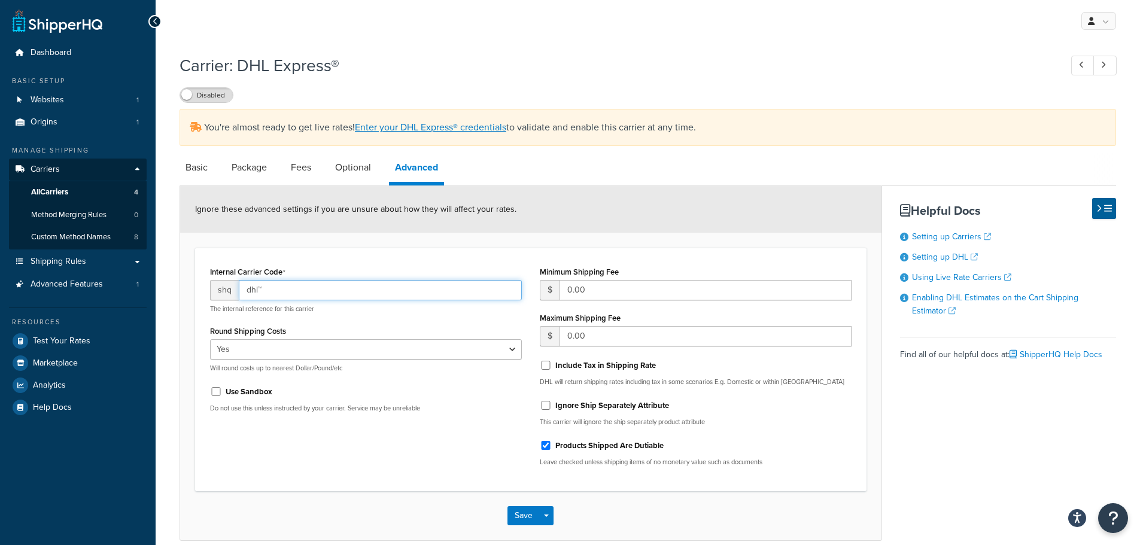
type input "dhl™"
click at [327, 454] on div "Internal Carrier Code shq dhl™ The internal reference for this carrier Round Sh…" at bounding box center [530, 369] width 659 height 213
click at [357, 168] on link "Optional" at bounding box center [353, 167] width 48 height 29
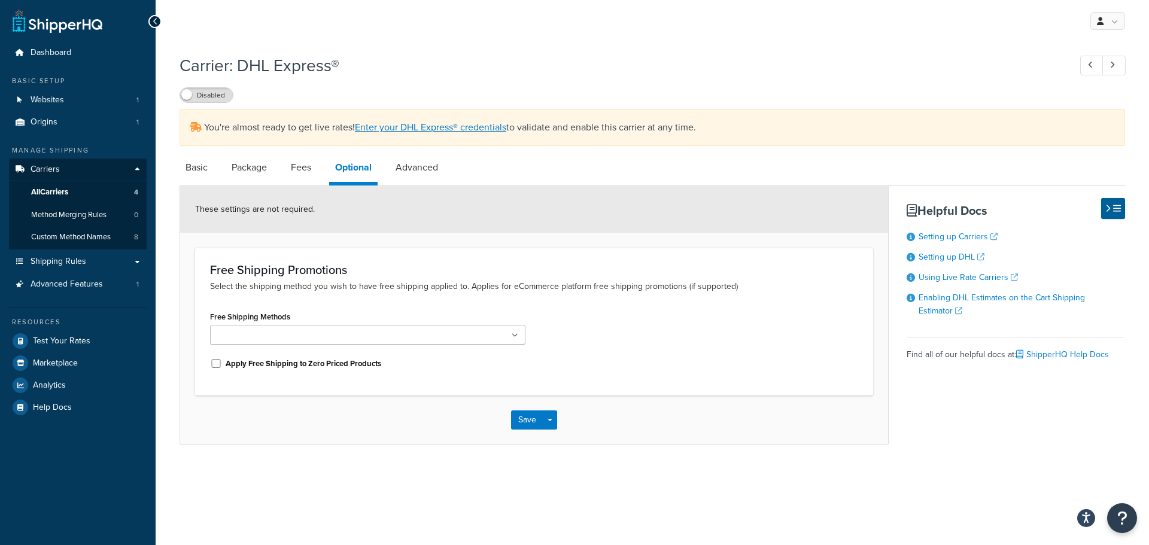
click at [323, 336] on ul at bounding box center [367, 335] width 315 height 20
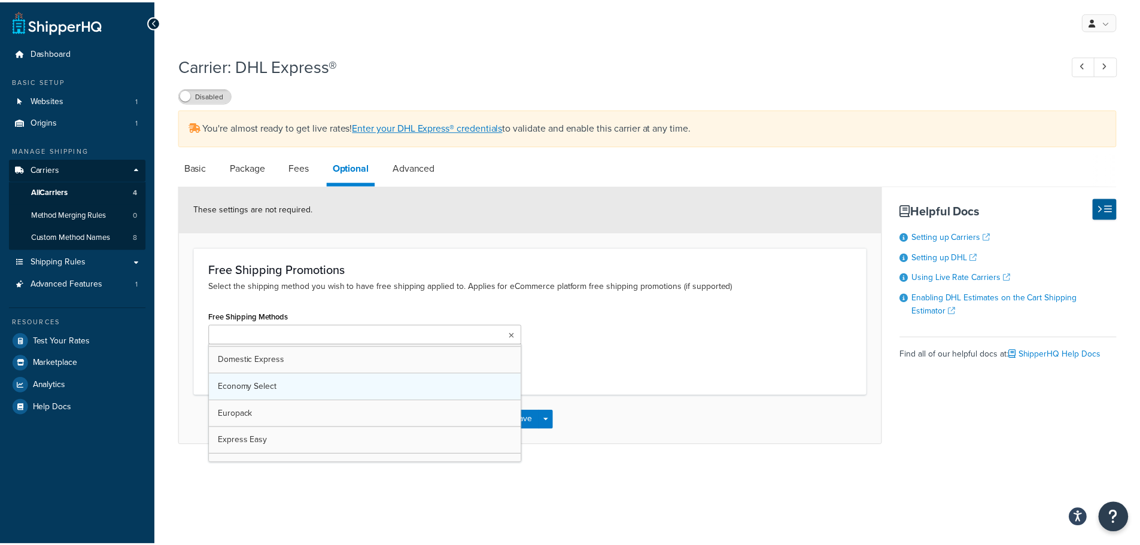
scroll to position [53, 0]
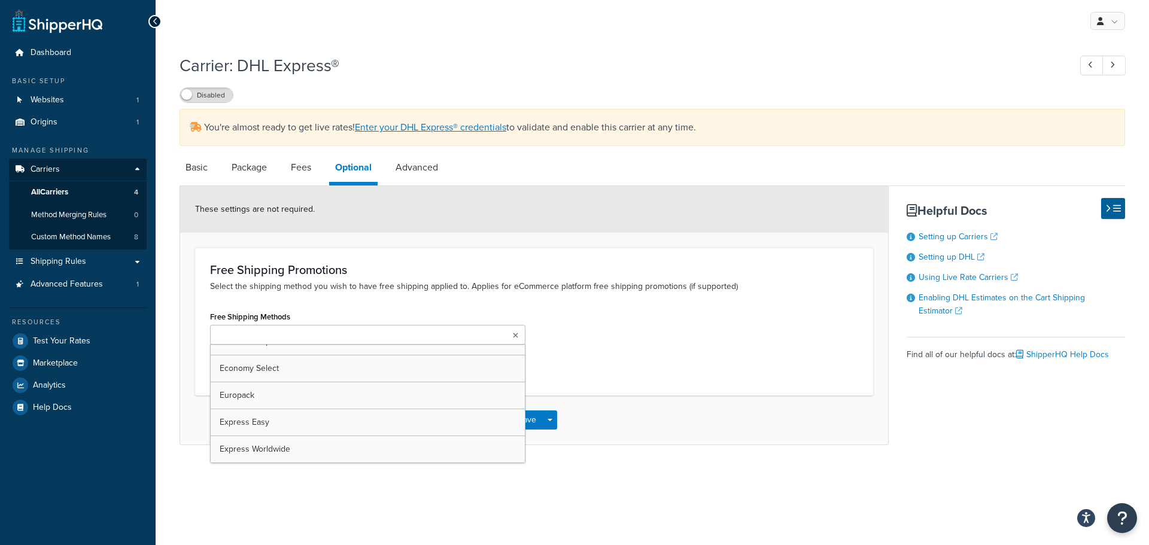
click at [189, 294] on form "These settings are not required. Free Shipping Promotions Select the shipping m…" at bounding box center [534, 315] width 708 height 259
click at [300, 175] on link "Fees" at bounding box center [301, 167] width 32 height 29
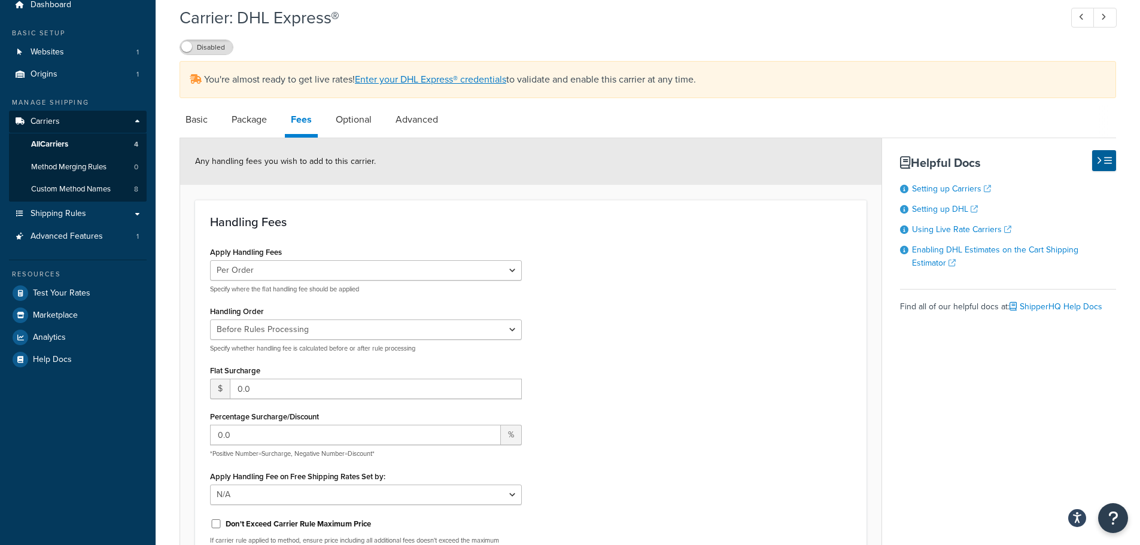
scroll to position [239, 0]
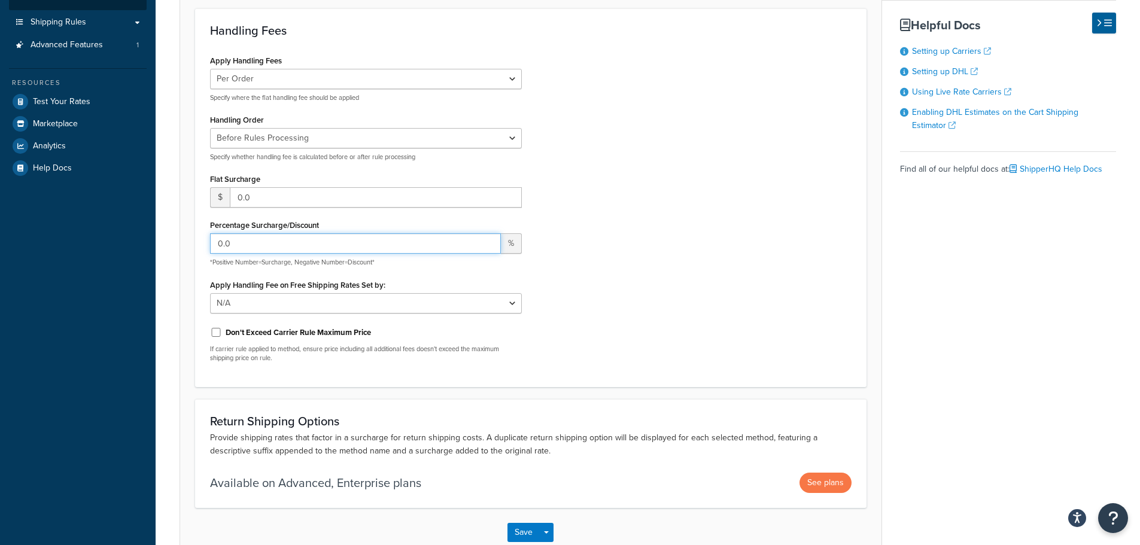
click at [245, 242] on input "0.0" at bounding box center [355, 243] width 291 height 20
drag, startPoint x: 245, startPoint y: 242, endPoint x: 211, endPoint y: 242, distance: 34.1
click at [211, 242] on input "0.0" at bounding box center [355, 243] width 291 height 20
type input "-820.0"
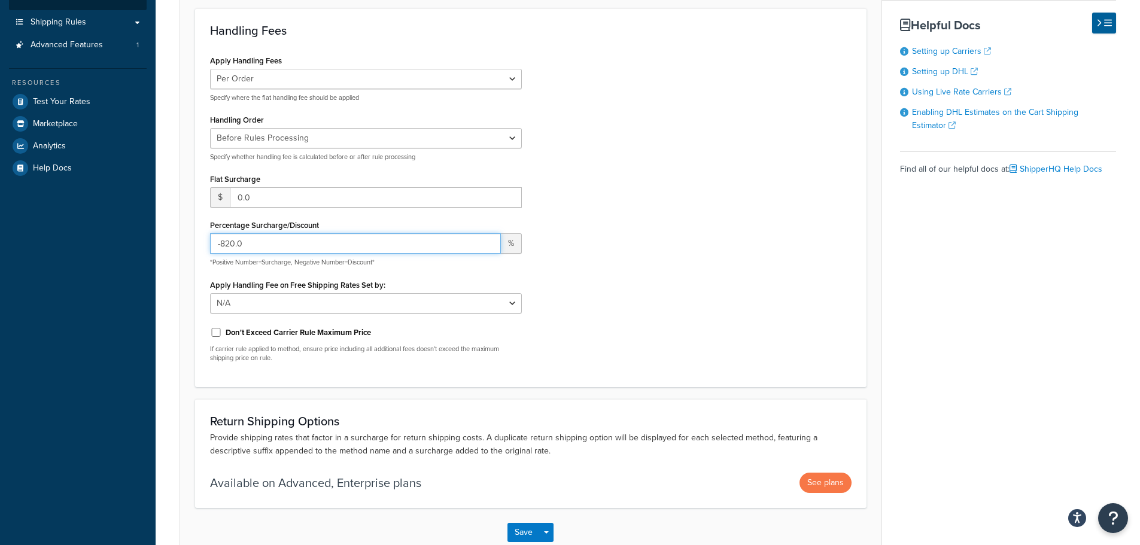
click at [238, 249] on input "-820.0" at bounding box center [355, 243] width 291 height 20
click at [224, 242] on input "Percentage Surcharge/Discount" at bounding box center [355, 243] width 291 height 20
type input "-82"
click at [578, 252] on div "Apply Handling Fees Per Order Per Item Per Package Specify where the flat handl…" at bounding box center [530, 212] width 659 height 320
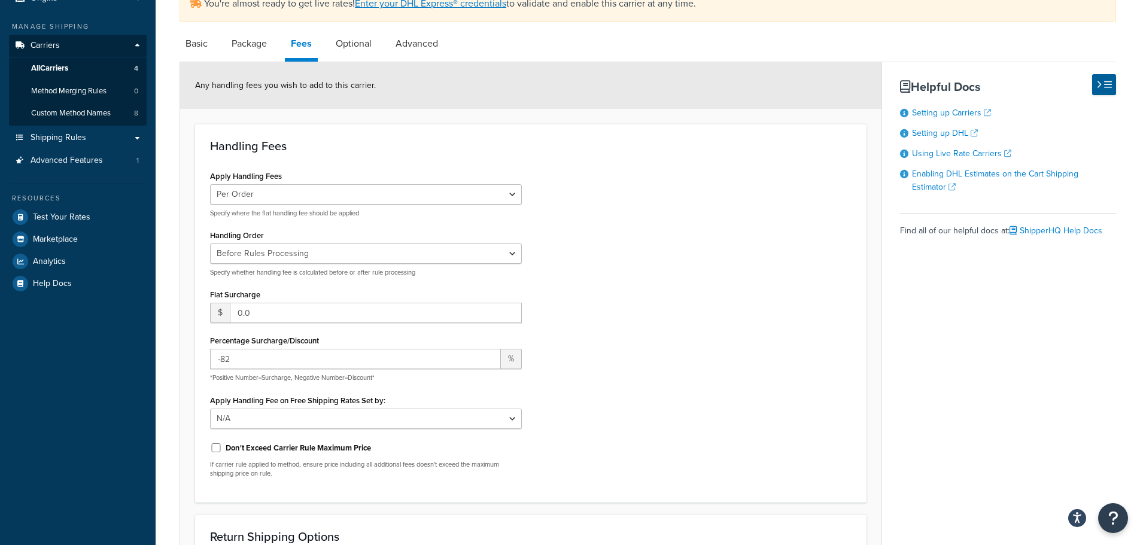
scroll to position [0, 0]
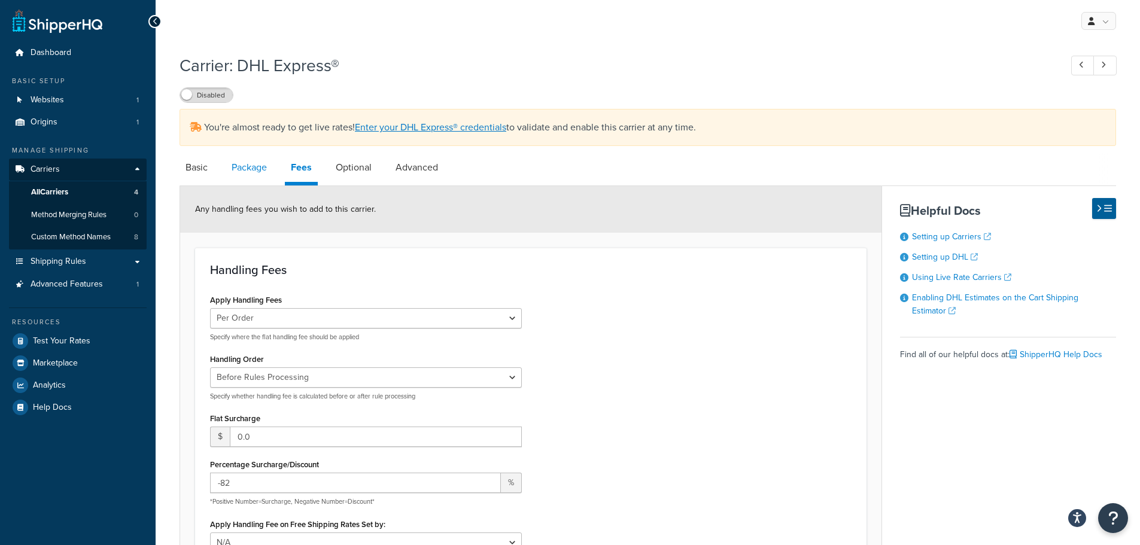
click at [248, 169] on link "Package" at bounding box center [249, 167] width 47 height 29
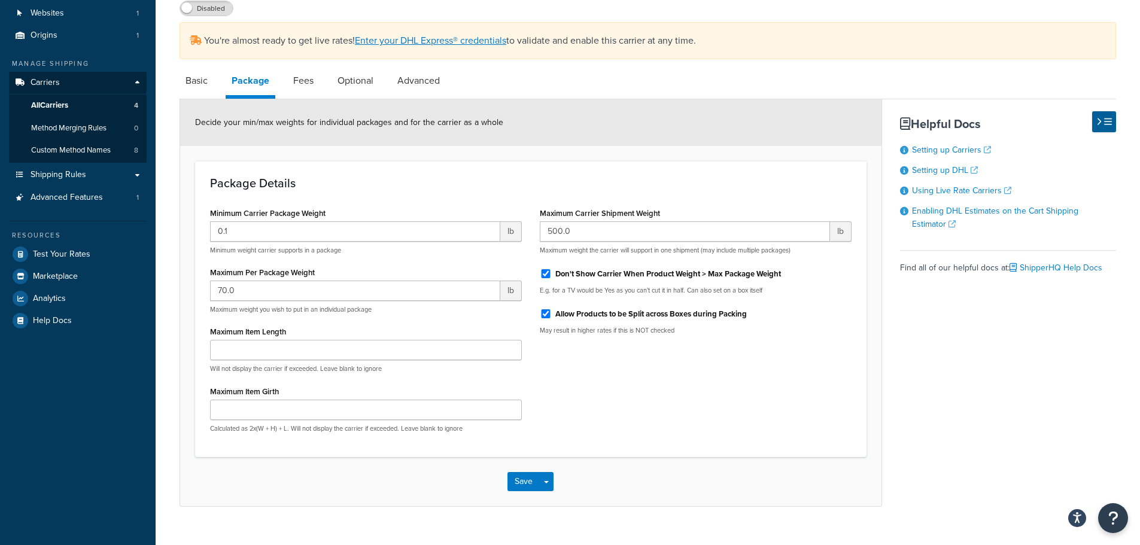
scroll to position [110, 0]
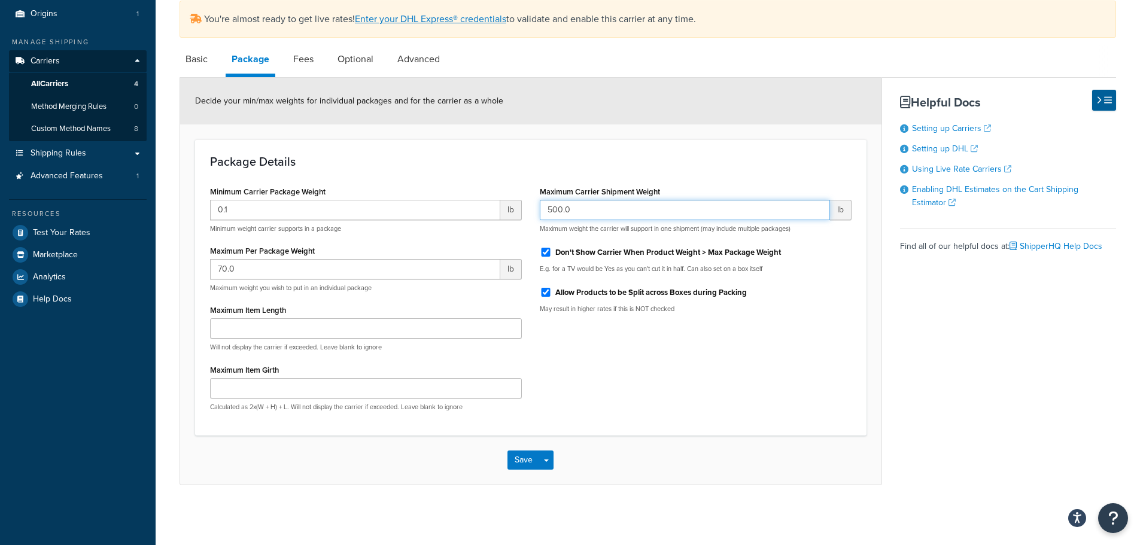
click at [582, 212] on input "500.0" at bounding box center [685, 210] width 290 height 20
drag, startPoint x: 570, startPoint y: 211, endPoint x: 562, endPoint y: 211, distance: 8.4
click at [568, 211] on input "500.0" at bounding box center [685, 210] width 290 height 20
drag, startPoint x: 562, startPoint y: 211, endPoint x: 539, endPoint y: 211, distance: 23.3
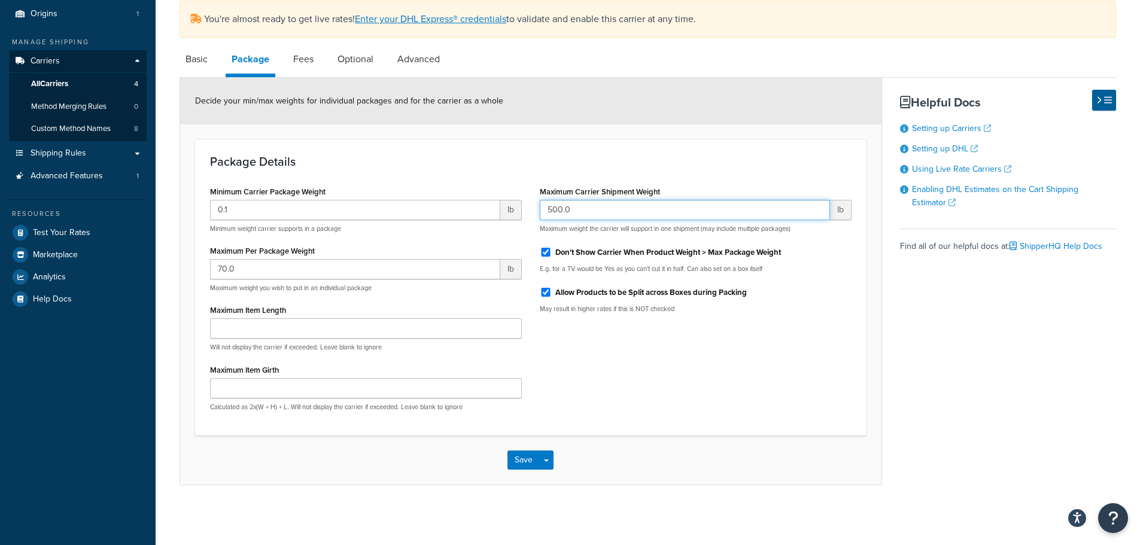
click at [554, 211] on input "500.0" at bounding box center [685, 210] width 290 height 20
click at [537, 211] on div "Maximum Carrier Shipment Weight 500.0 lb Maximum weight the carrier will suppor…" at bounding box center [696, 253] width 330 height 140
click at [575, 212] on input "500.0" at bounding box center [685, 210] width 290 height 20
drag, startPoint x: 571, startPoint y: 211, endPoint x: 552, endPoint y: 209, distance: 19.2
click at [552, 209] on input "500.0" at bounding box center [685, 210] width 290 height 20
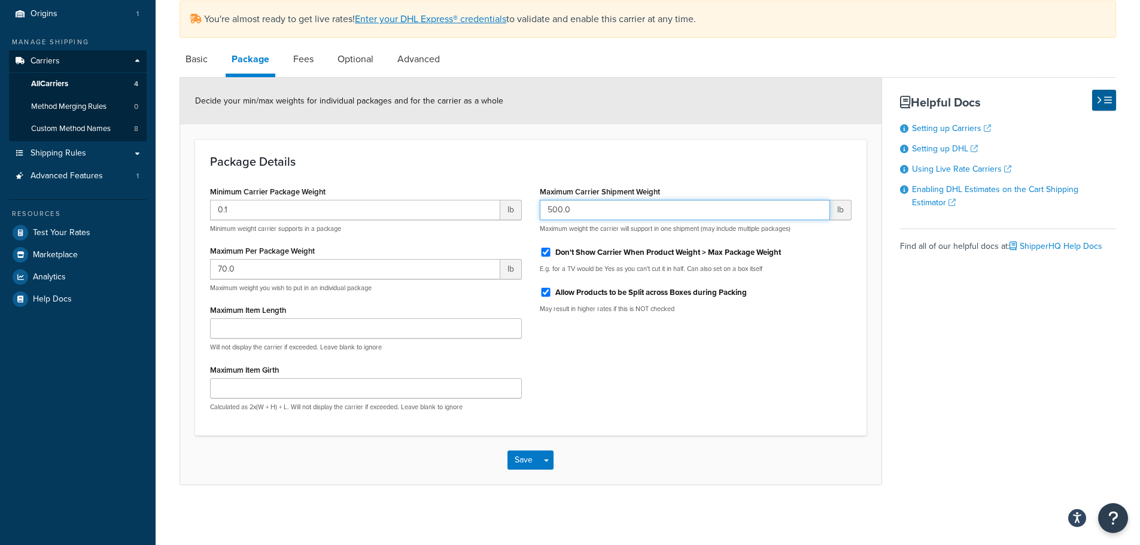
click at [544, 208] on input "500.0" at bounding box center [685, 210] width 290 height 20
type input "75"
click at [349, 241] on div "Minimum Carrier Package Weight 0.1 lb Minimum weight carrier supports in a pack…" at bounding box center [366, 302] width 330 height 238
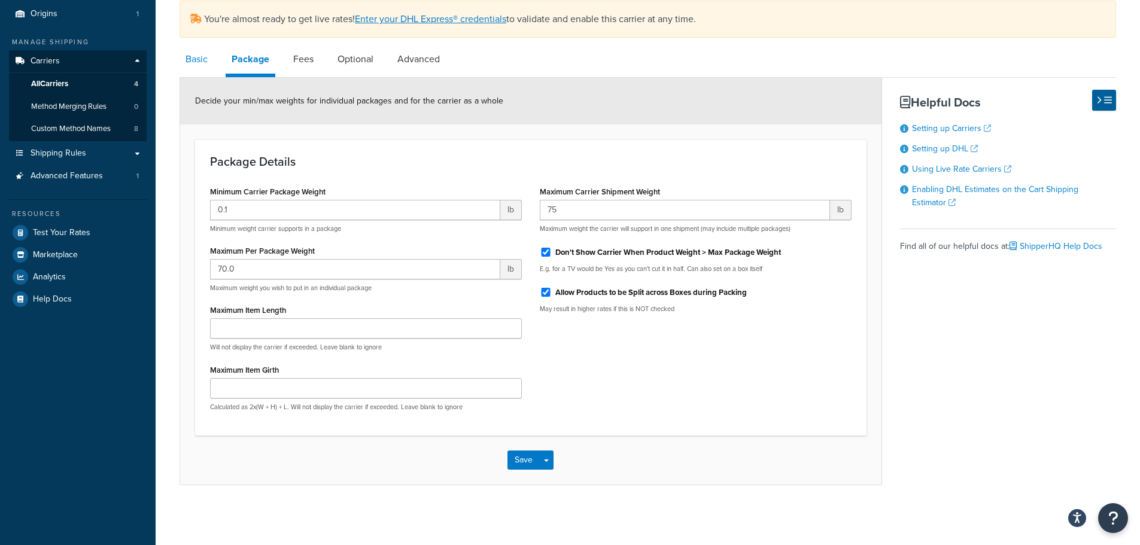
click at [194, 62] on link "Basic" at bounding box center [197, 59] width 34 height 29
select select "dhl"
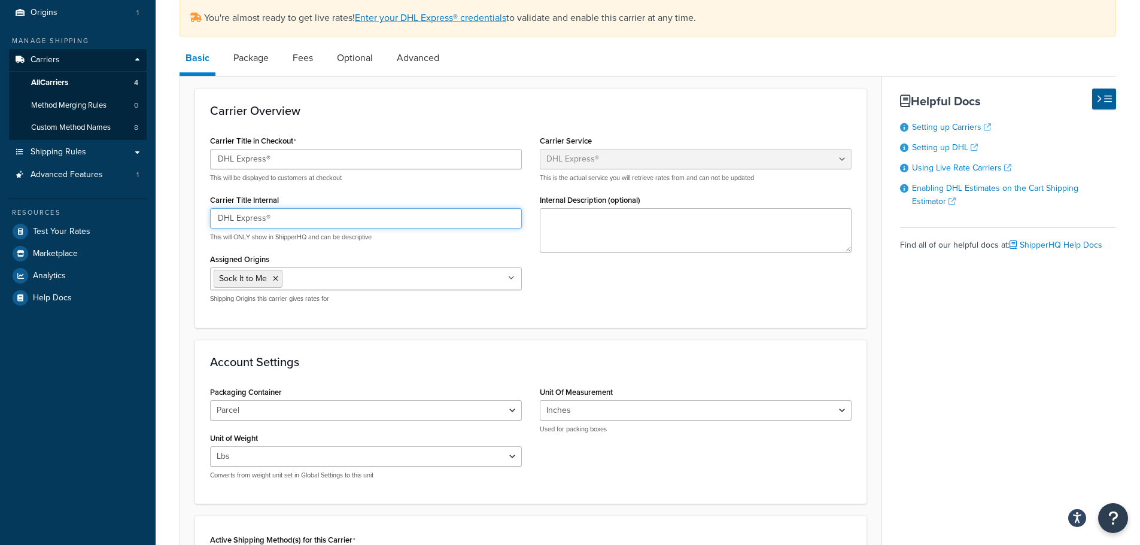
click at [309, 216] on input "DHL Express®" at bounding box center [366, 218] width 312 height 20
click at [354, 324] on div "Carrier Overview Carrier Title in Checkout DHL Express® This will be displayed …" at bounding box center [530, 208] width 671 height 239
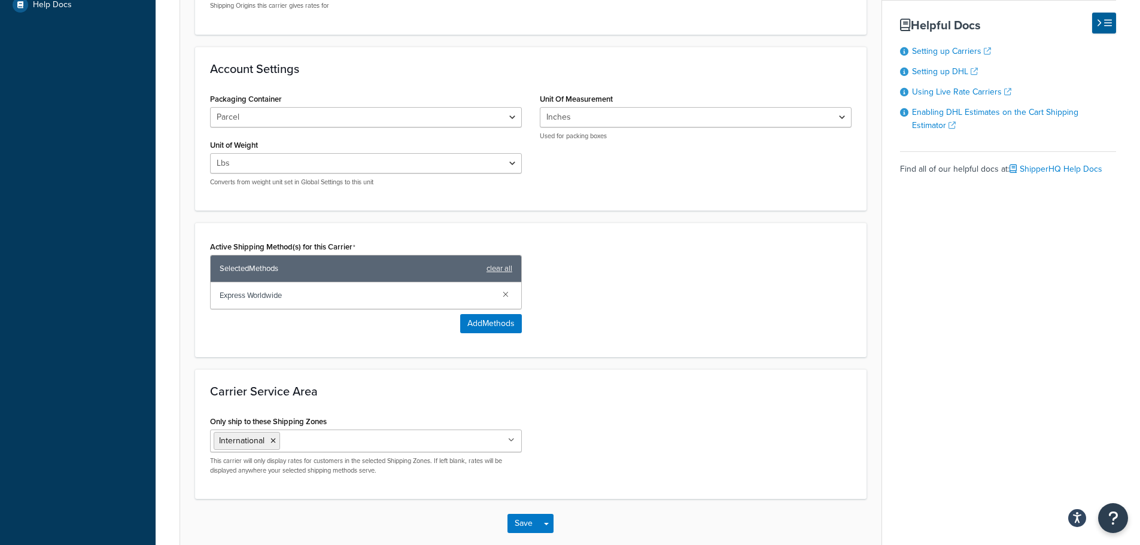
scroll to position [467, 0]
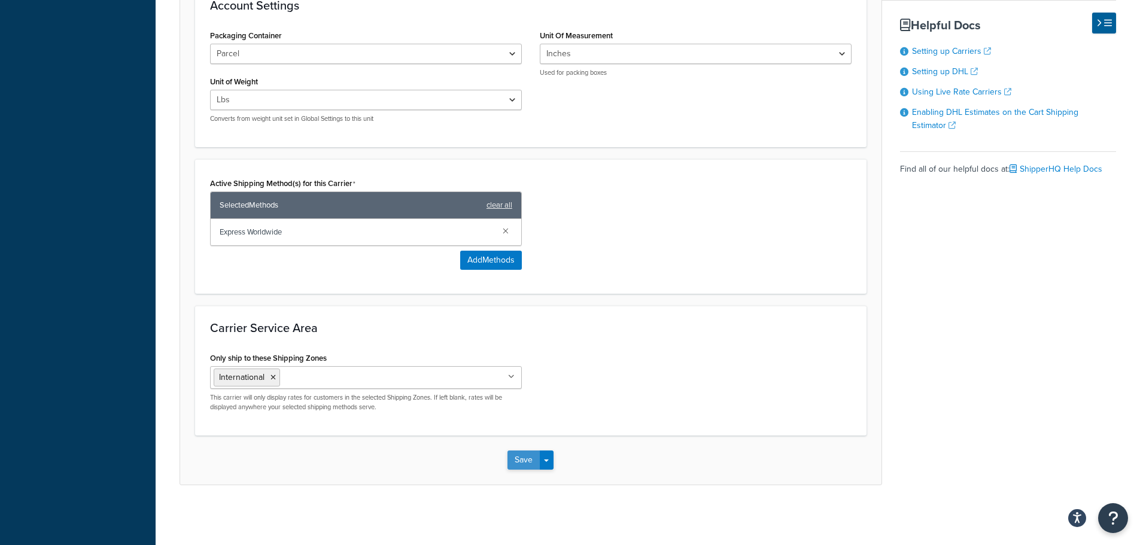
click at [510, 459] on button "Save" at bounding box center [523, 460] width 32 height 19
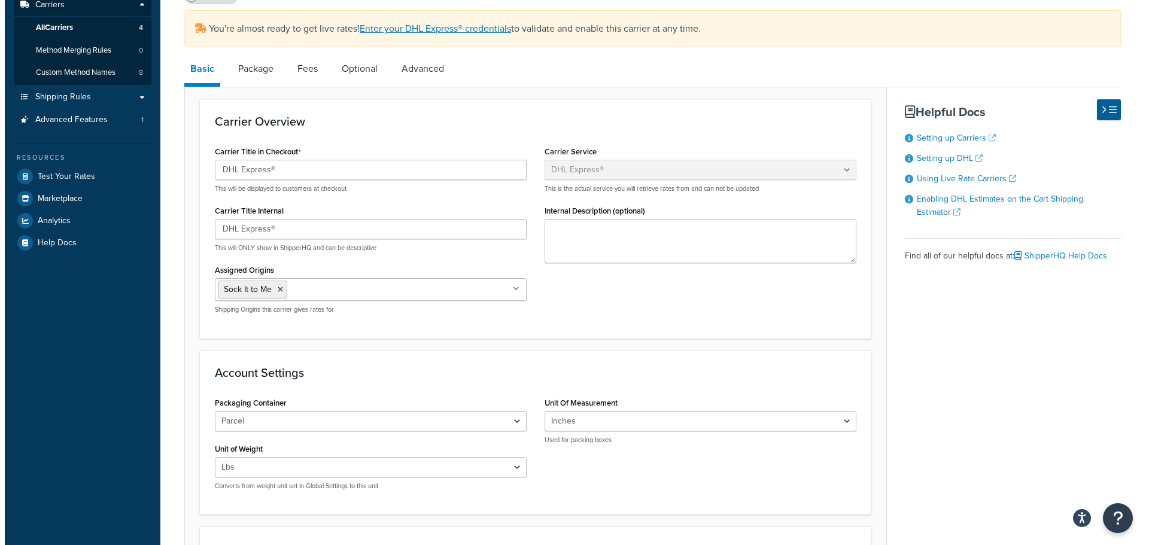
scroll to position [0, 0]
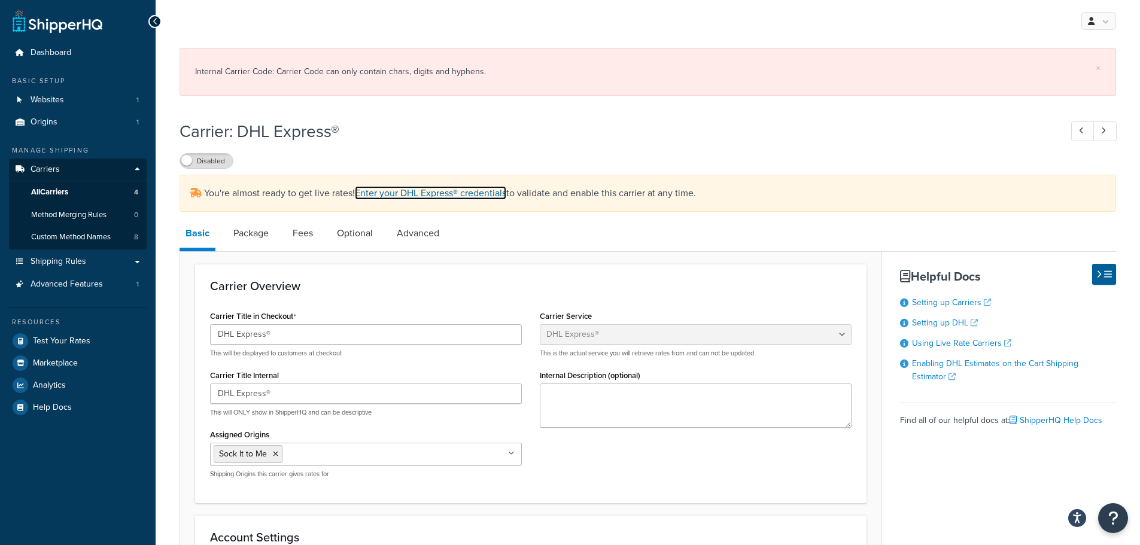
click at [494, 196] on link "Enter your DHL Express® credentials" at bounding box center [430, 193] width 151 height 14
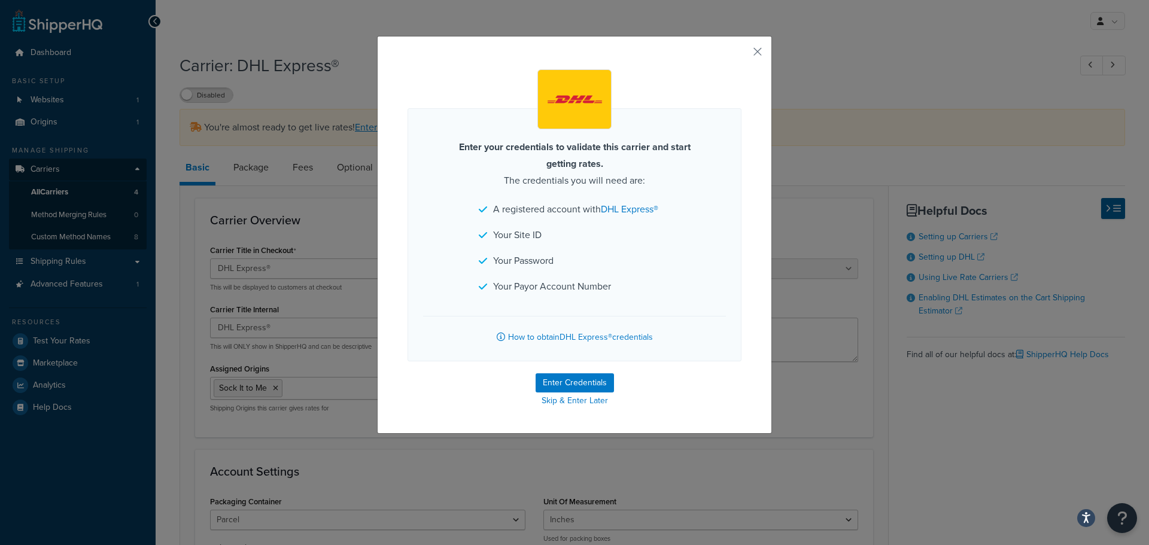
drag, startPoint x: 469, startPoint y: 212, endPoint x: 500, endPoint y: 216, distance: 31.4
click at [469, 212] on div "Enter your credentials to validate this carrier and start getting rates. The cr…" at bounding box center [575, 234] width 334 height 253
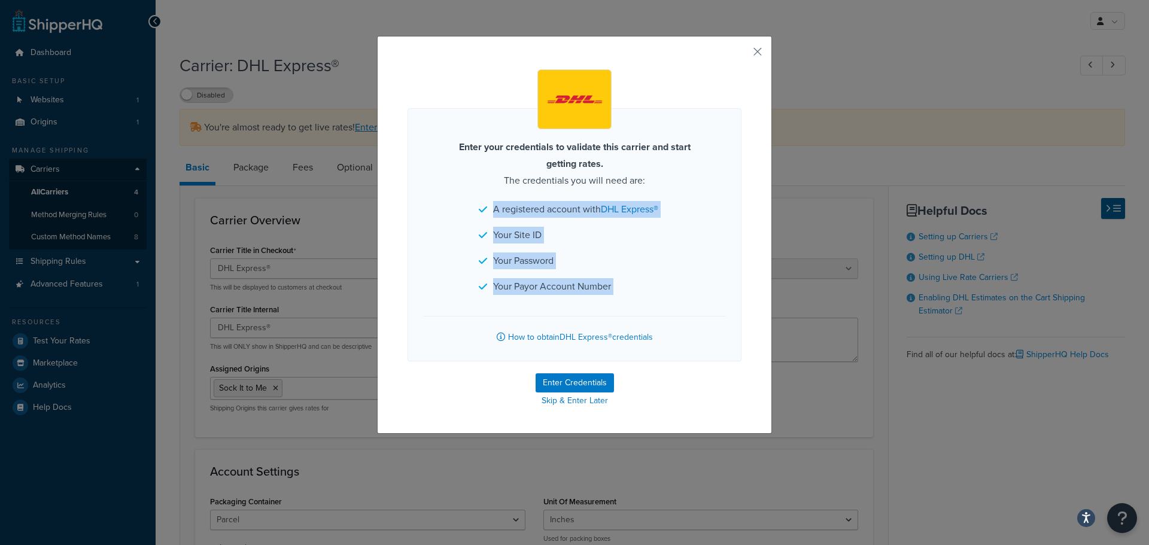
drag, startPoint x: 500, startPoint y: 216, endPoint x: 689, endPoint y: 288, distance: 201.7
click at [689, 288] on div "Enter your credentials to validate this carrier and start getting rates. The cr…" at bounding box center [575, 234] width 334 height 253
copy ul "A registered account with DHL Express® Your Site ID Your Password Your Payor Ac…"
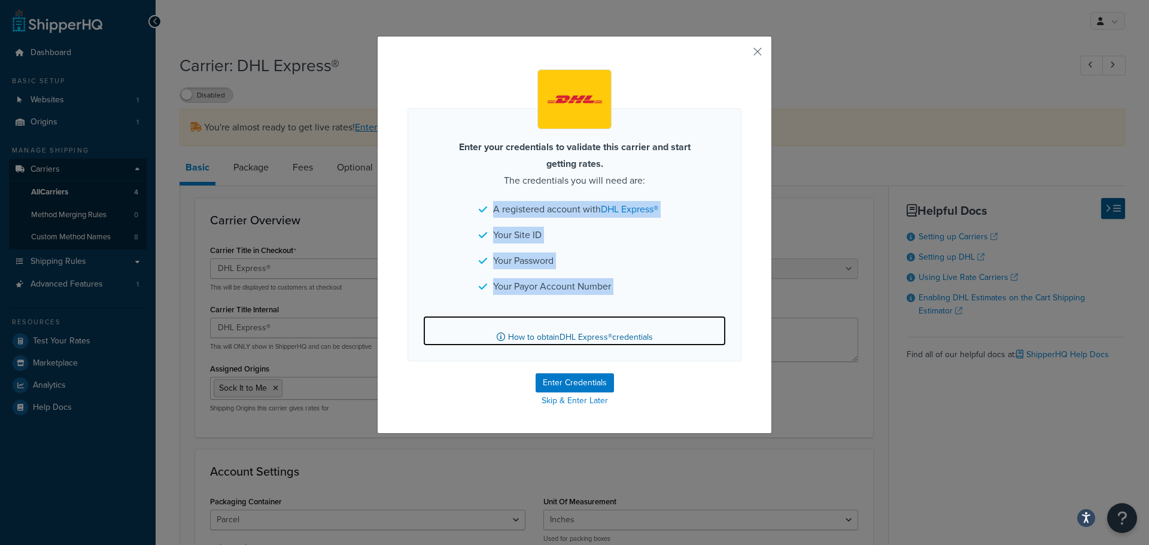
click at [629, 339] on link "How to obtain DHL Express® credentials" at bounding box center [574, 331] width 303 height 30
